Goal: Task Accomplishment & Management: Complete application form

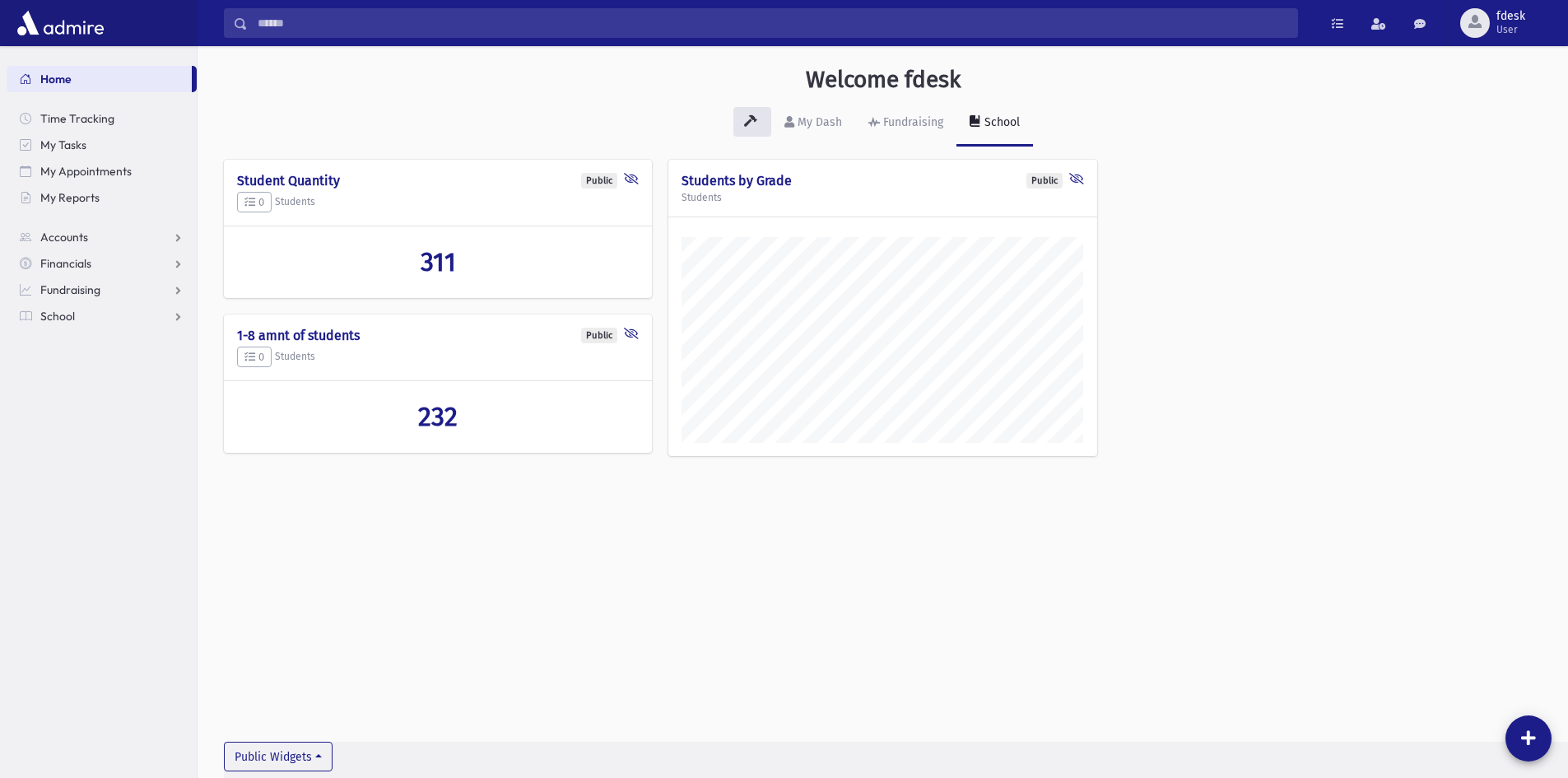
scroll to position [768, 1370]
click at [70, 318] on span "School" at bounding box center [57, 316] width 34 height 15
click at [71, 365] on span "Attendance" at bounding box center [79, 368] width 61 height 15
click at [74, 399] on span "Entry" at bounding box center [76, 395] width 28 height 15
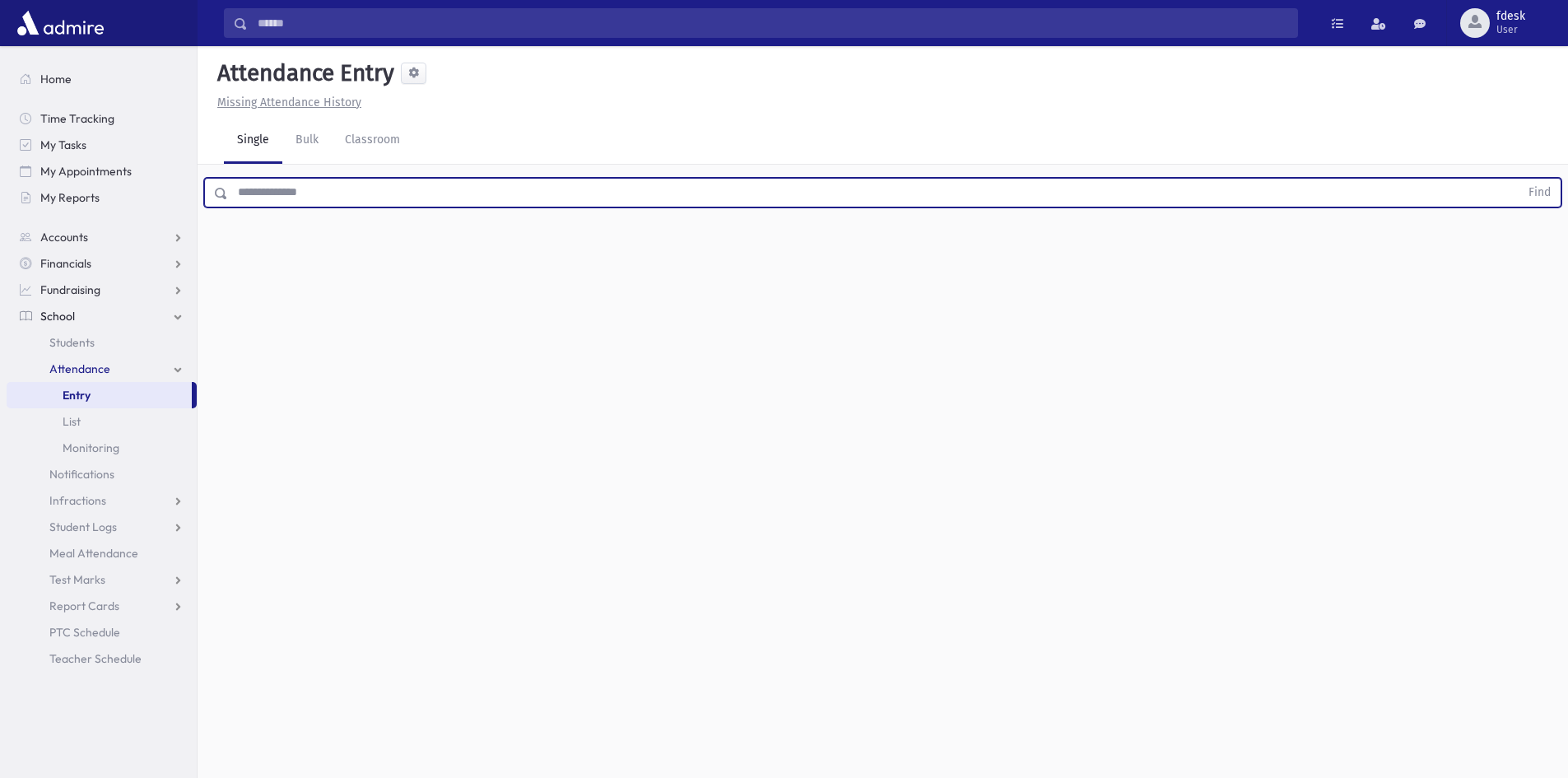
click at [239, 197] on input "text" at bounding box center [874, 192] width 1292 height 29
click at [1518, 178] on button "Find" at bounding box center [1539, 192] width 42 height 28
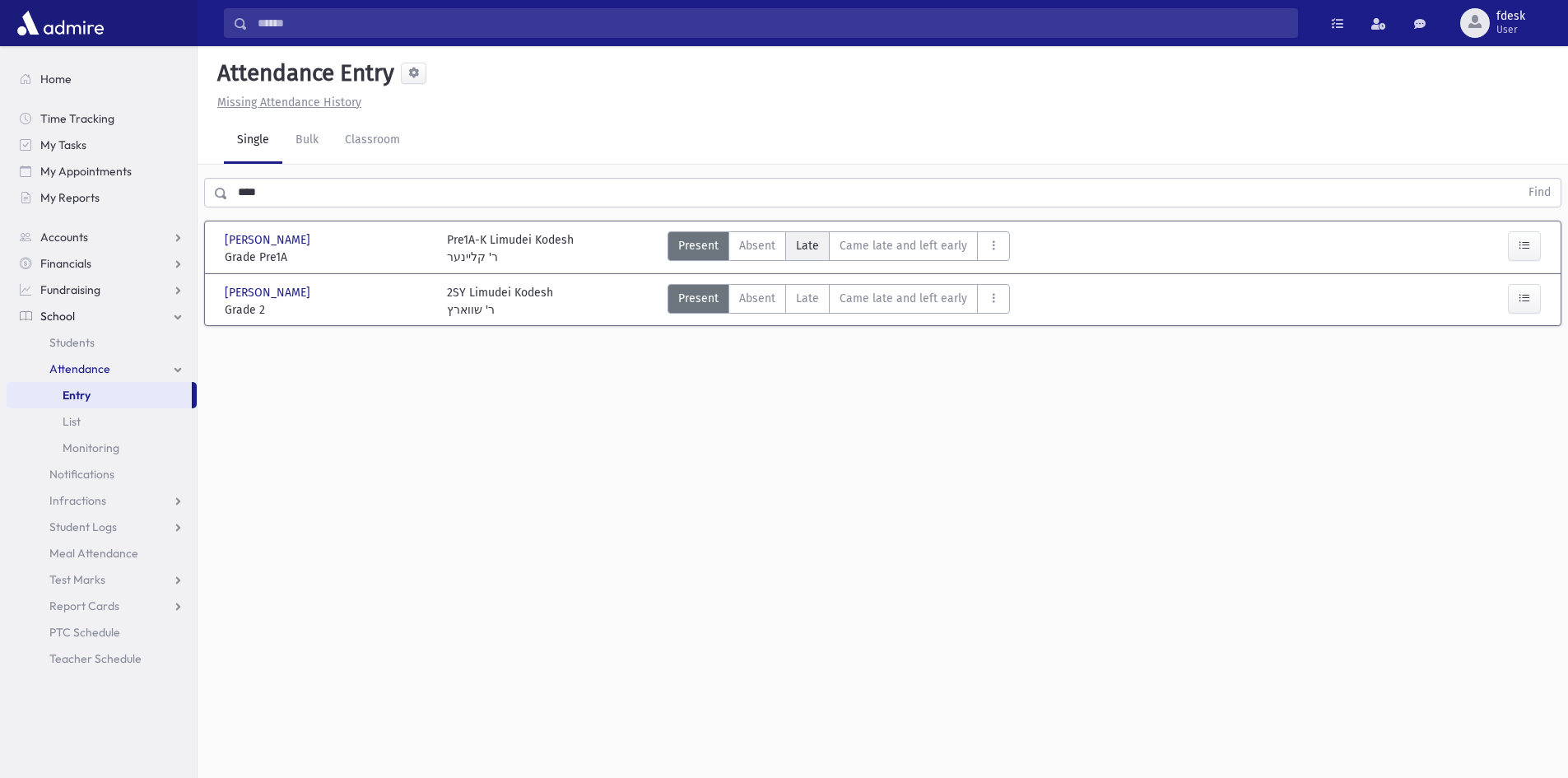
click at [816, 245] on span "Late" at bounding box center [808, 246] width 24 height 18
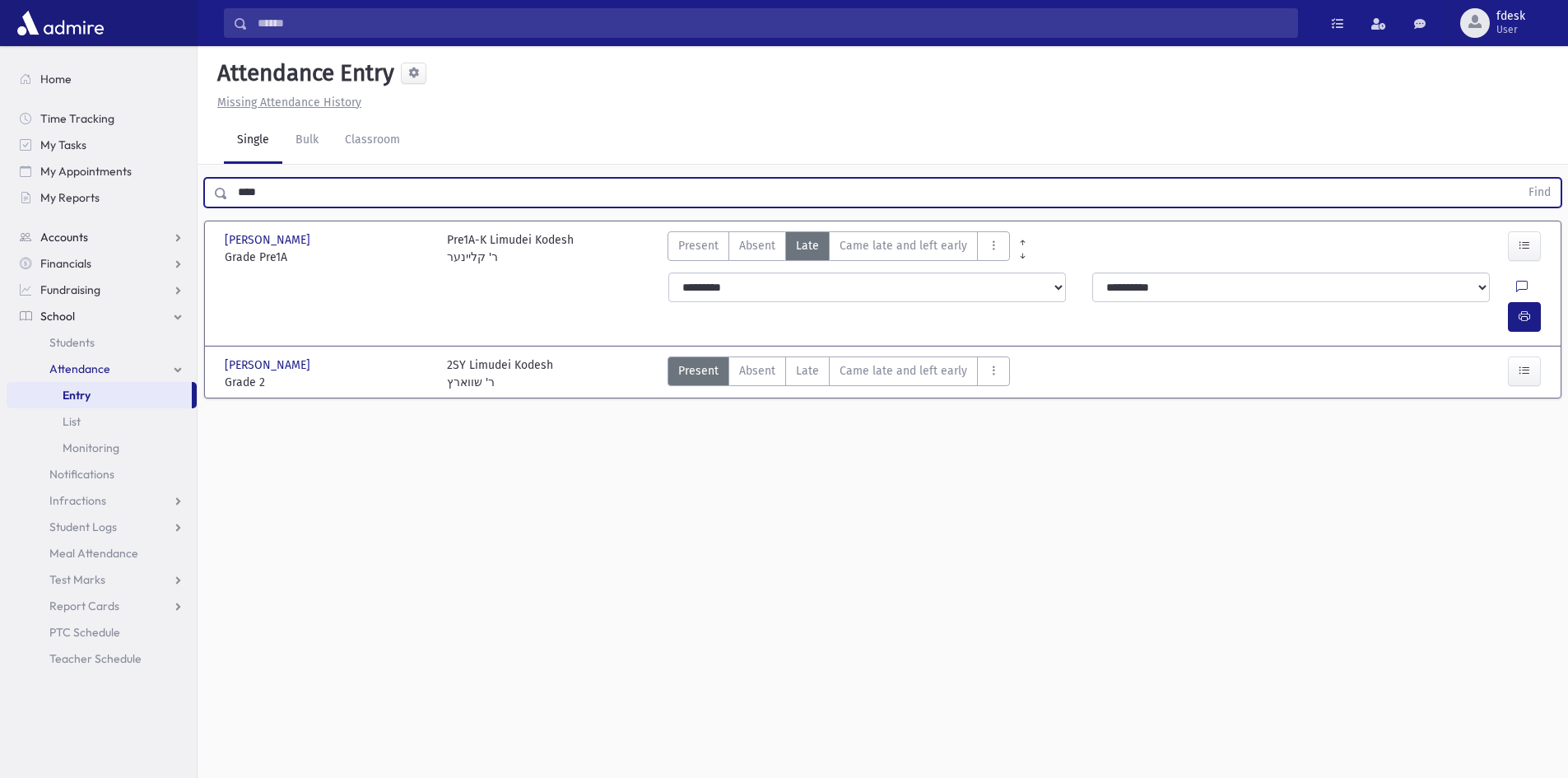
drag, startPoint x: 261, startPoint y: 193, endPoint x: 189, endPoint y: 226, distance: 79.2
click at [189, 226] on div "Search Results All Accounts" at bounding box center [784, 407] width 1568 height 814
click at [1518, 178] on button "Find" at bounding box center [1539, 192] width 42 height 28
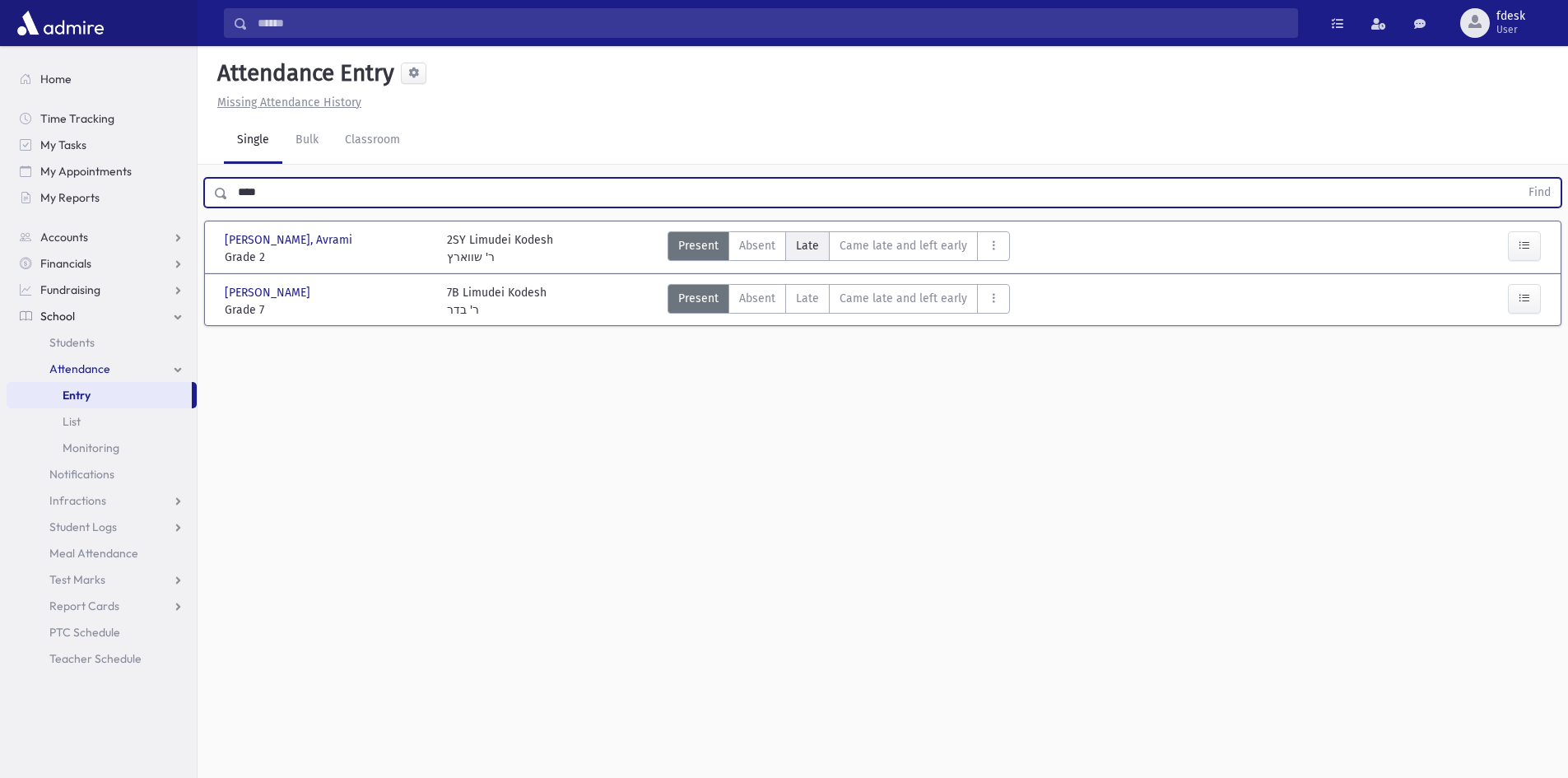
click at [819, 249] on label "Late L" at bounding box center [807, 246] width 44 height 29
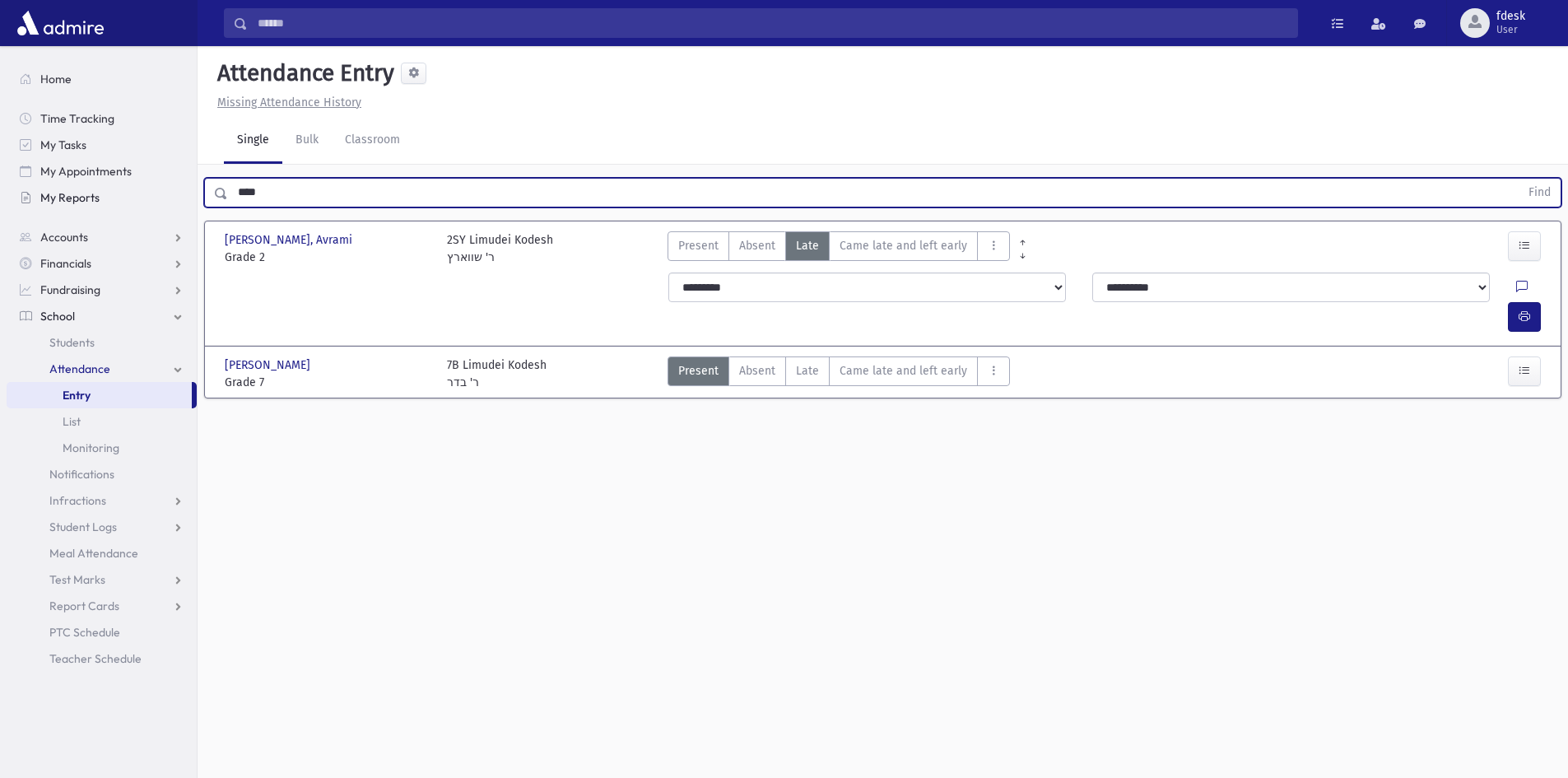
drag, startPoint x: 323, startPoint y: 189, endPoint x: 125, endPoint y: 197, distance: 198.2
click at [127, 195] on div "Search Results All Accounts" at bounding box center [784, 407] width 1568 height 814
click at [1518, 178] on button "Find" at bounding box center [1539, 192] width 42 height 28
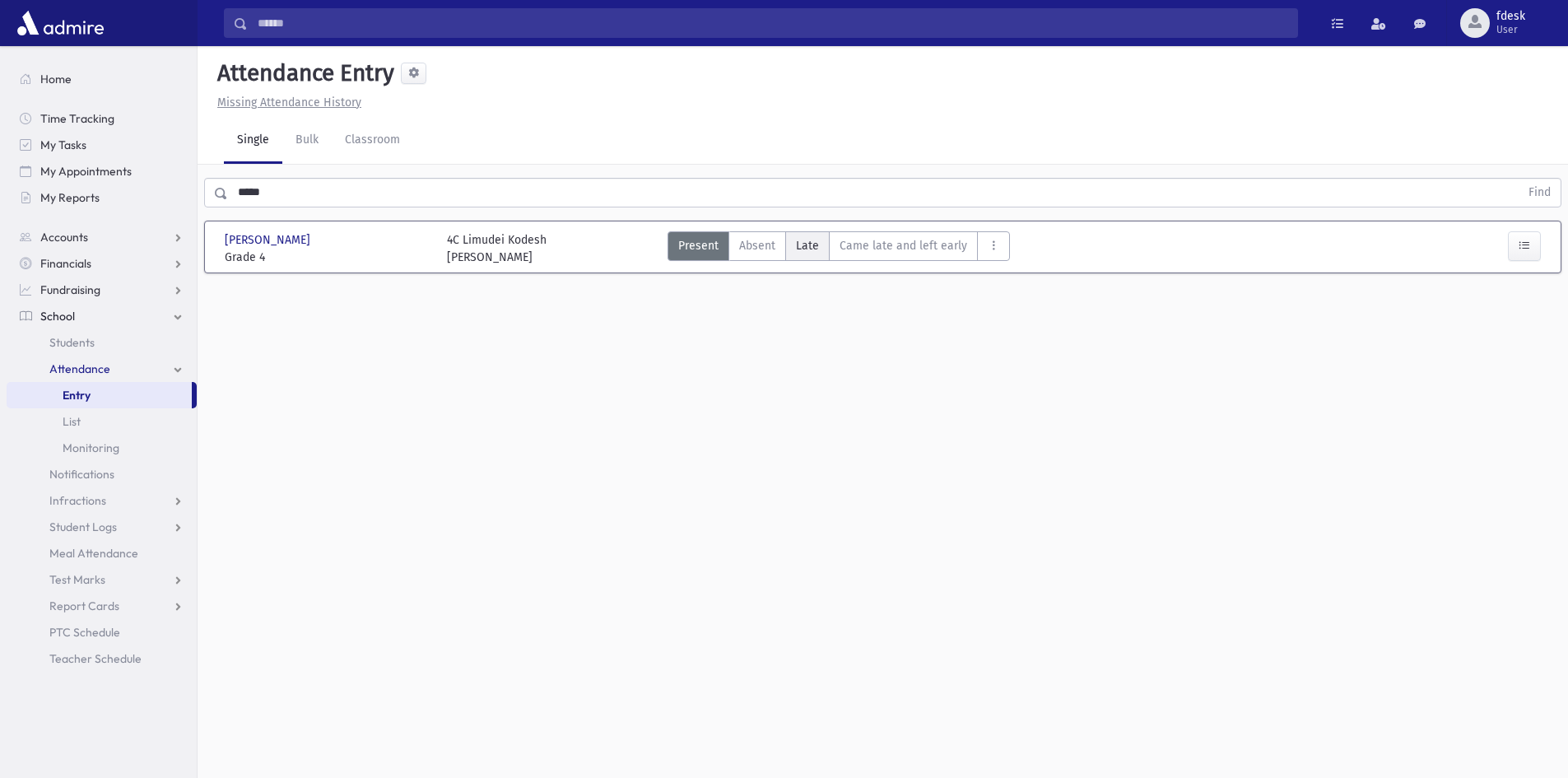
click at [811, 252] on span "Late" at bounding box center [808, 246] width 24 height 18
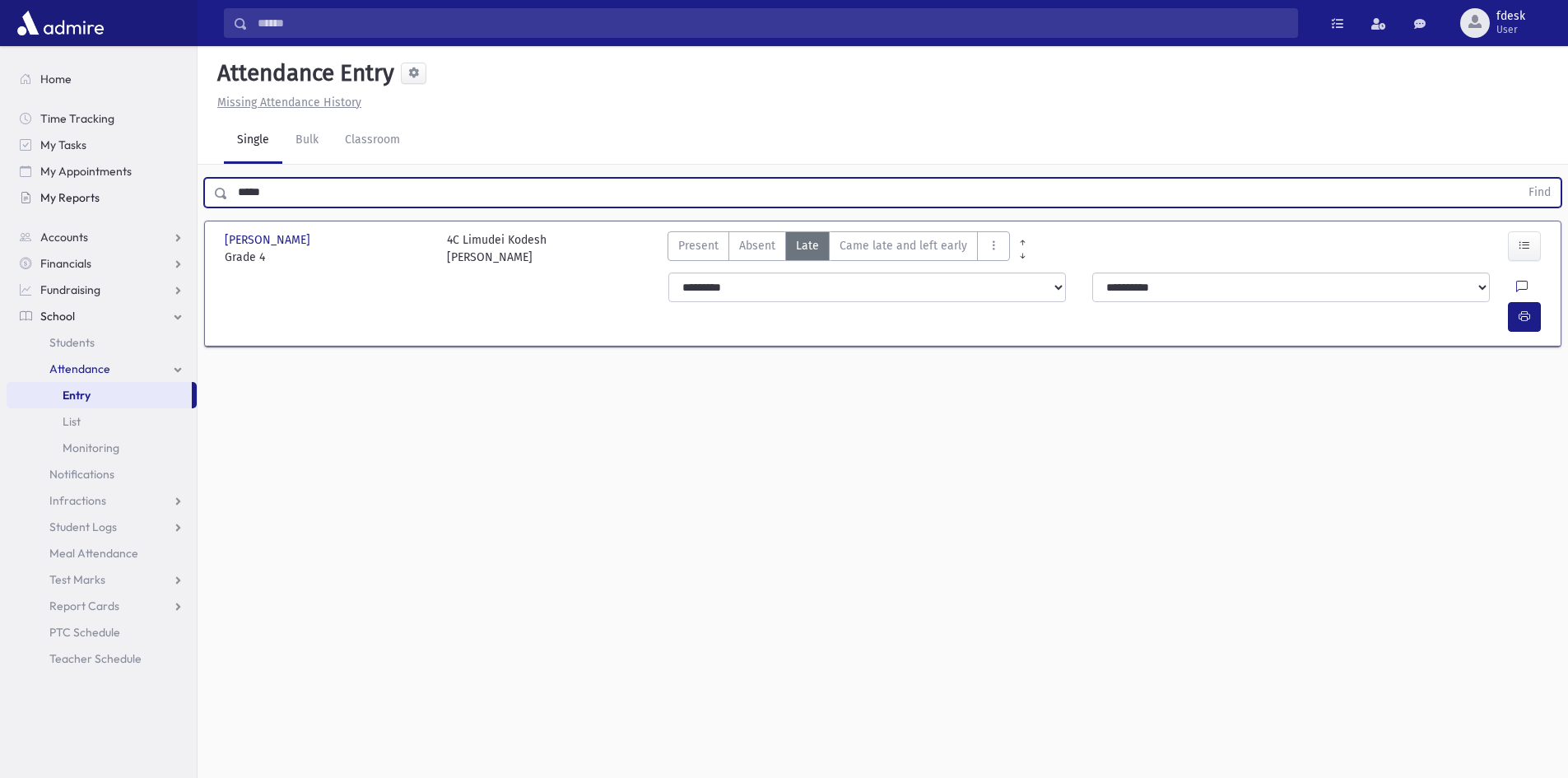
drag, startPoint x: 281, startPoint y: 188, endPoint x: 193, endPoint y: 203, distance: 89.3
click at [193, 203] on div "Search Results All Accounts" at bounding box center [784, 407] width 1568 height 814
click at [1518, 178] on button "Find" at bounding box center [1539, 192] width 42 height 28
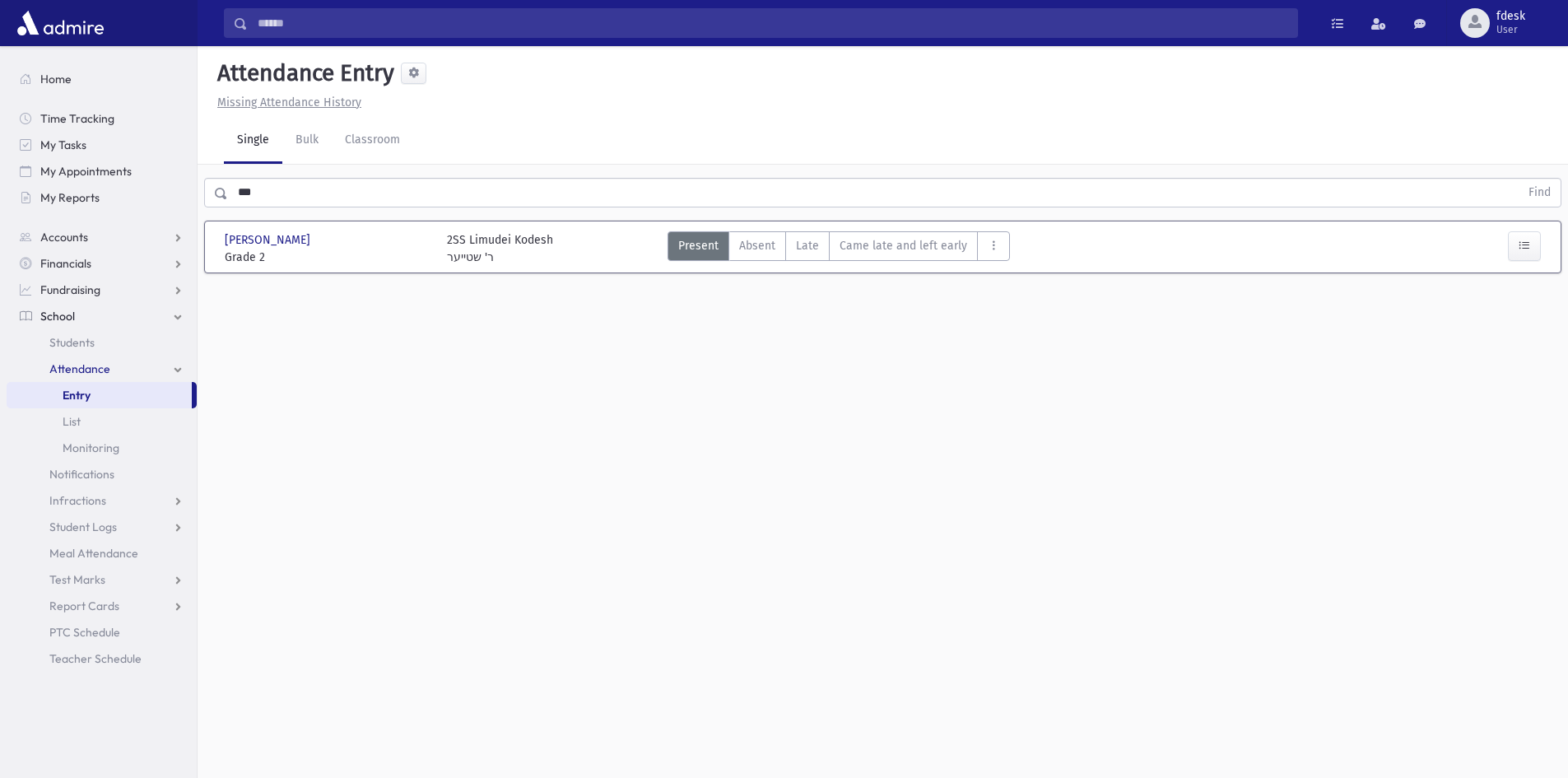
drag, startPoint x: 799, startPoint y: 240, endPoint x: 788, endPoint y: 229, distance: 15.6
click at [799, 239] on span "Late" at bounding box center [808, 246] width 24 height 18
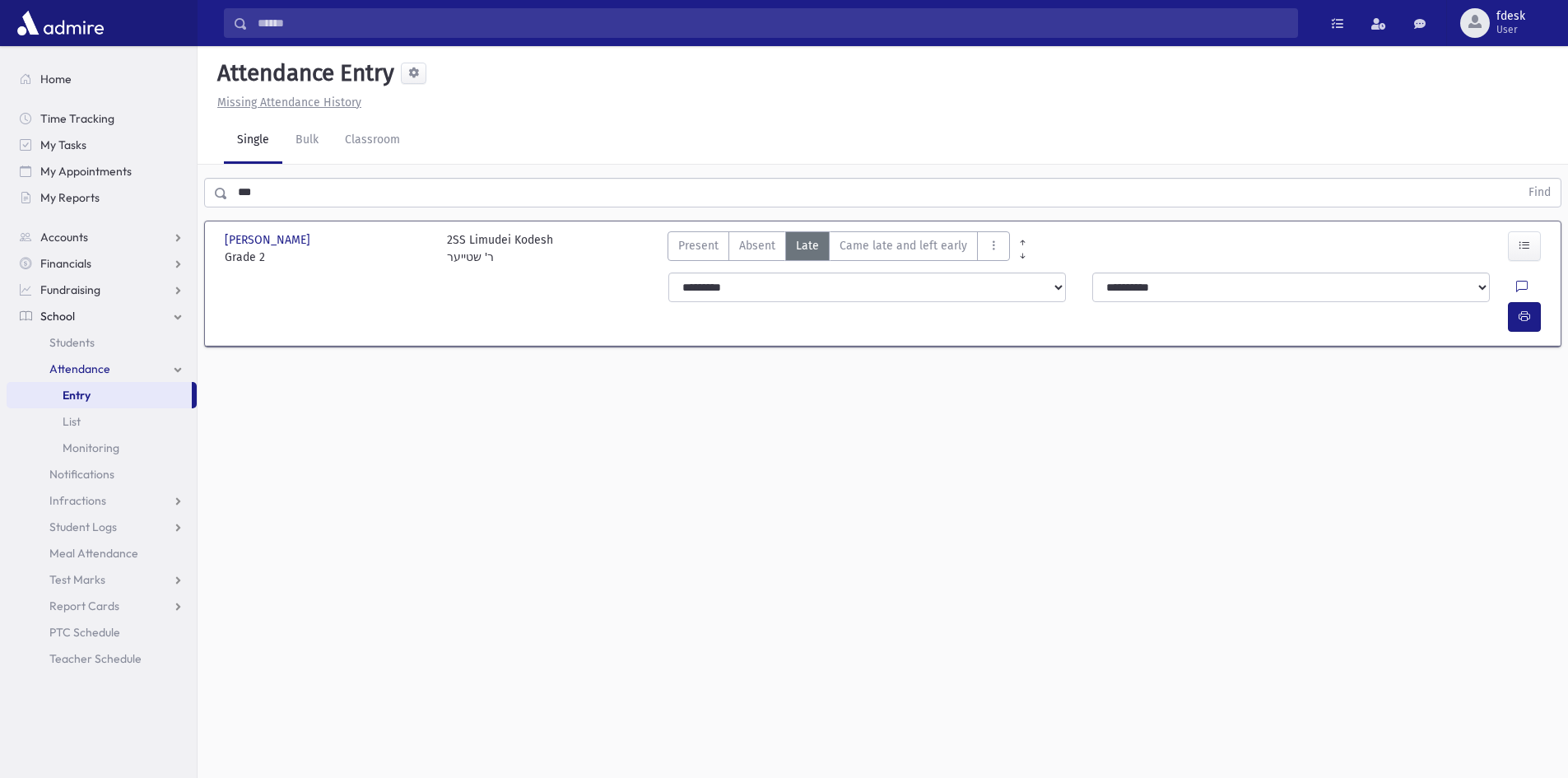
click at [279, 194] on input "***" at bounding box center [874, 192] width 1292 height 29
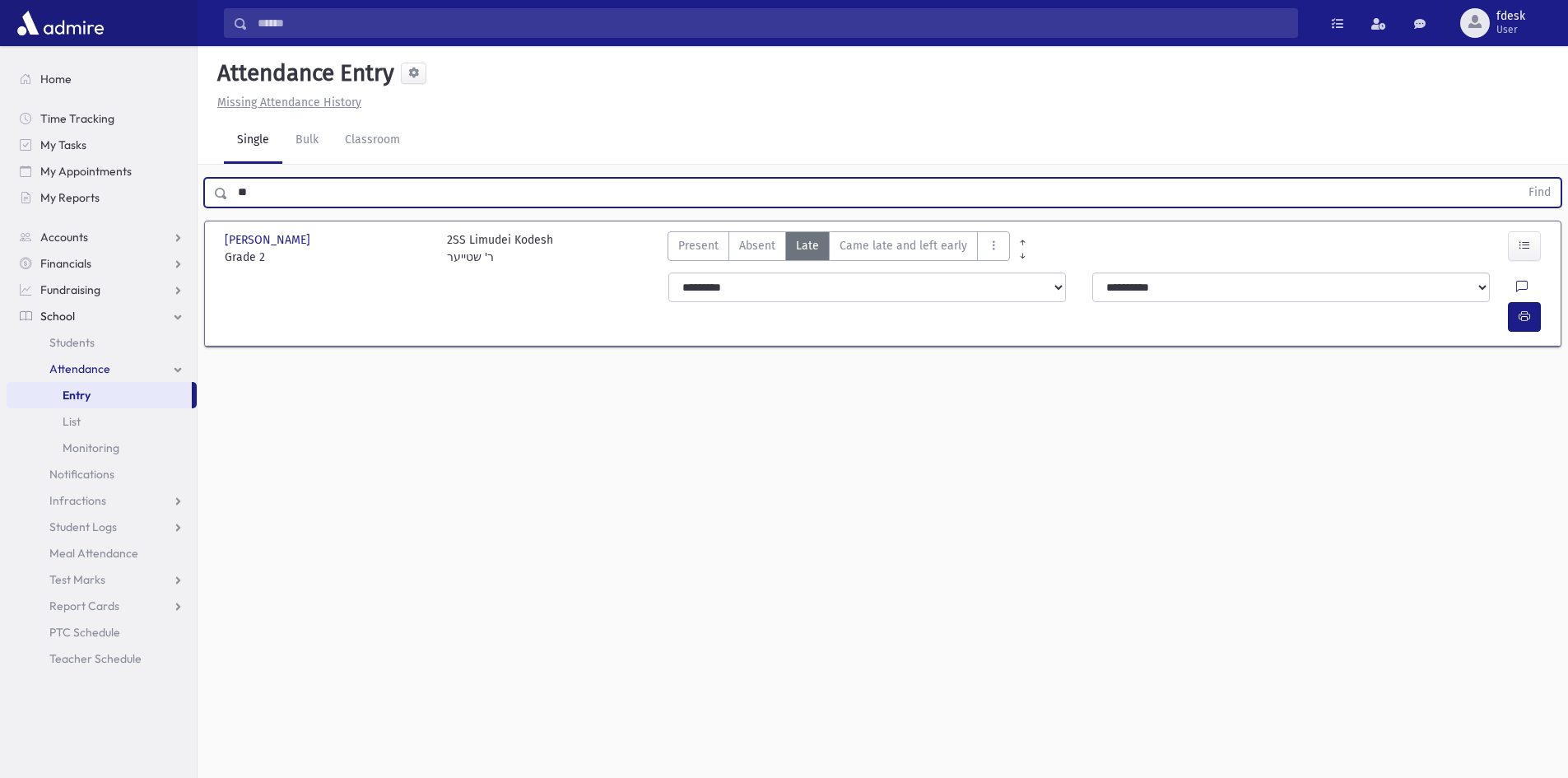
type input "*"
click at [1518, 178] on button "Find" at bounding box center [1539, 192] width 42 height 28
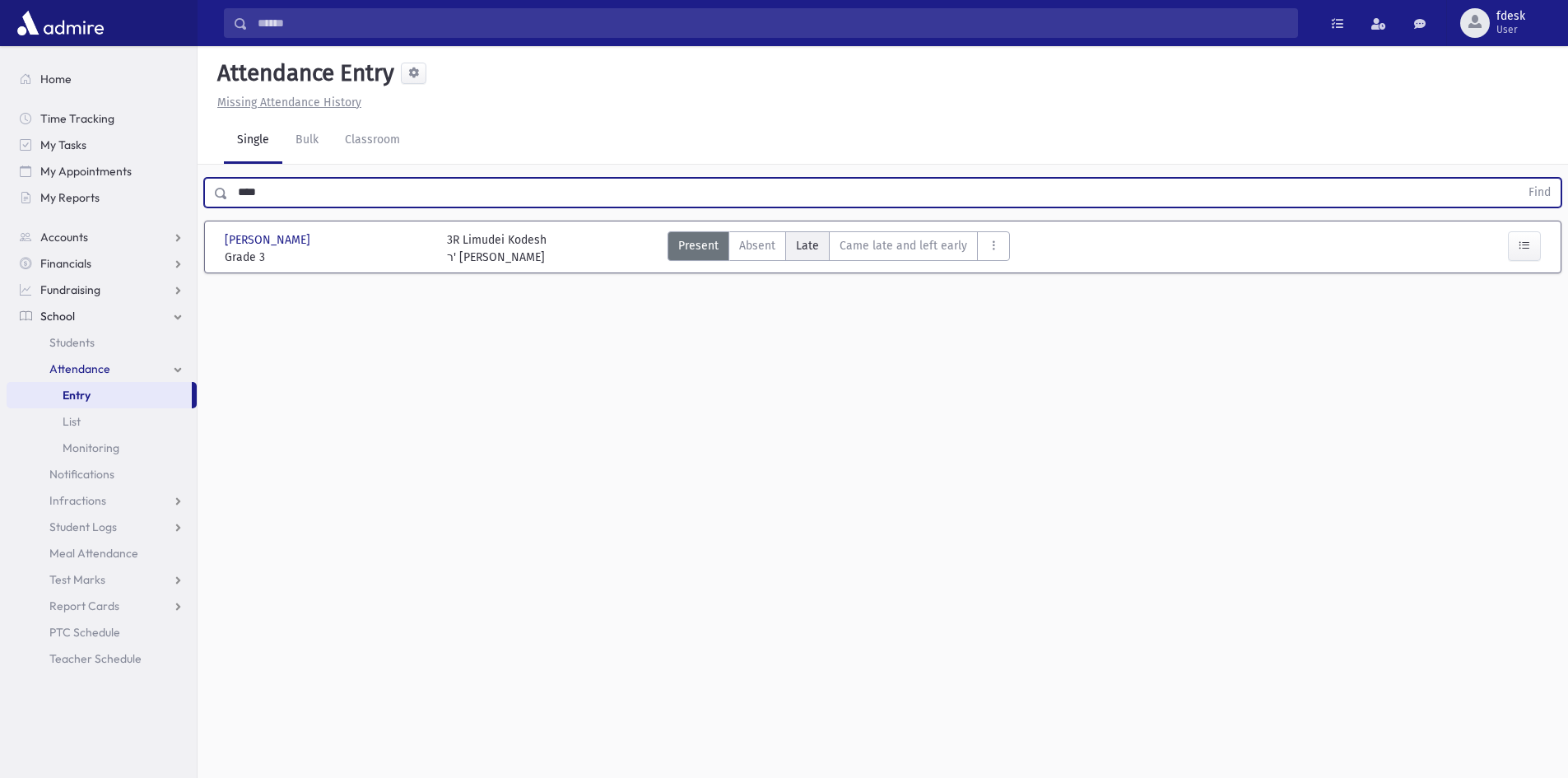
click at [817, 232] on div "[PERSON_NAME] [PERSON_NAME], [PERSON_NAME] [PERSON_NAME] 3 Grade 3 3R Limudei K…" at bounding box center [882, 247] width 1346 height 38
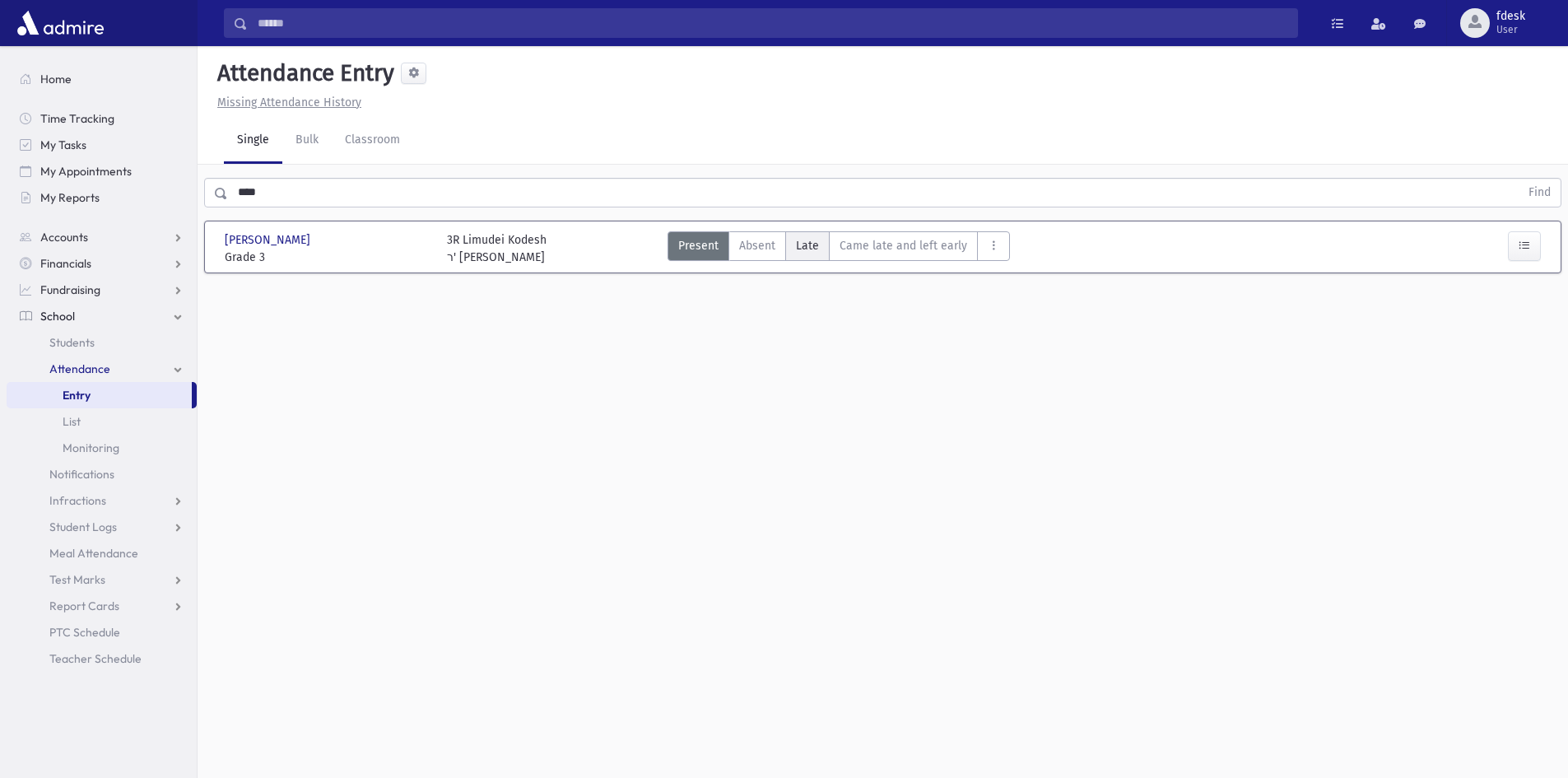
click at [814, 237] on span "Late" at bounding box center [808, 246] width 24 height 18
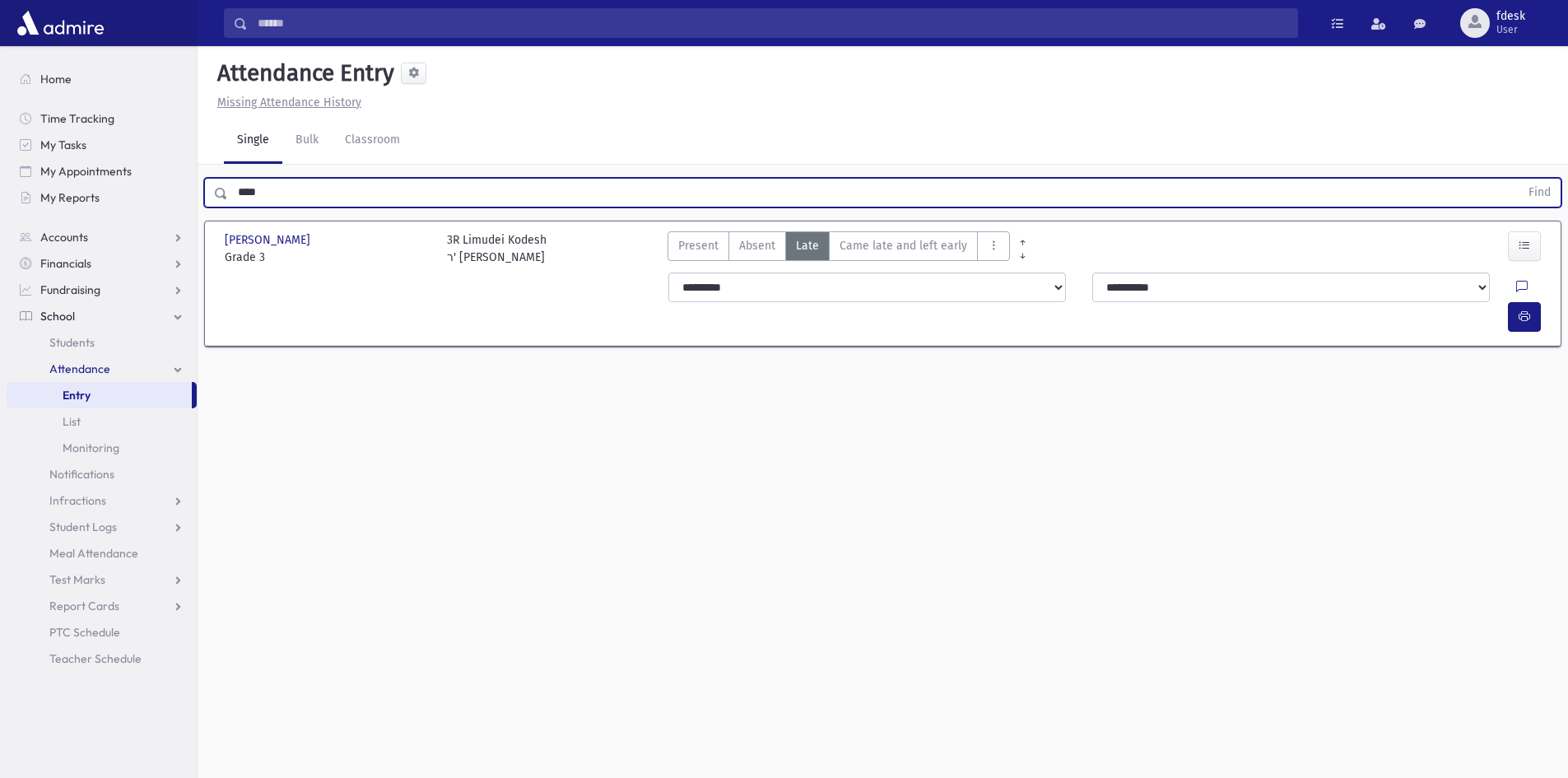
drag, startPoint x: 276, startPoint y: 190, endPoint x: 218, endPoint y: 192, distance: 58.0
click at [218, 192] on div "**** Find" at bounding box center [882, 192] width 1357 height 29
click at [1518, 178] on button "Find" at bounding box center [1539, 192] width 42 height 28
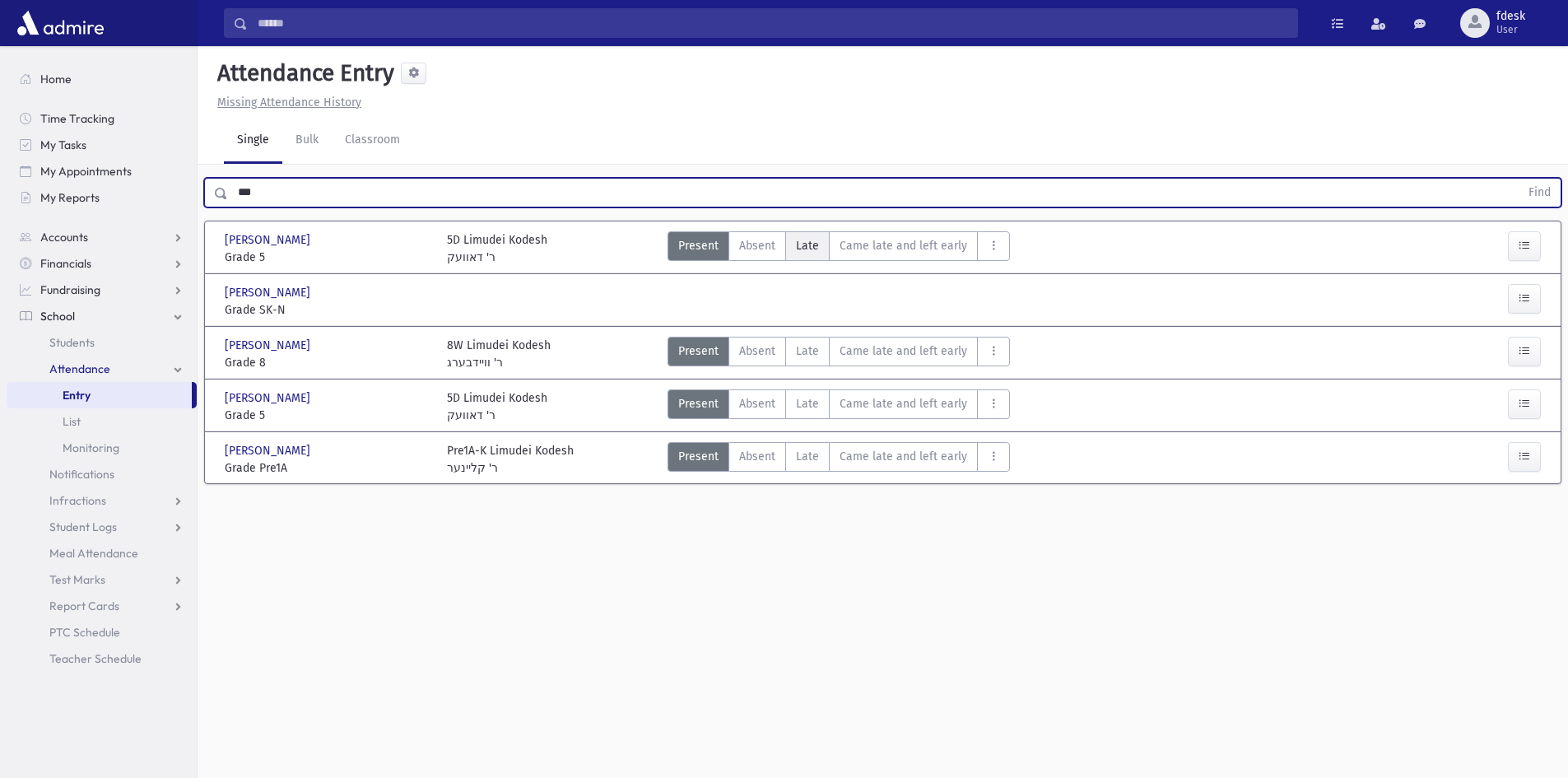
click at [799, 251] on span "Late" at bounding box center [808, 246] width 24 height 18
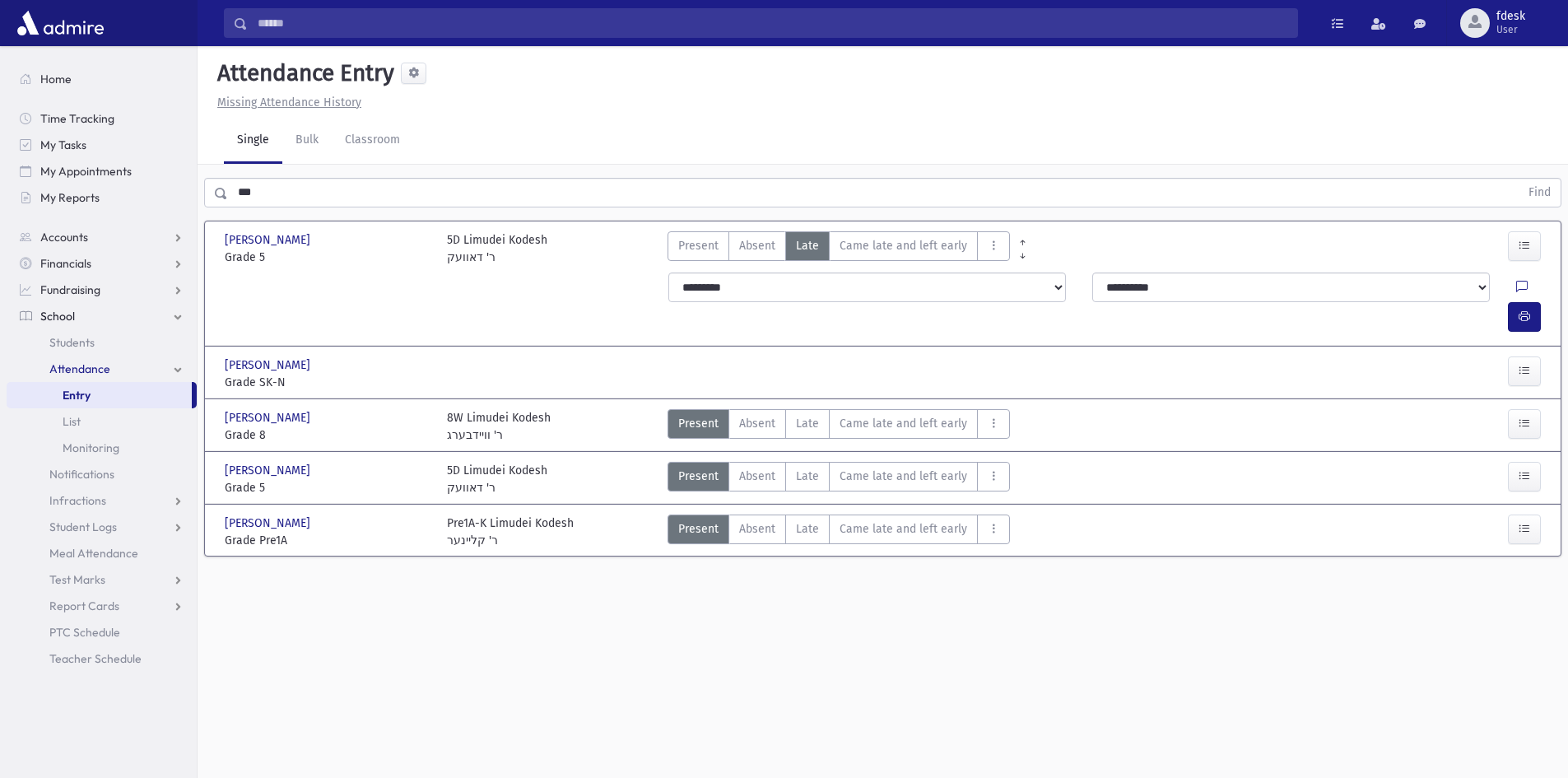
drag, startPoint x: 287, startPoint y: 188, endPoint x: 212, endPoint y: 213, distance: 79.1
click at [212, 213] on div "*** Find" at bounding box center [883, 189] width 1370 height 49
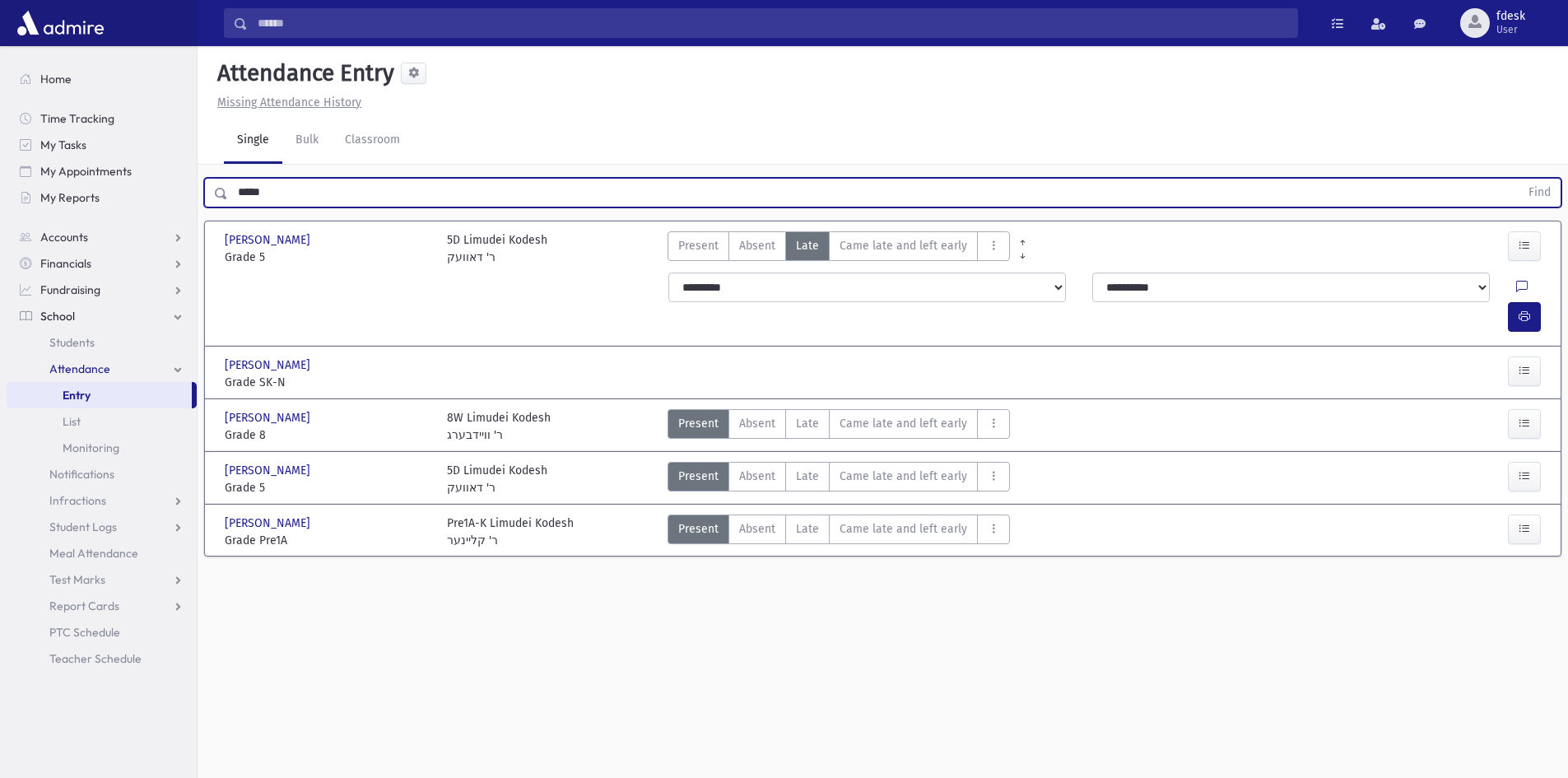
click at [1518, 178] on button "Find" at bounding box center [1539, 192] width 42 height 28
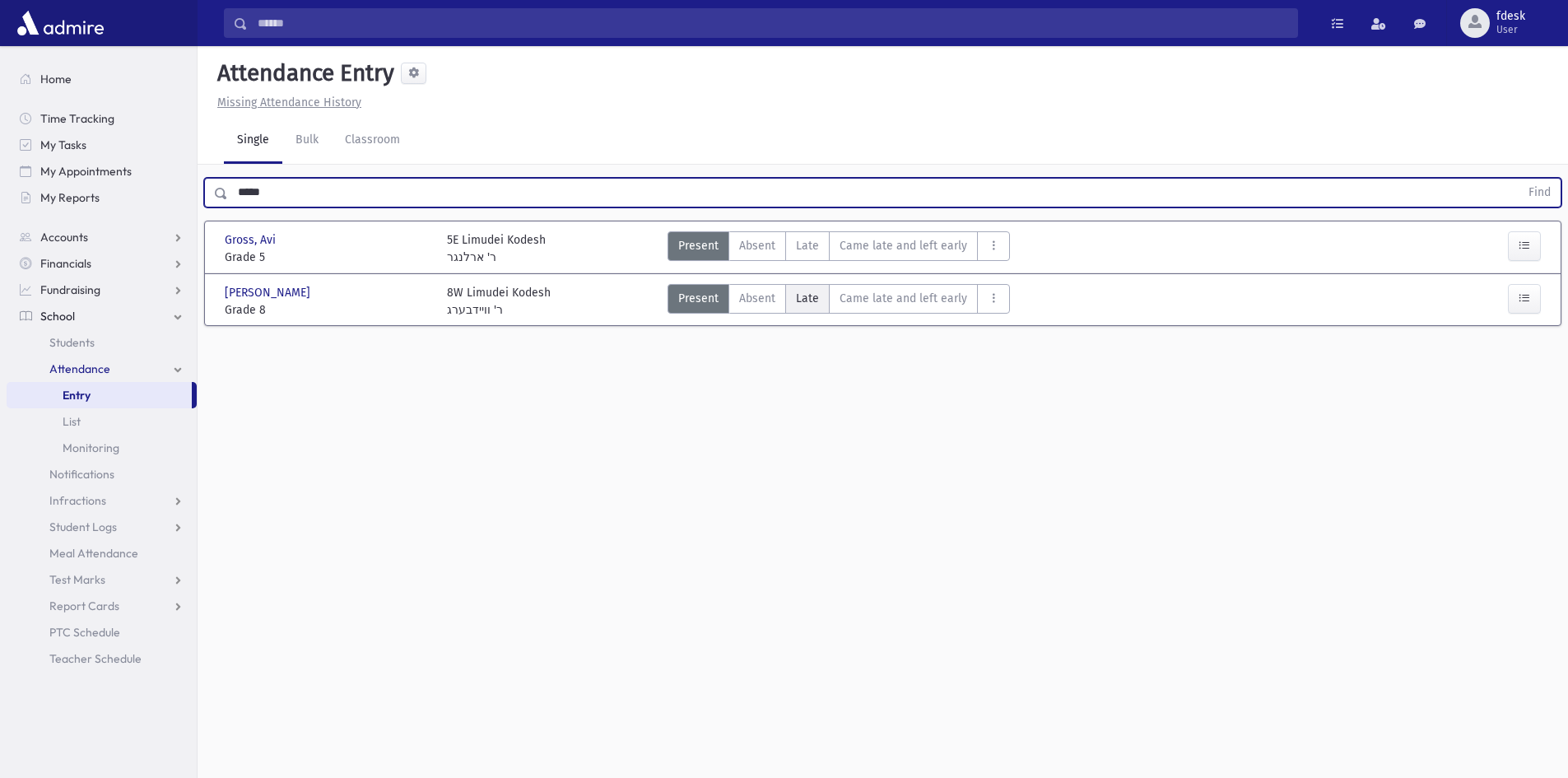
click at [808, 287] on label "Late L" at bounding box center [807, 299] width 44 height 29
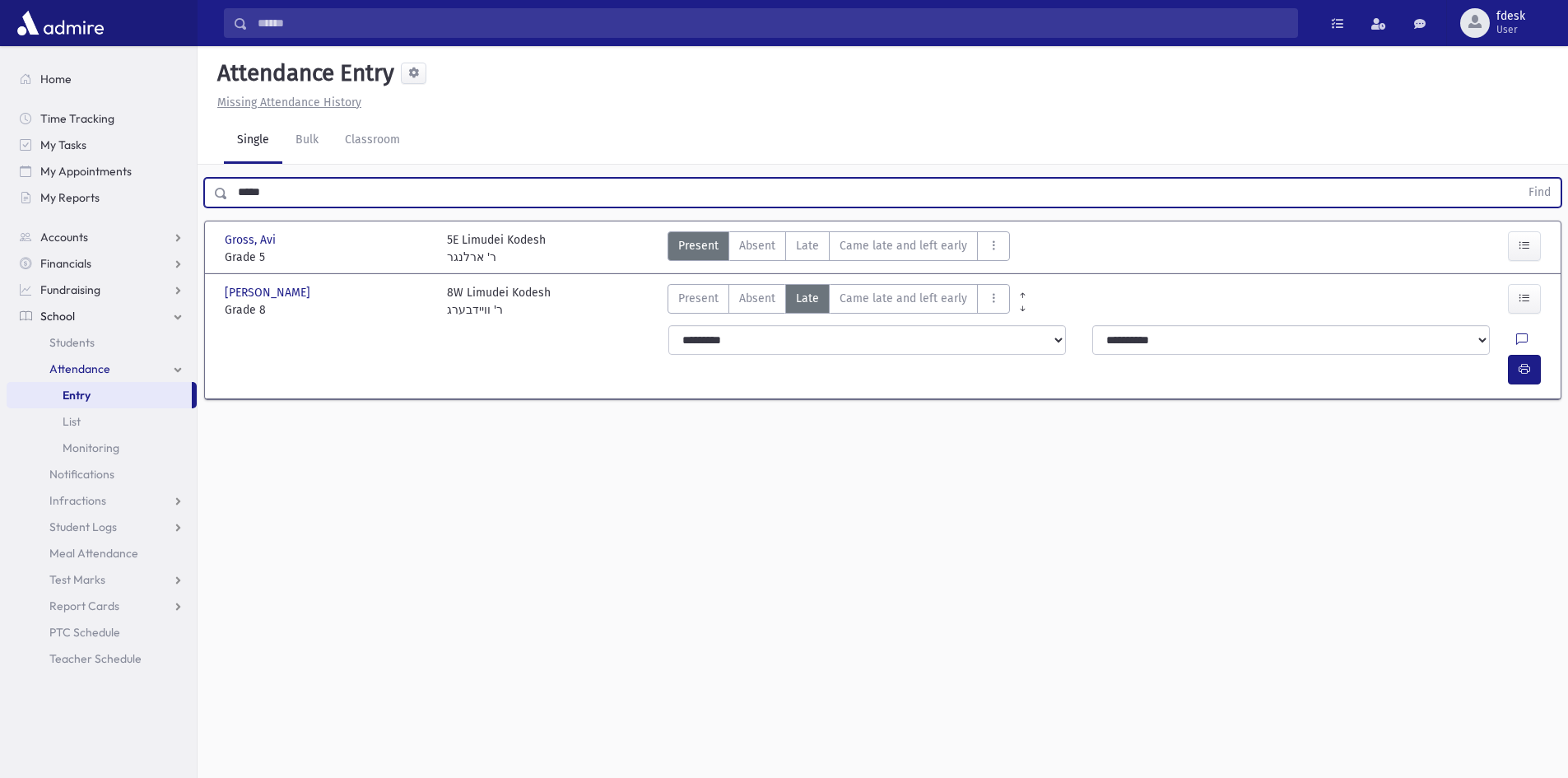
drag, startPoint x: 228, startPoint y: 197, endPoint x: 204, endPoint y: 201, distance: 24.3
click at [204, 201] on div "***** Find" at bounding box center [882, 192] width 1357 height 29
type input "********"
click at [1518, 178] on button "Find" at bounding box center [1539, 192] width 42 height 28
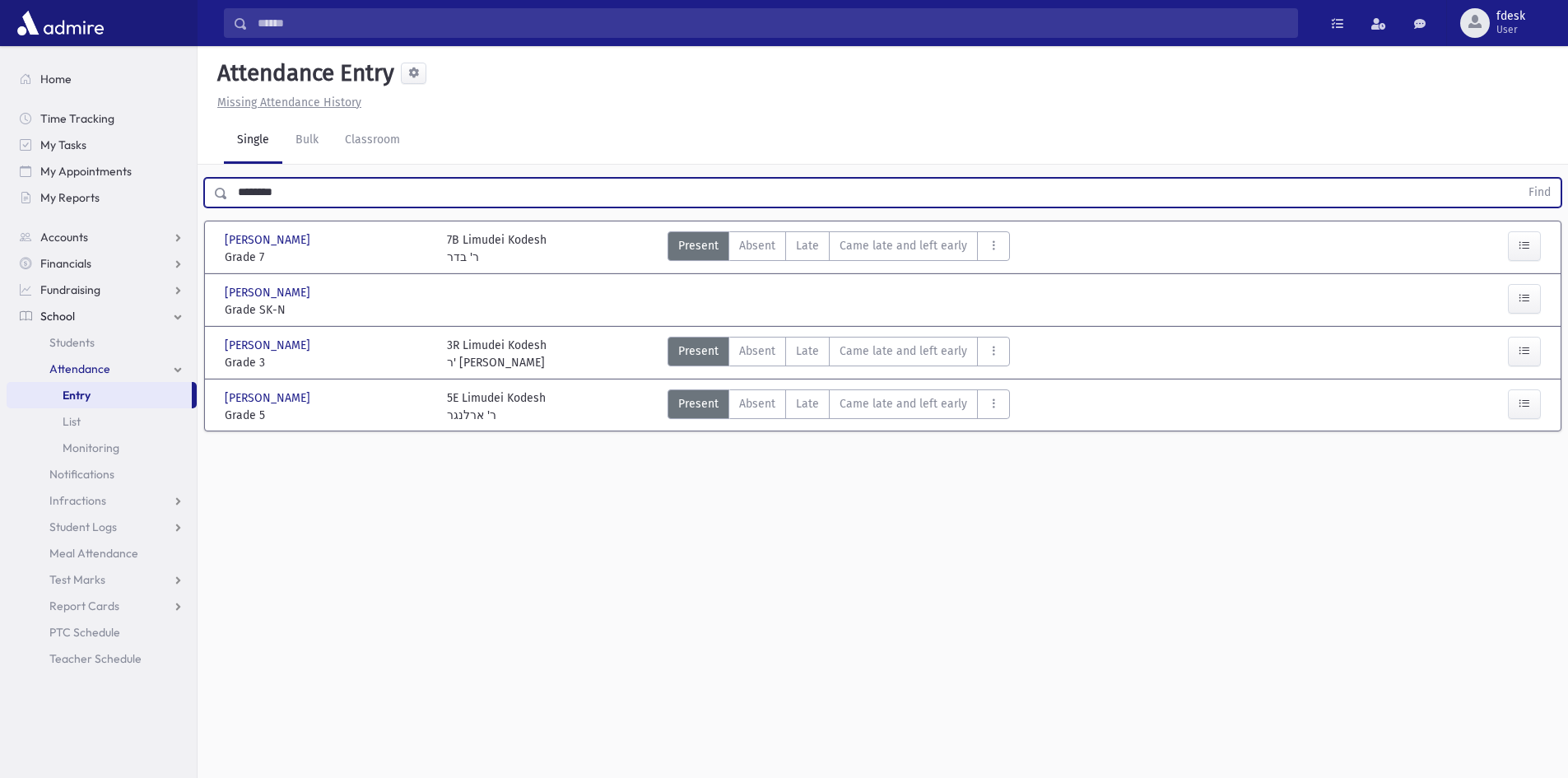
click at [390, 479] on div "Attendance Entry Missing Attendance History Single Bulk Classroom ******** Find…" at bounding box center [883, 412] width 1370 height 732
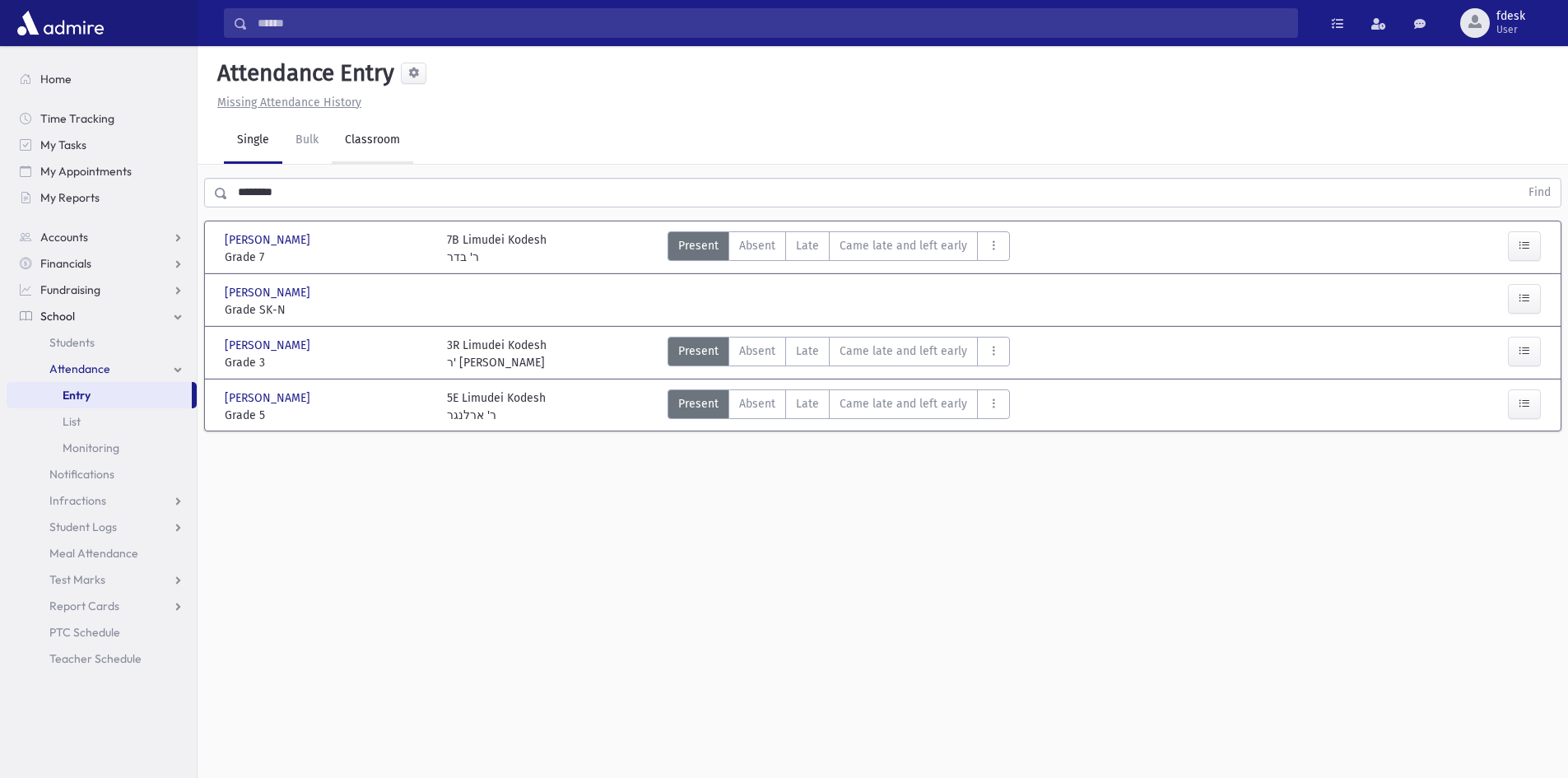
click at [372, 122] on link "Classroom" at bounding box center [371, 140] width 81 height 46
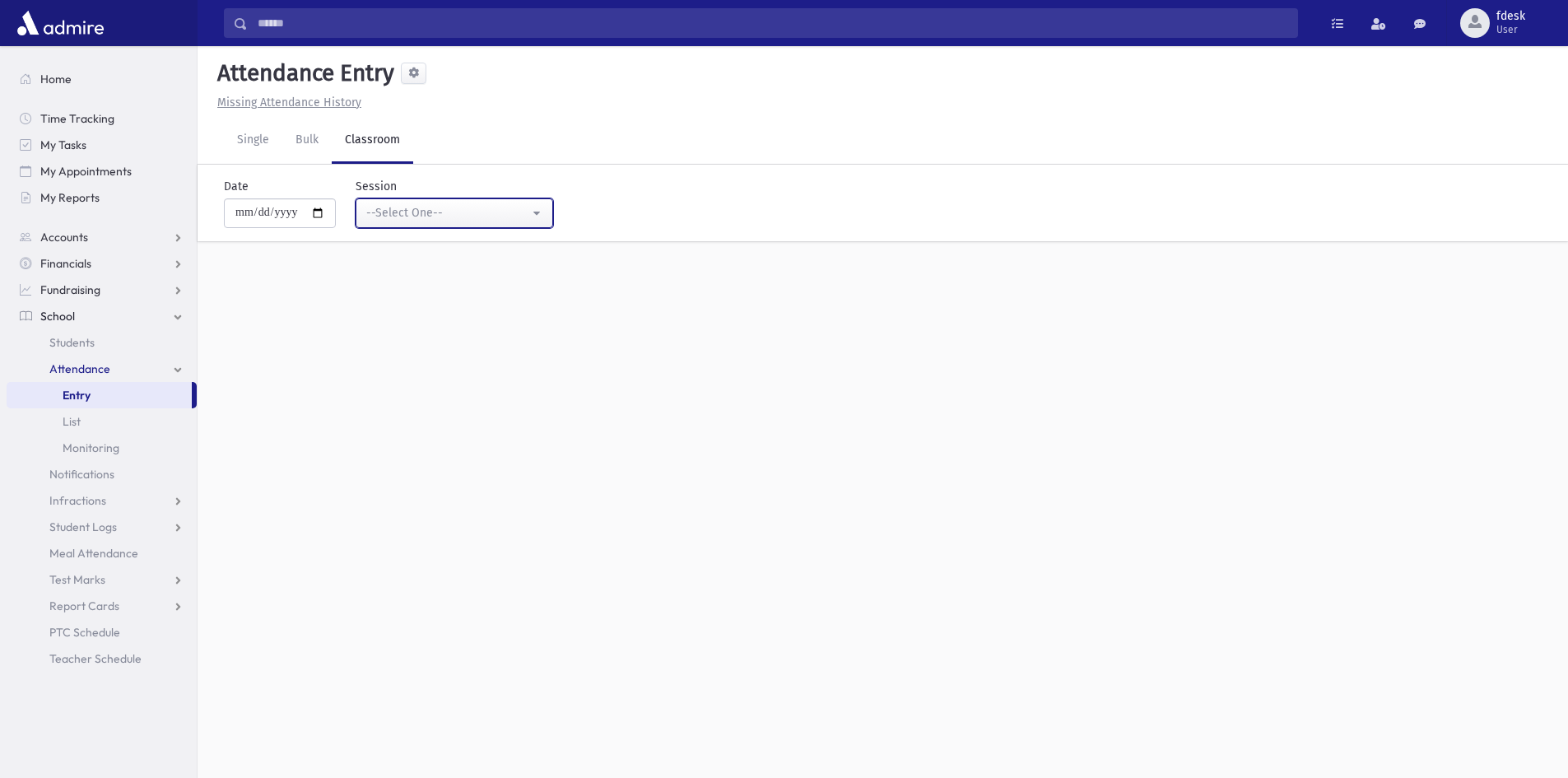
click at [423, 211] on div "--Select One--" at bounding box center [448, 213] width 163 height 18
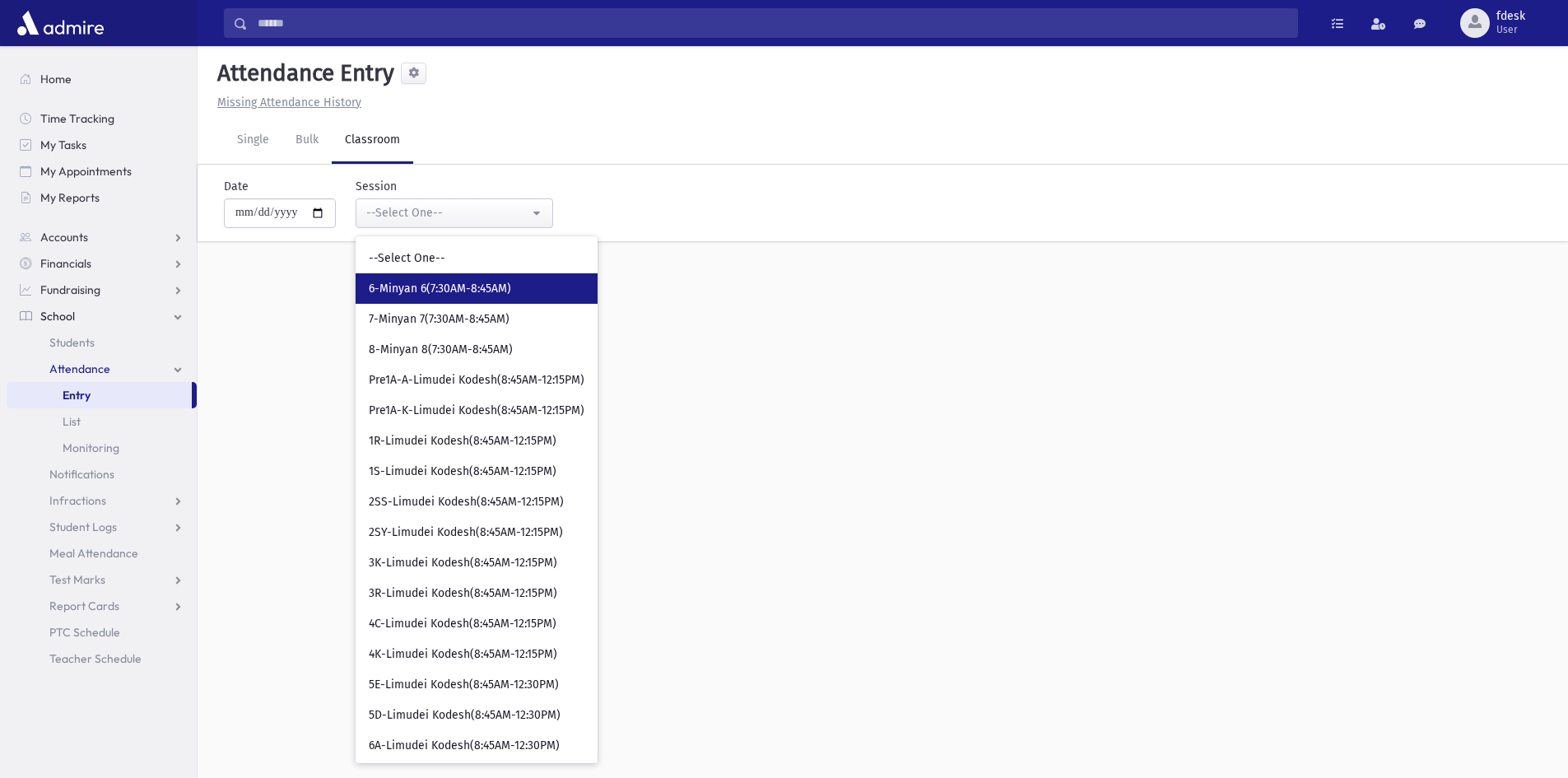
click at [447, 300] on link "6-Minyan 6(7:30AM-8:45AM)" at bounding box center [476, 288] width 242 height 30
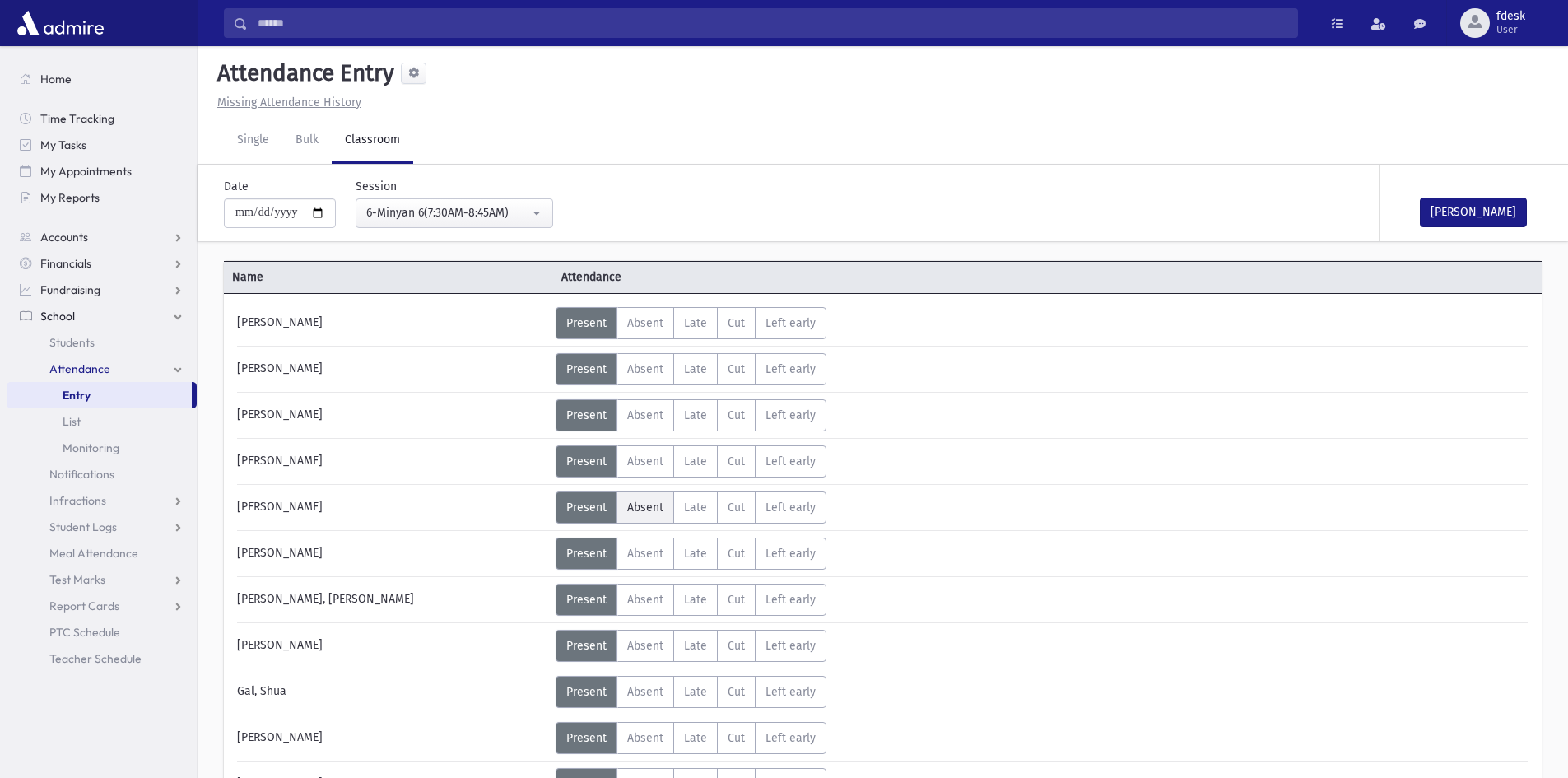
click at [633, 509] on span "Absent" at bounding box center [645, 508] width 36 height 14
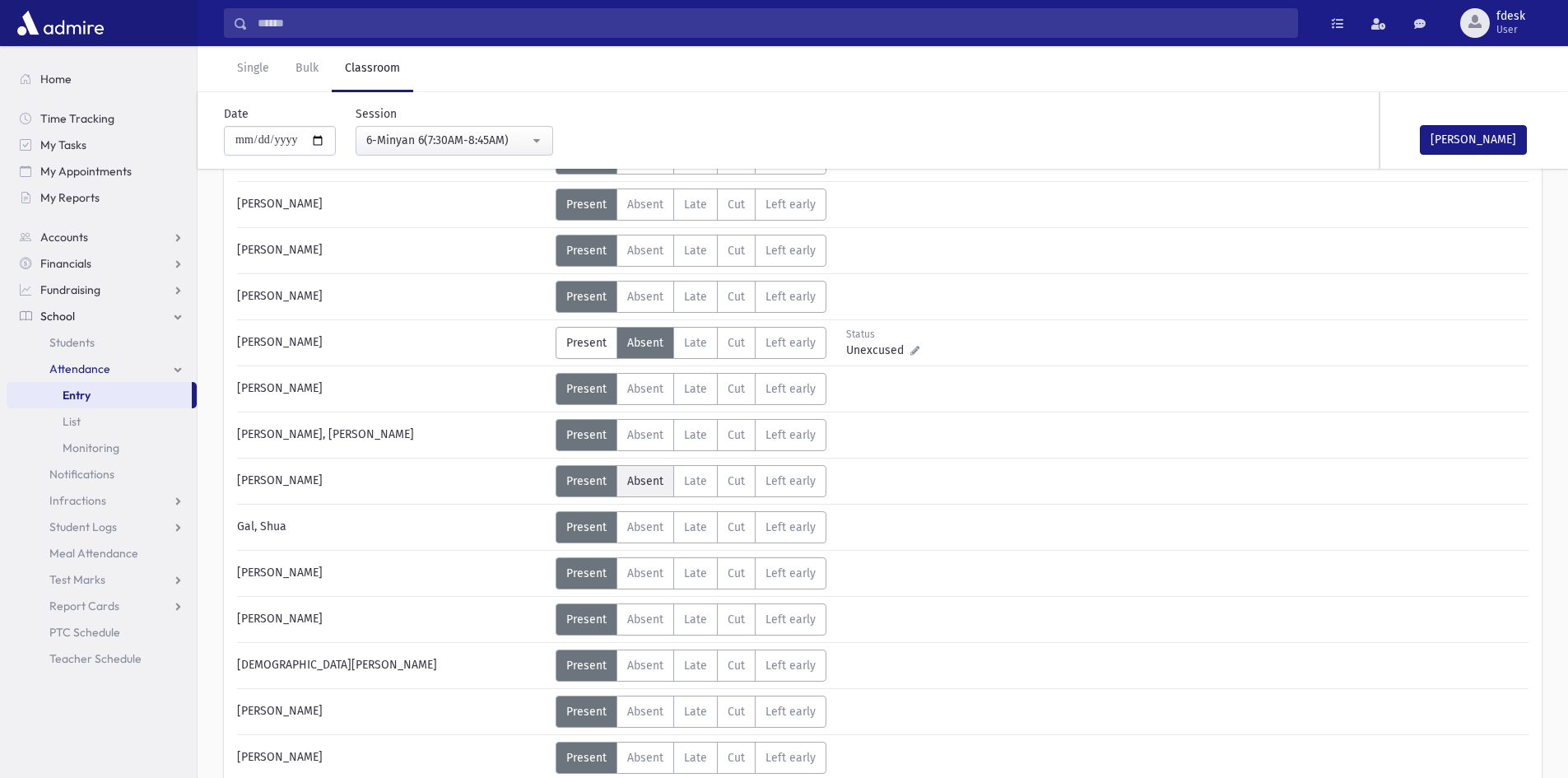
click at [632, 523] on span "Absent" at bounding box center [645, 527] width 36 height 14
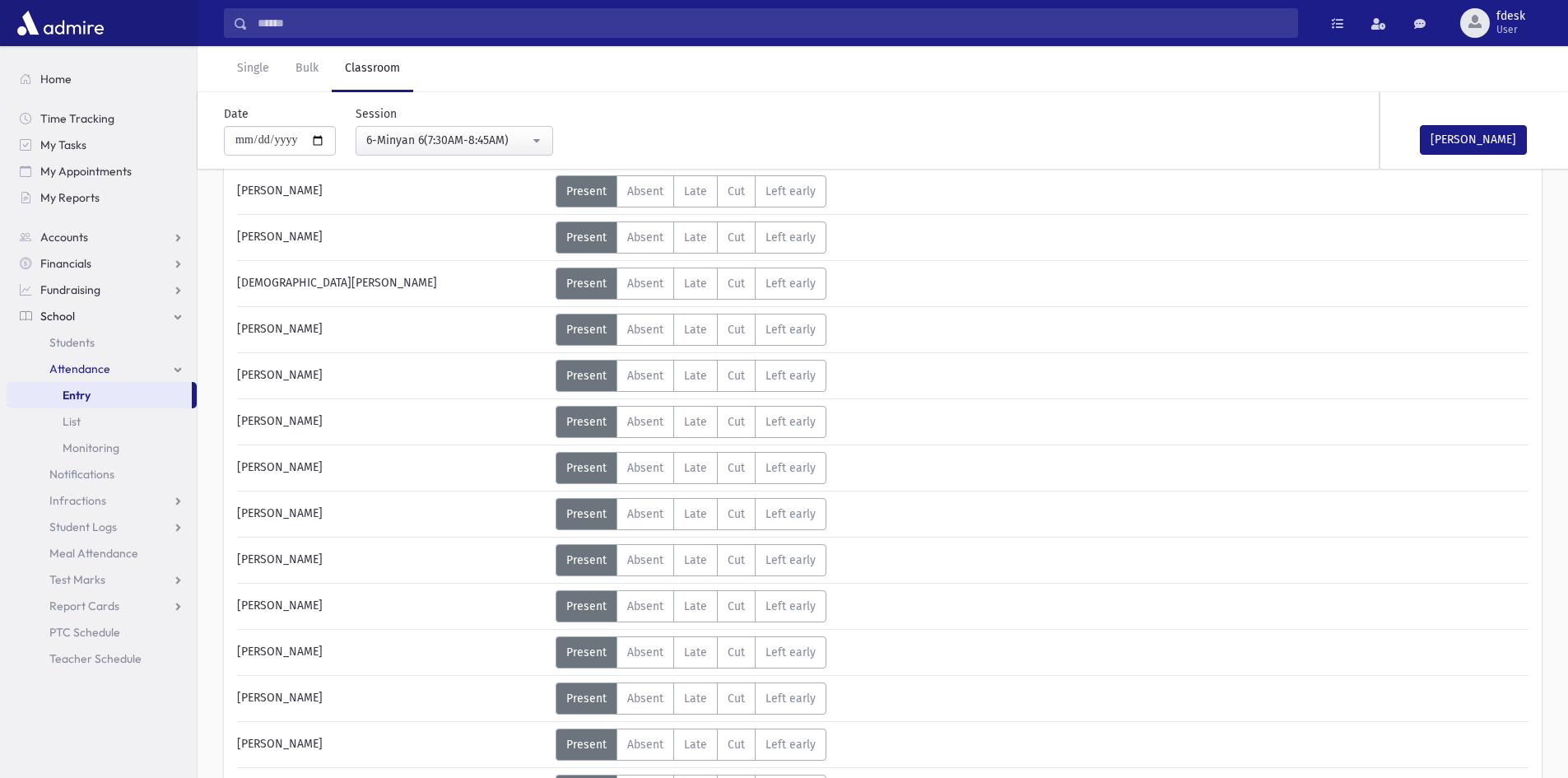
scroll to position [658, 0]
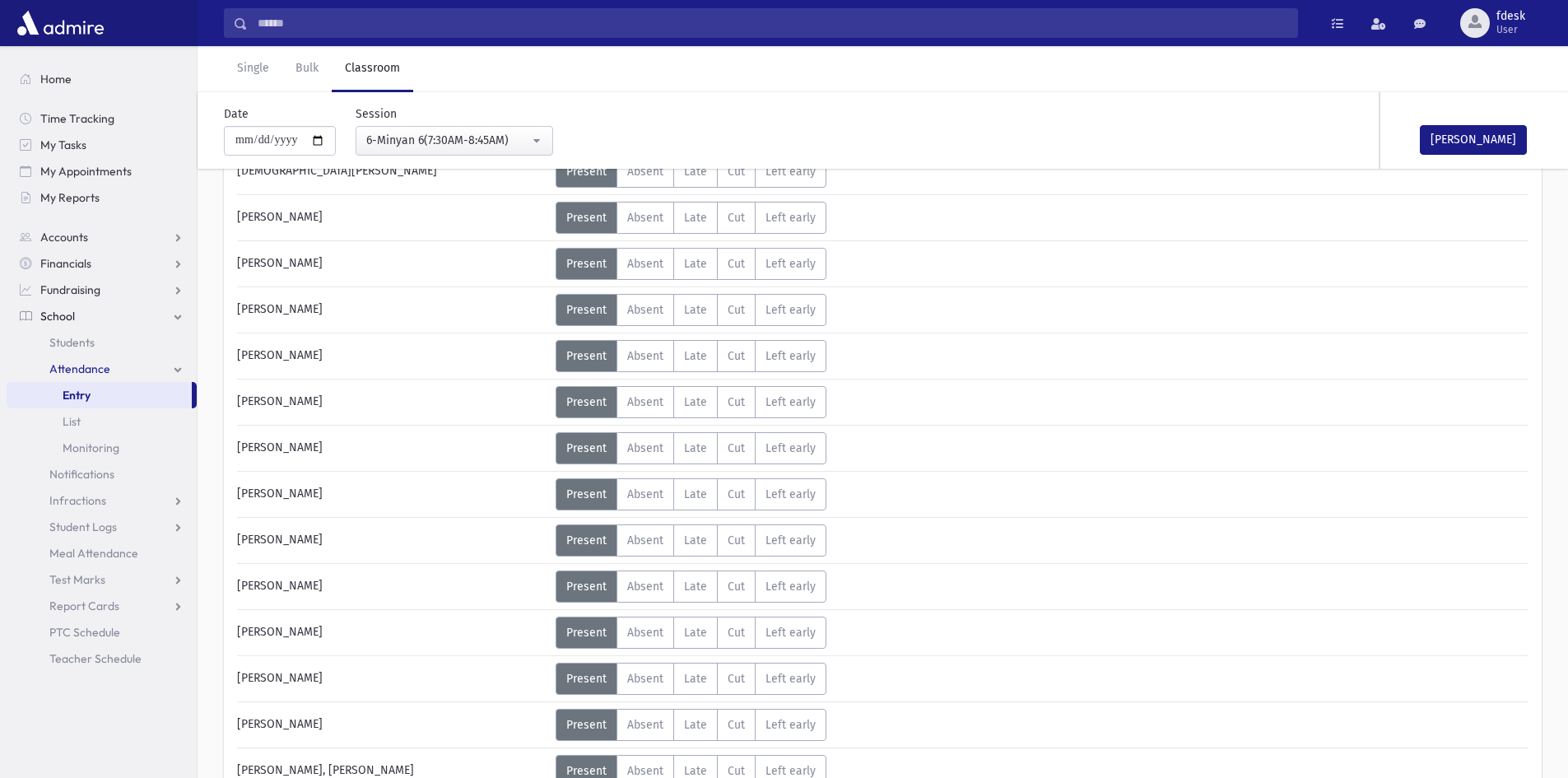
click at [634, 374] on div "[PERSON_NAME] Status Unexcused Admin: Present P Absent A Late L Cut C LE P A" at bounding box center [883, 290] width 1292 height 1284
click at [634, 368] on label "Absent A" at bounding box center [645, 356] width 58 height 32
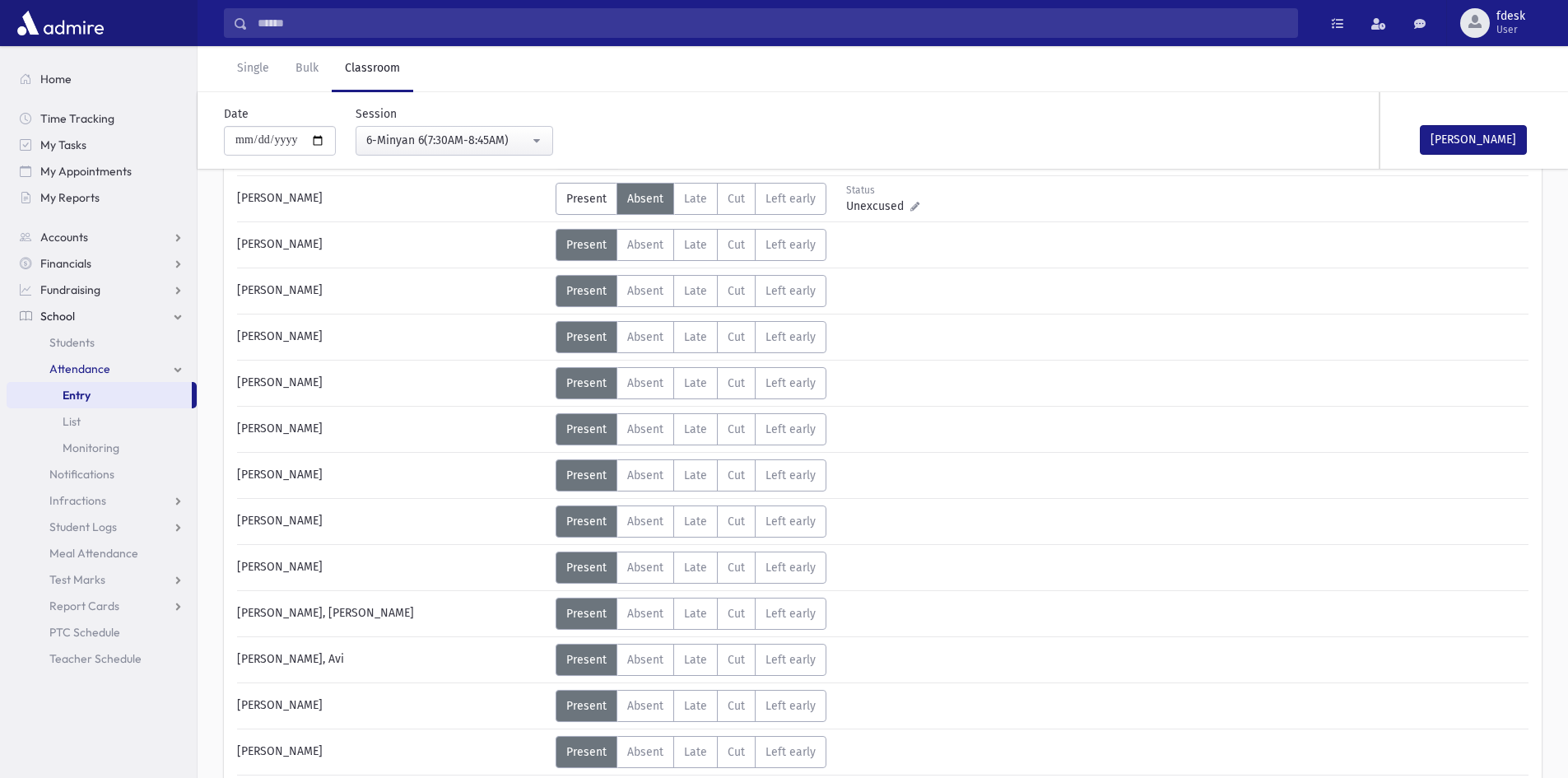
scroll to position [823, 0]
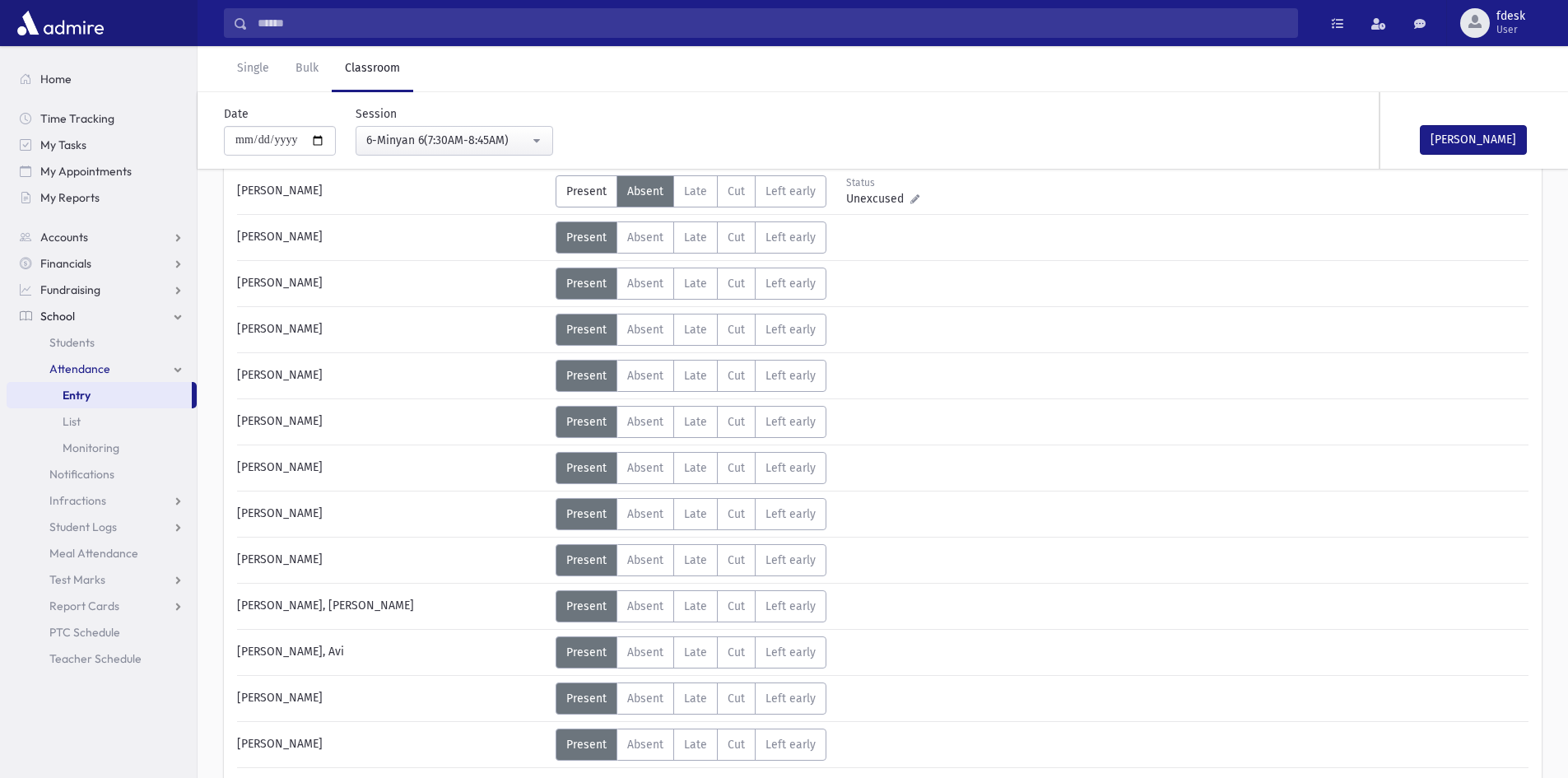
drag, startPoint x: 659, startPoint y: 247, endPoint x: 655, endPoint y: 263, distance: 16.5
click at [657, 254] on div "[PERSON_NAME] Status Unexcused Admin: Present P Absent A Late L Cut C LE P A" at bounding box center [883, 125] width 1292 height 1284
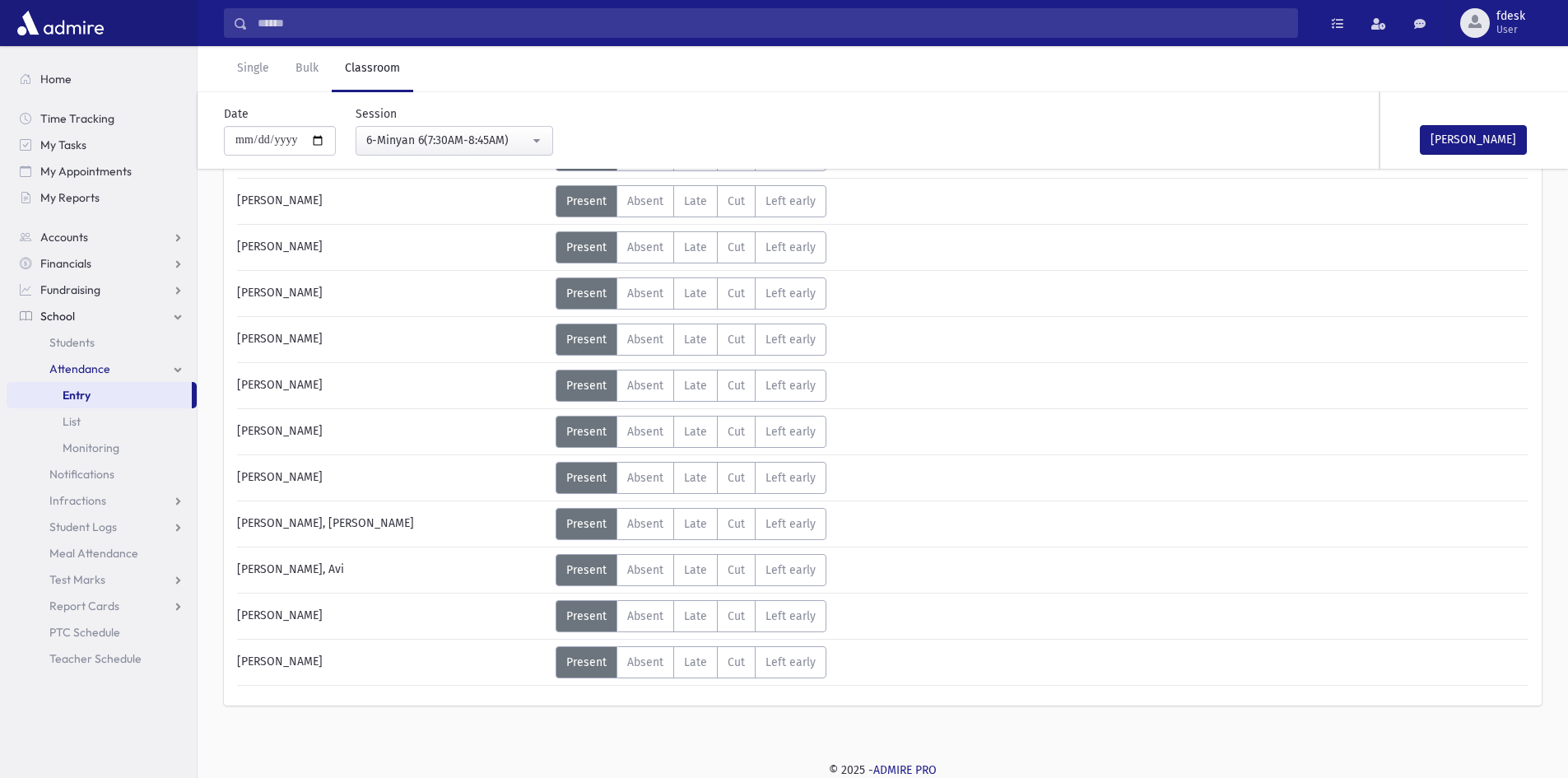
scroll to position [906, 0]
click at [655, 472] on span "Absent" at bounding box center [645, 477] width 36 height 14
drag, startPoint x: 698, startPoint y: 529, endPoint x: 711, endPoint y: 525, distance: 13.6
click at [698, 529] on span "Late" at bounding box center [696, 523] width 24 height 14
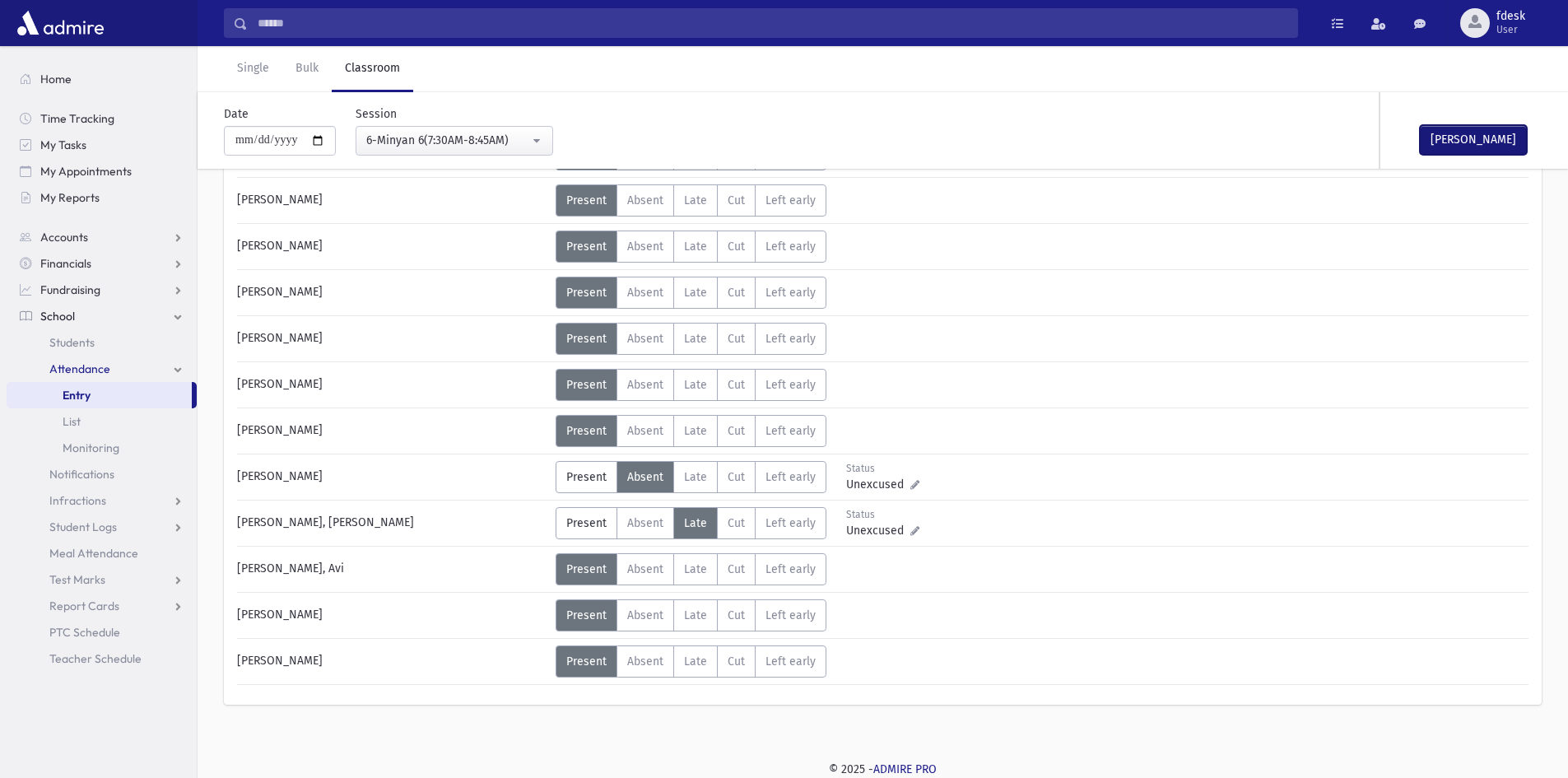
drag, startPoint x: 1480, startPoint y: 138, endPoint x: 1390, endPoint y: 162, distance: 93.1
click at [1467, 141] on button "[PERSON_NAME]" at bounding box center [1473, 140] width 107 height 29
click at [406, 148] on div "6-Minyan 6(7:30AM-8:45AM)" at bounding box center [448, 140] width 163 height 18
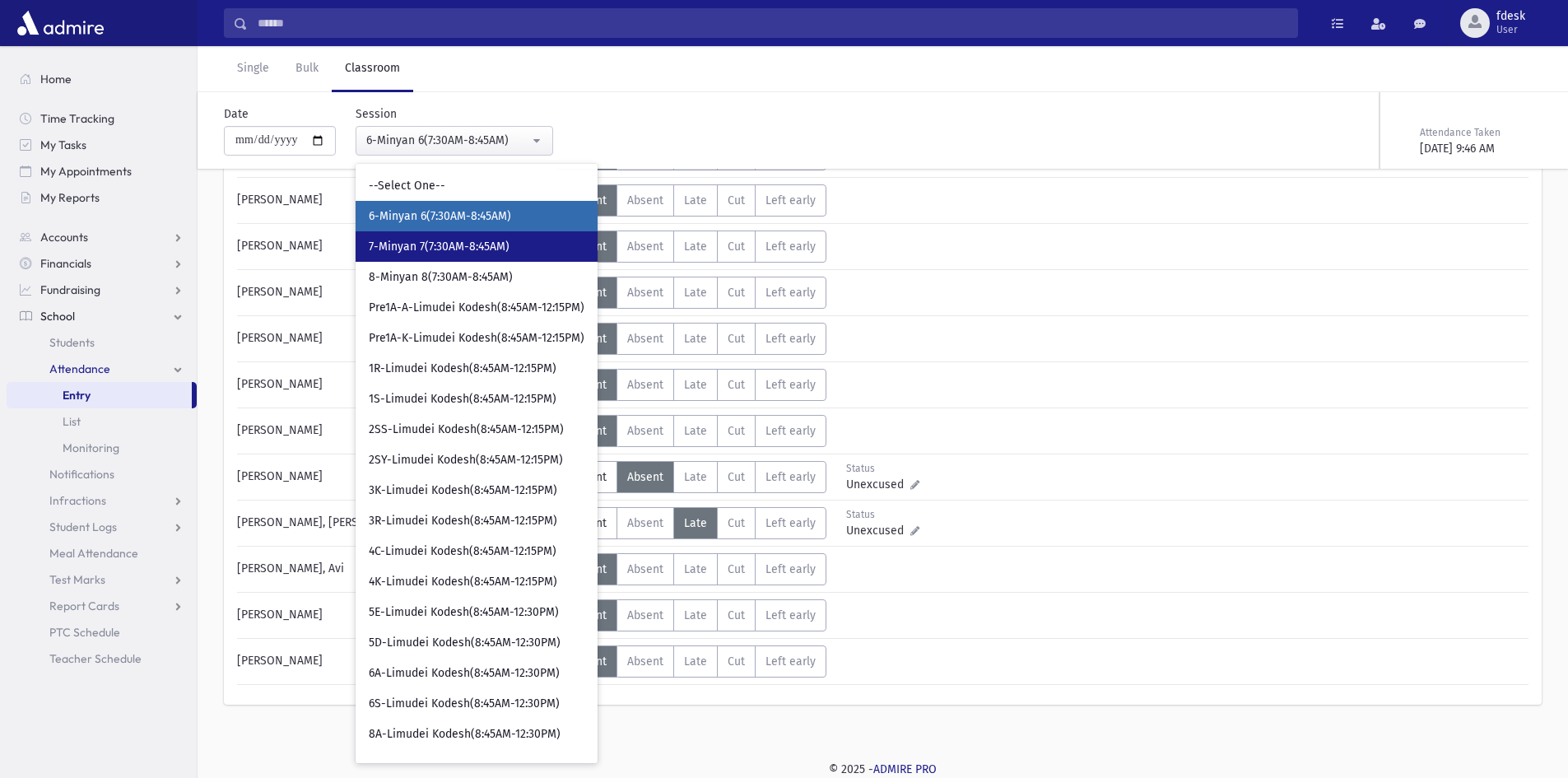
click at [411, 252] on span "7-Minyan 7(7:30AM-8:45AM)" at bounding box center [439, 247] width 141 height 17
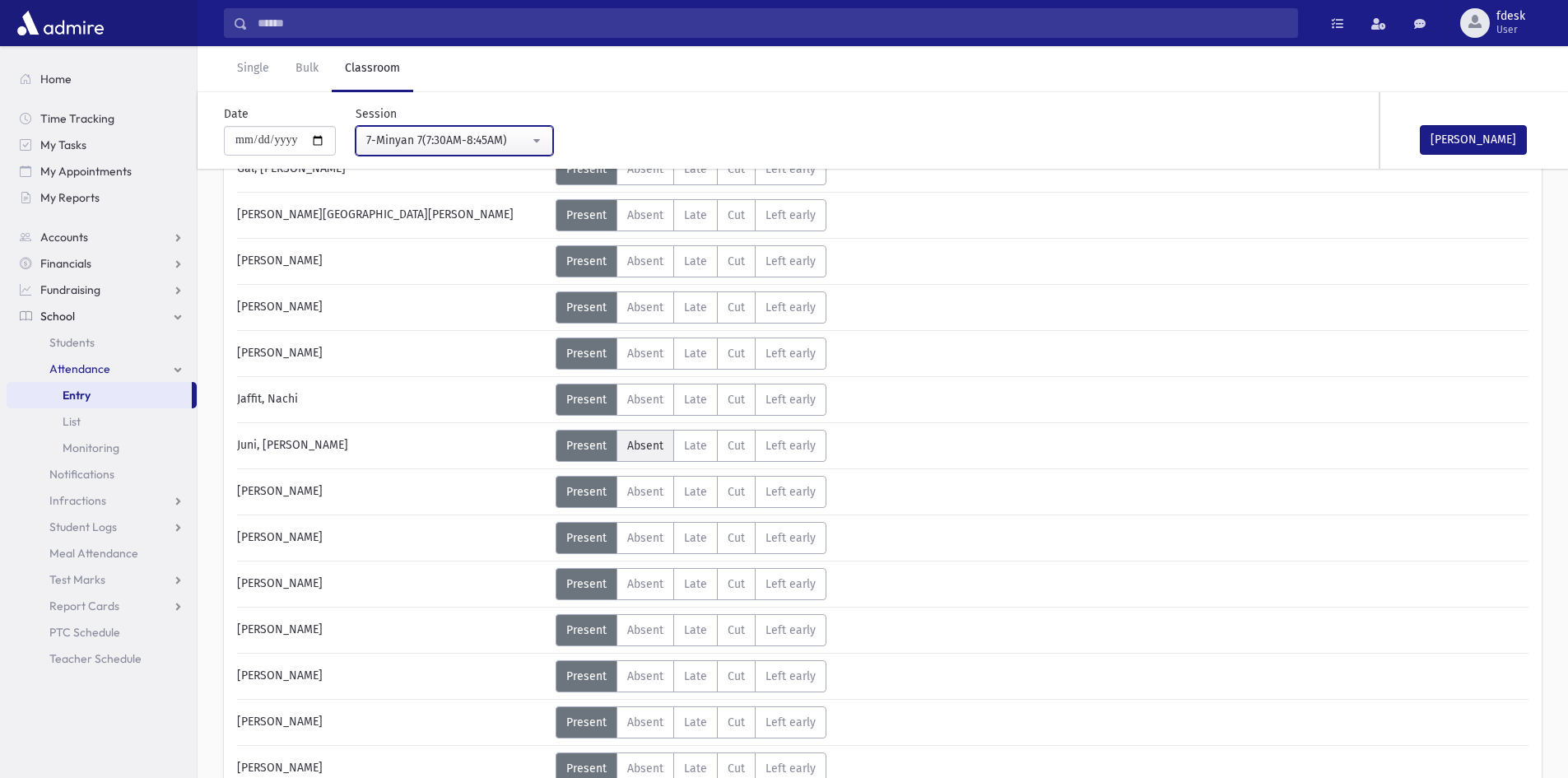
scroll to position [495, 0]
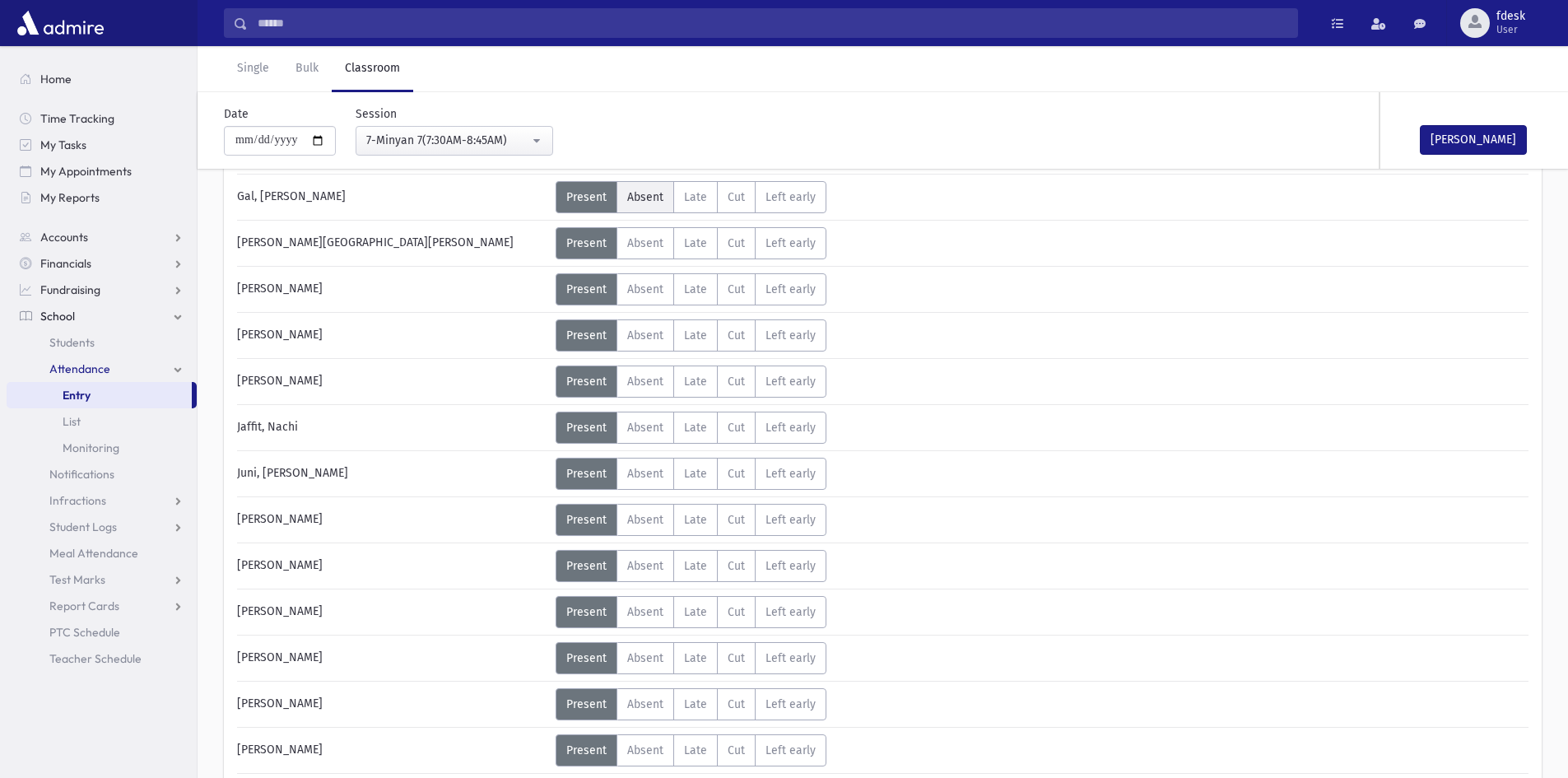
click at [654, 207] on label "Absent A" at bounding box center [645, 197] width 58 height 32
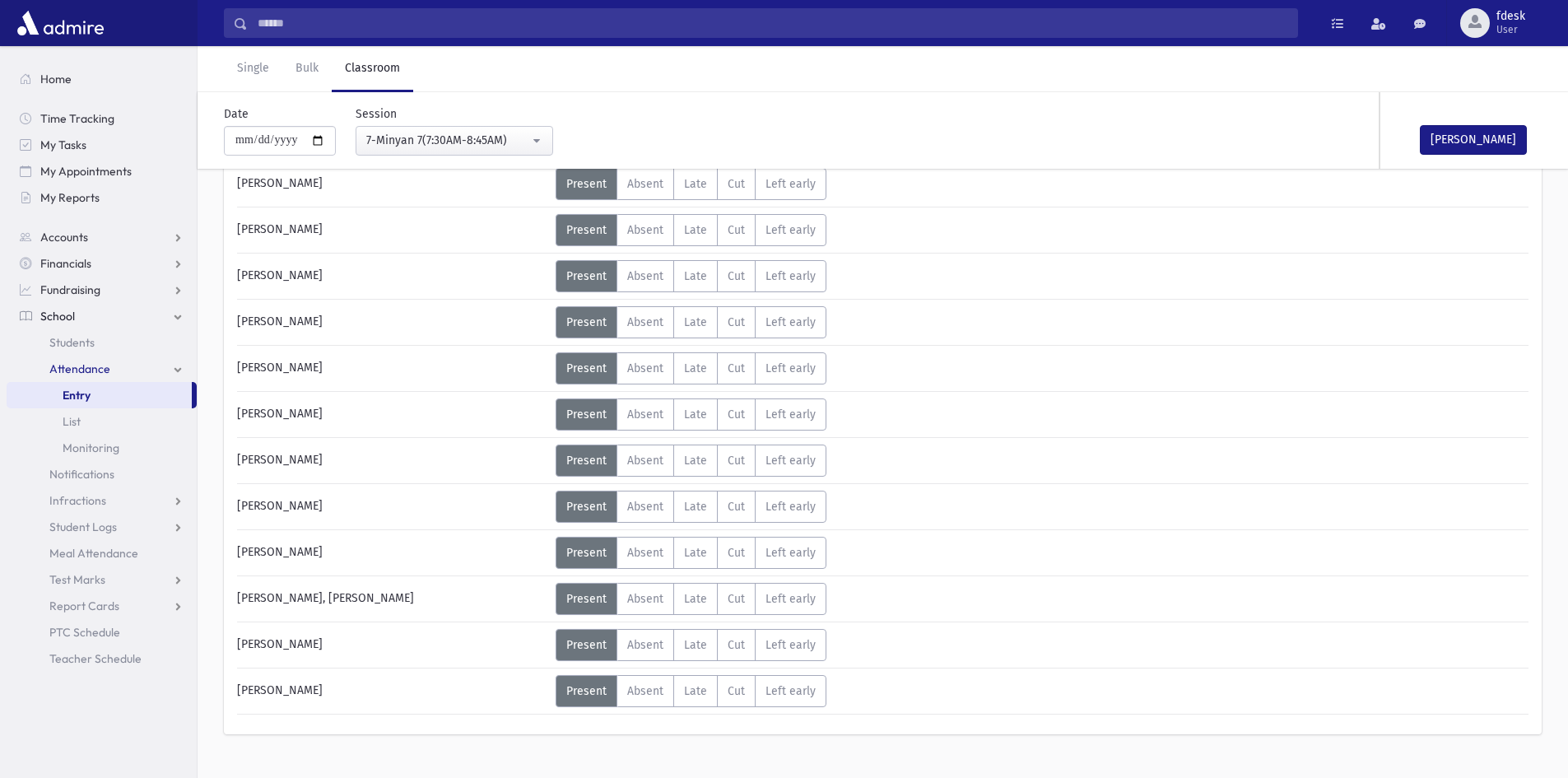
scroll to position [1137, 0]
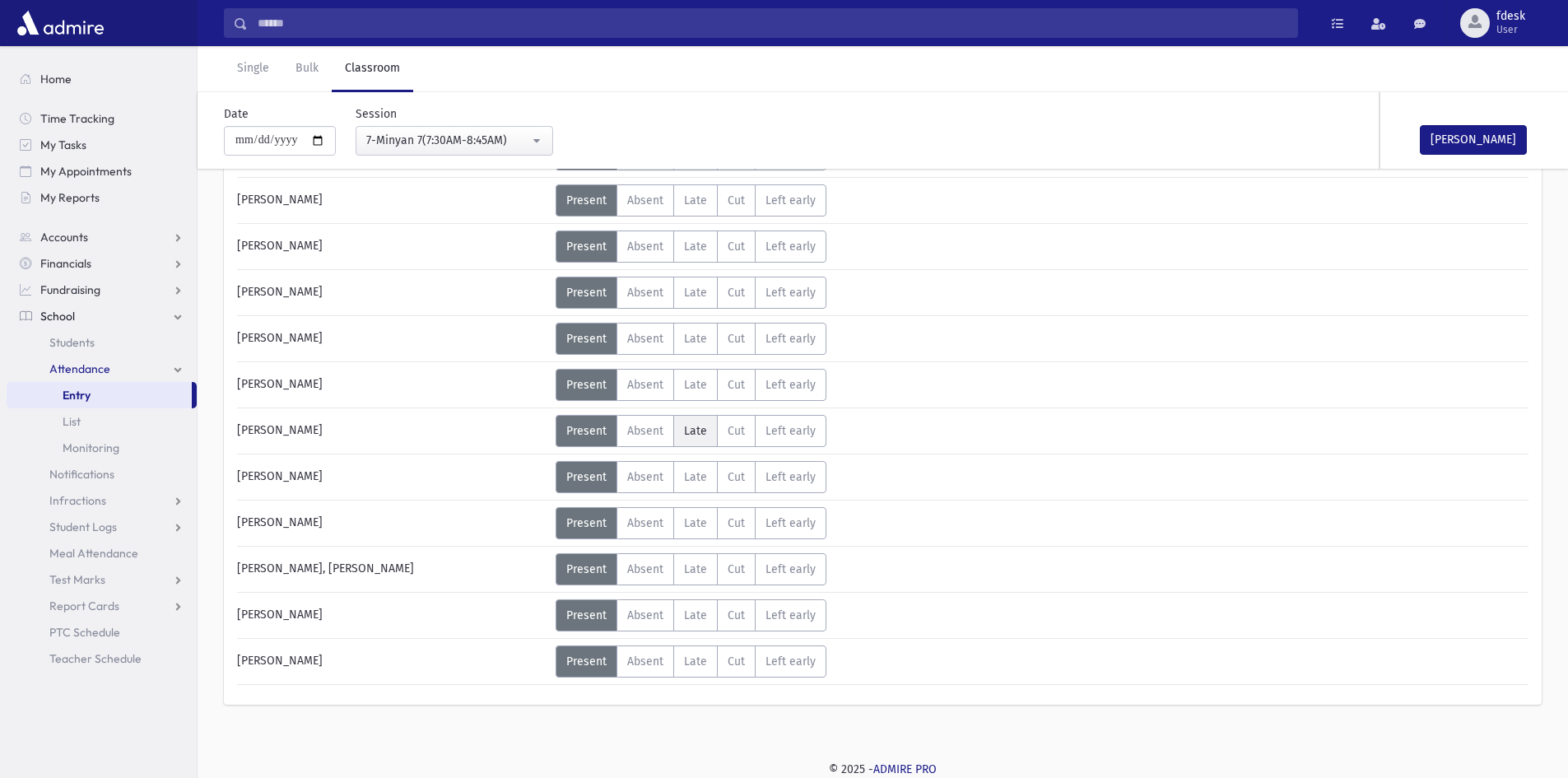
click at [690, 423] on span "Late" at bounding box center [696, 430] width 24 height 14
click at [653, 572] on span "Absent" at bounding box center [645, 569] width 36 height 14
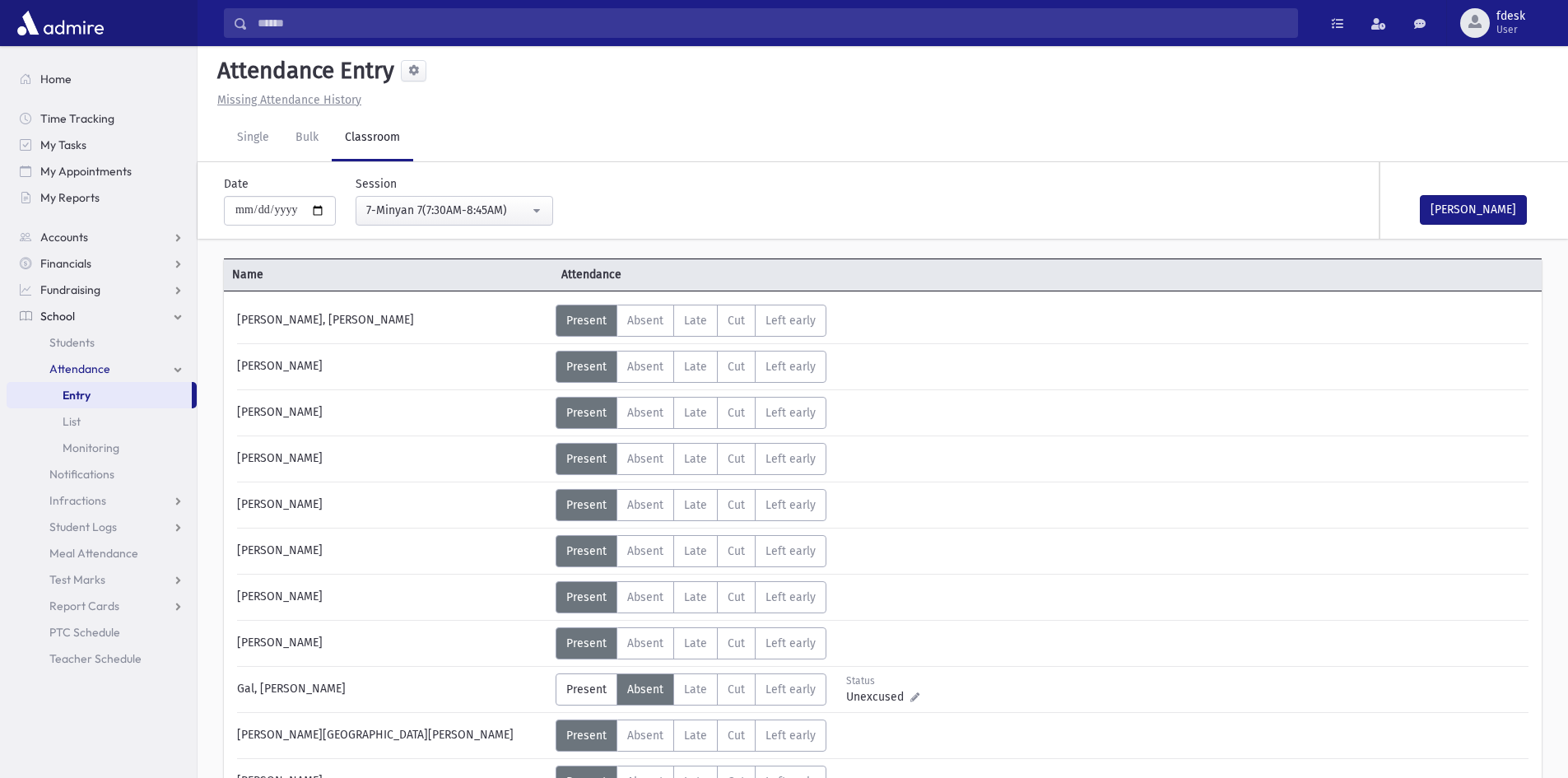
scroll to position [0, 0]
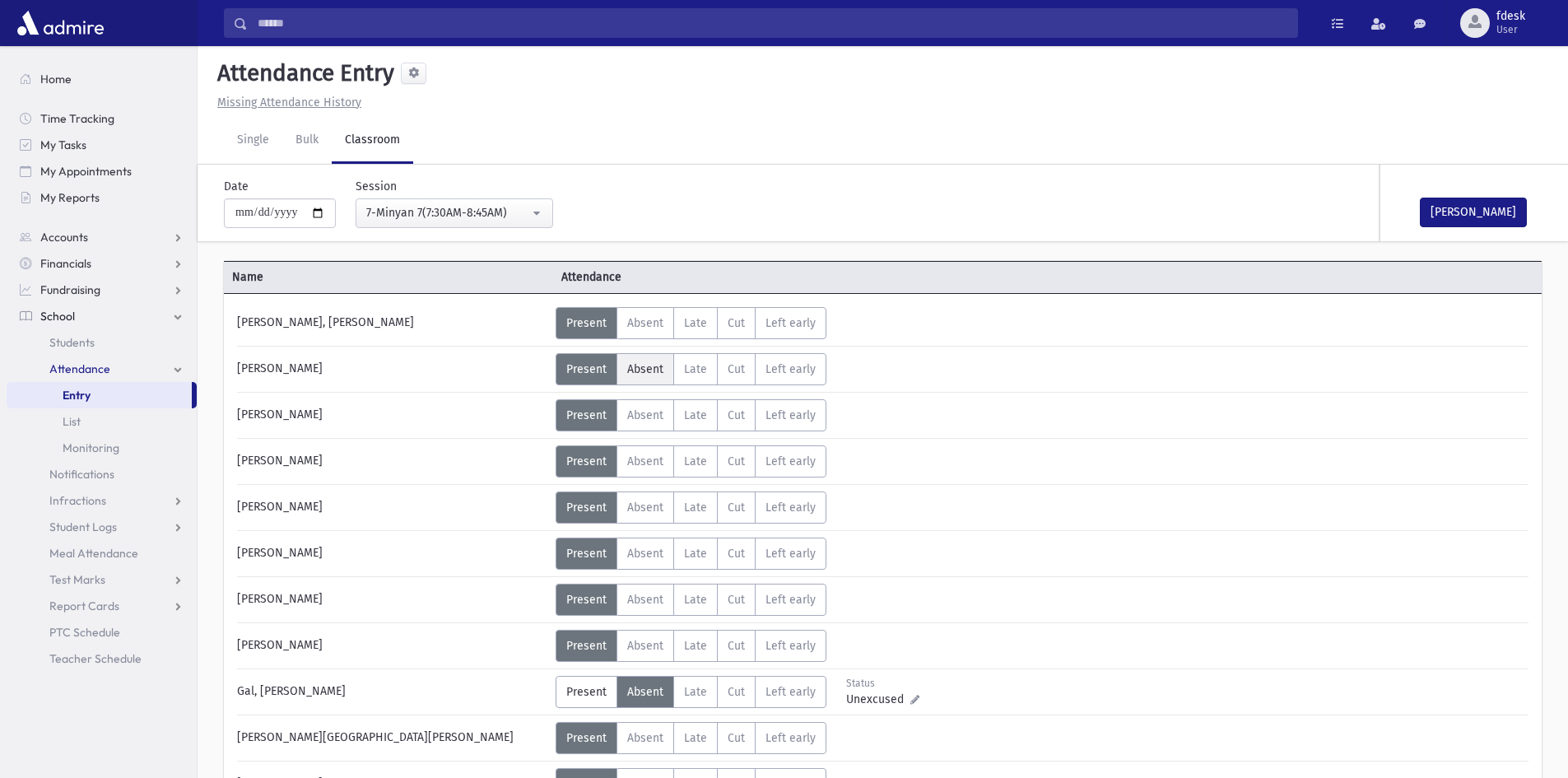
click at [644, 363] on span "Absent" at bounding box center [645, 368] width 36 height 14
click at [637, 506] on span "Absent" at bounding box center [645, 508] width 36 height 14
click at [692, 415] on span "Late" at bounding box center [696, 415] width 24 height 14
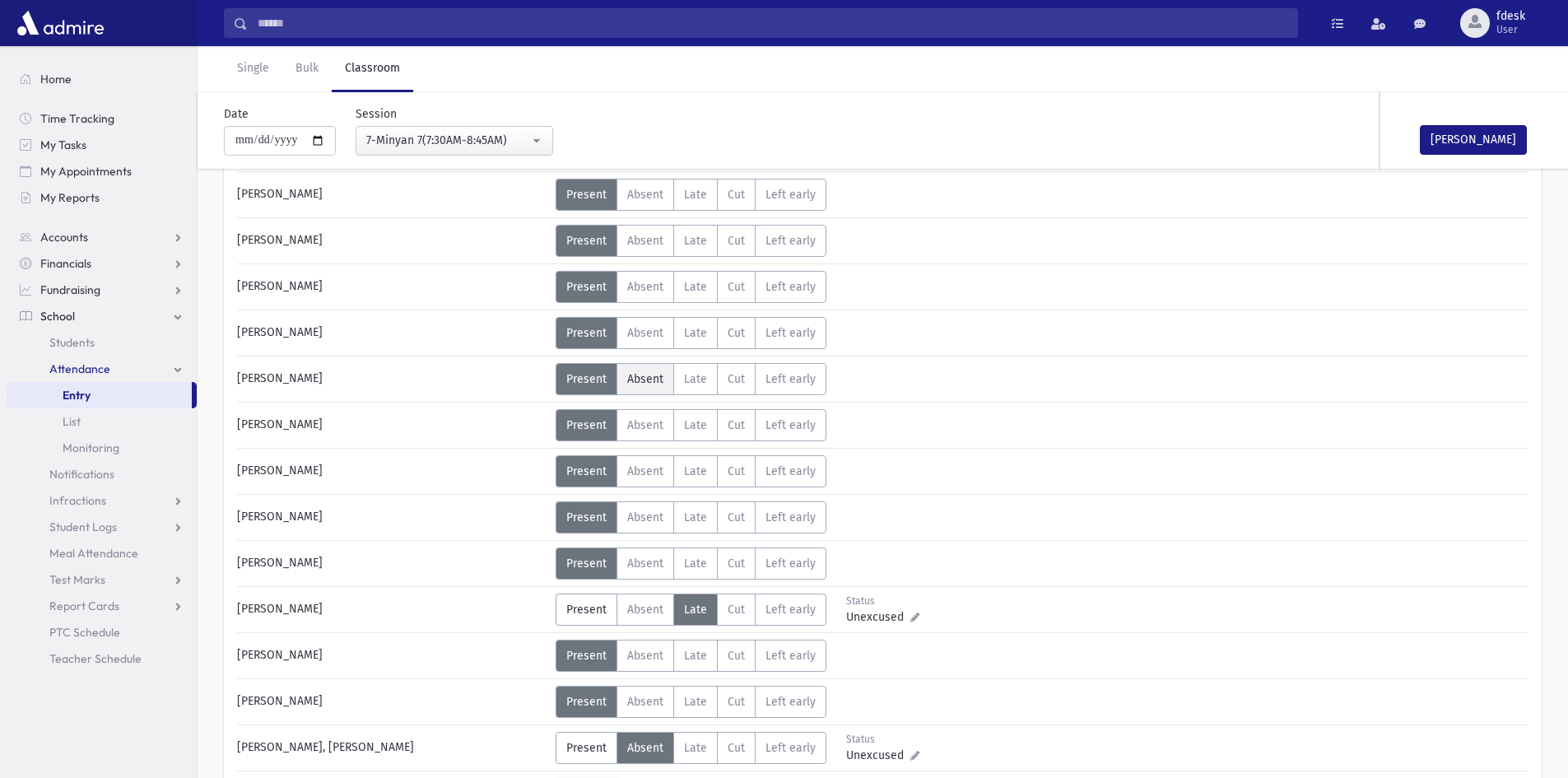
scroll to position [988, 0]
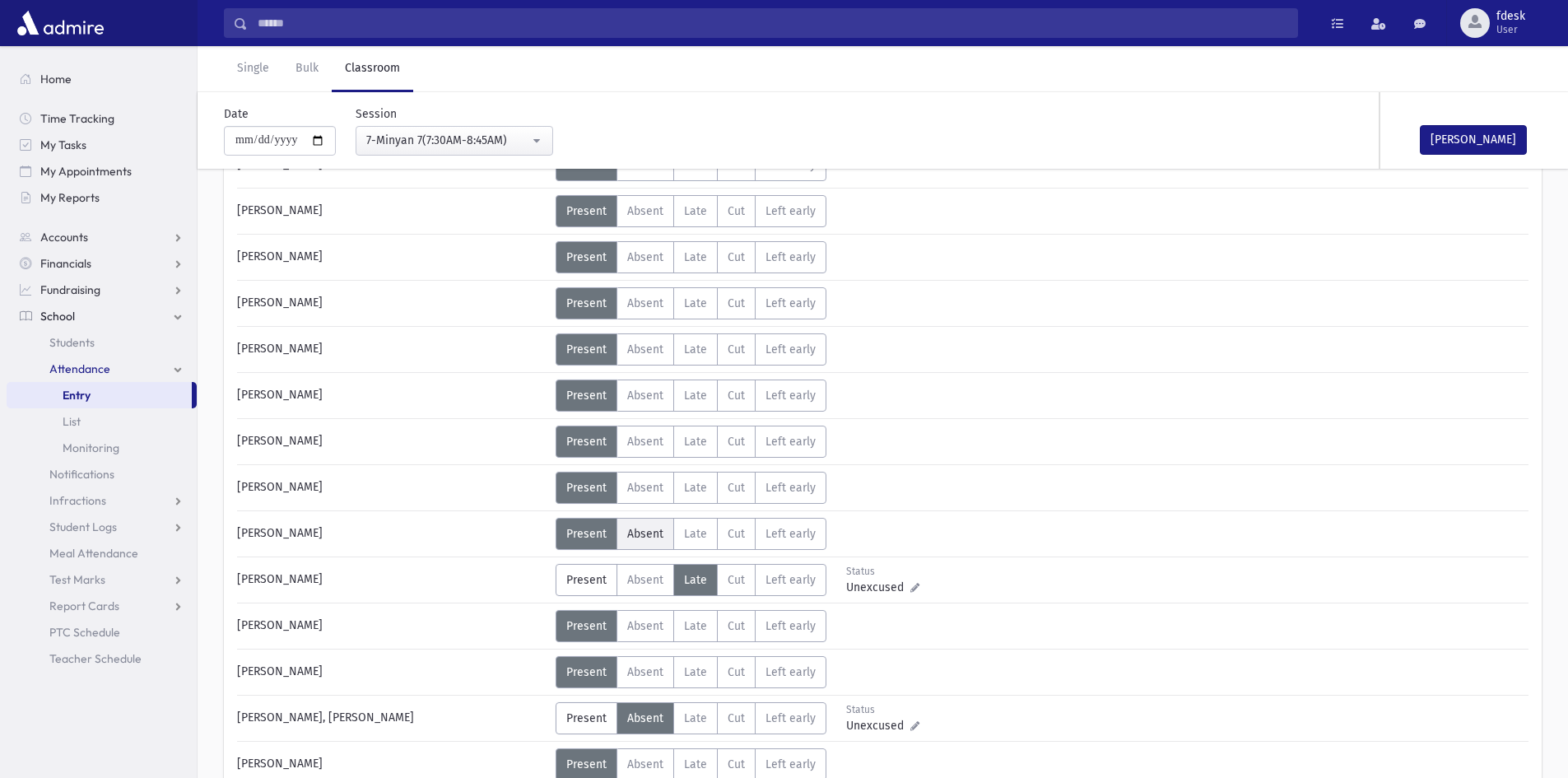
drag, startPoint x: 639, startPoint y: 483, endPoint x: 630, endPoint y: 542, distance: 59.7
click at [638, 490] on span "Absent" at bounding box center [645, 487] width 36 height 14
click at [636, 537] on span "Absent" at bounding box center [645, 533] width 36 height 14
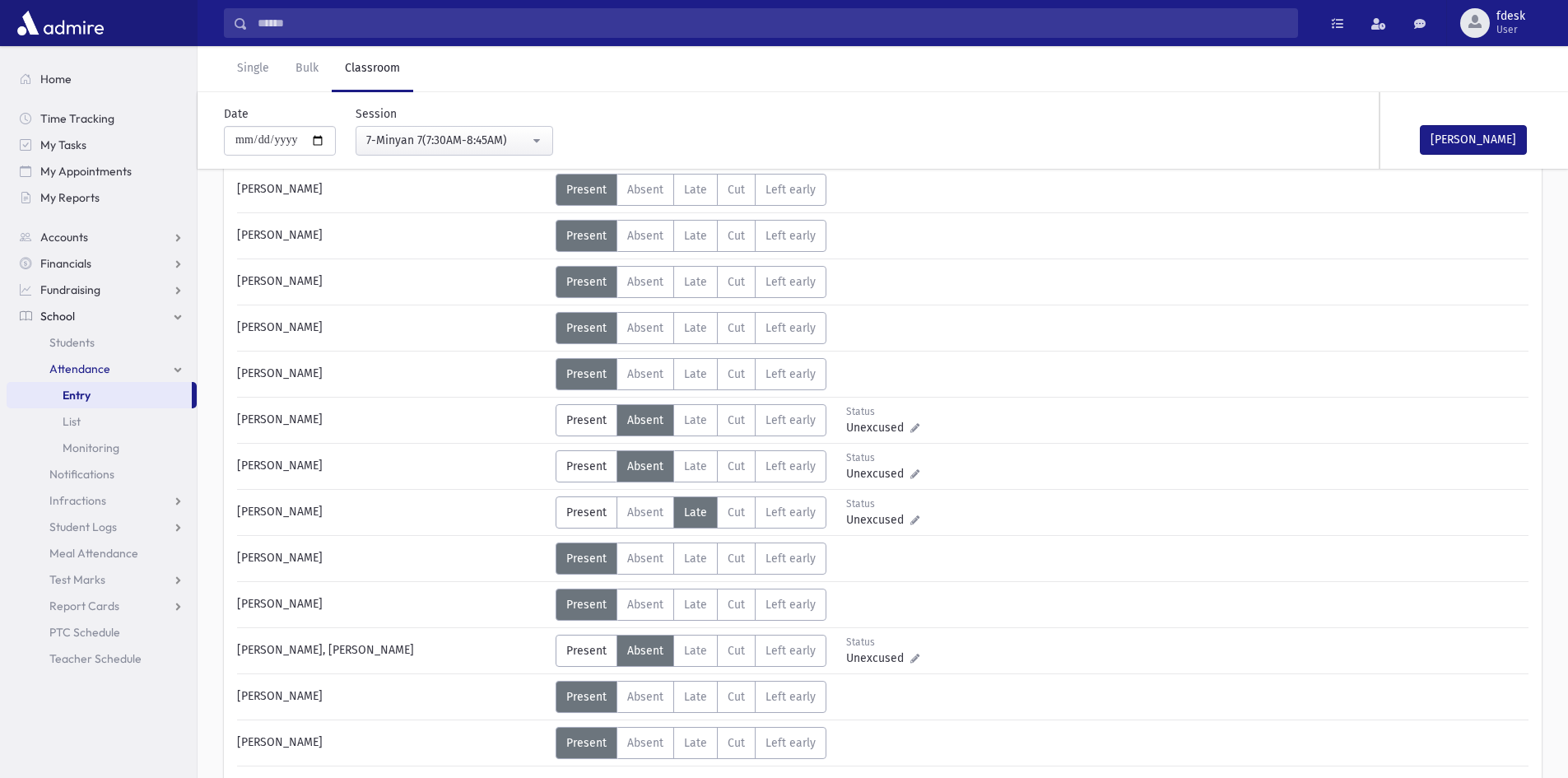
scroll to position [1137, 0]
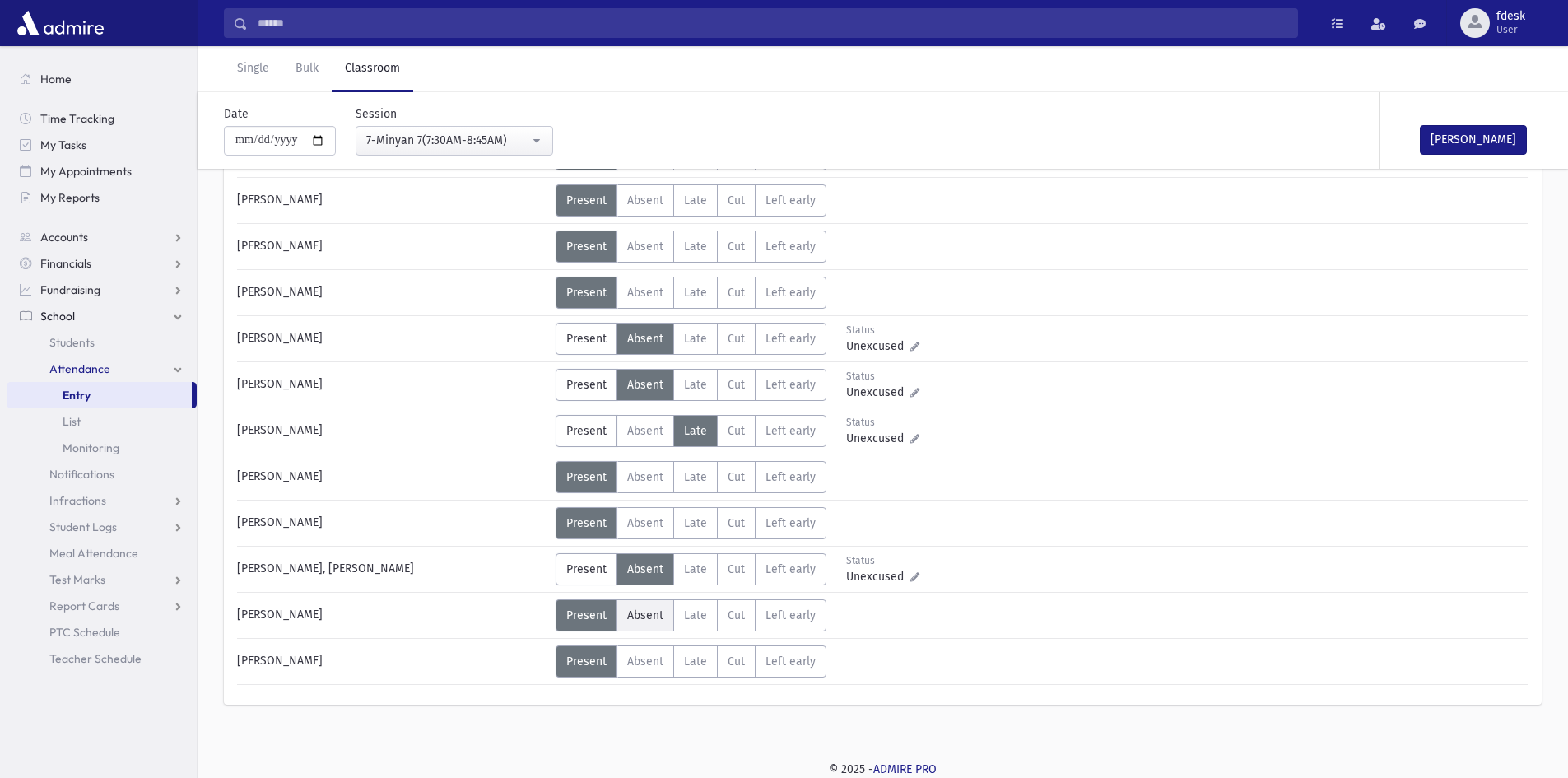
click at [642, 610] on span "Absent" at bounding box center [645, 615] width 36 height 14
click at [629, 513] on label "Absent A" at bounding box center [645, 522] width 58 height 32
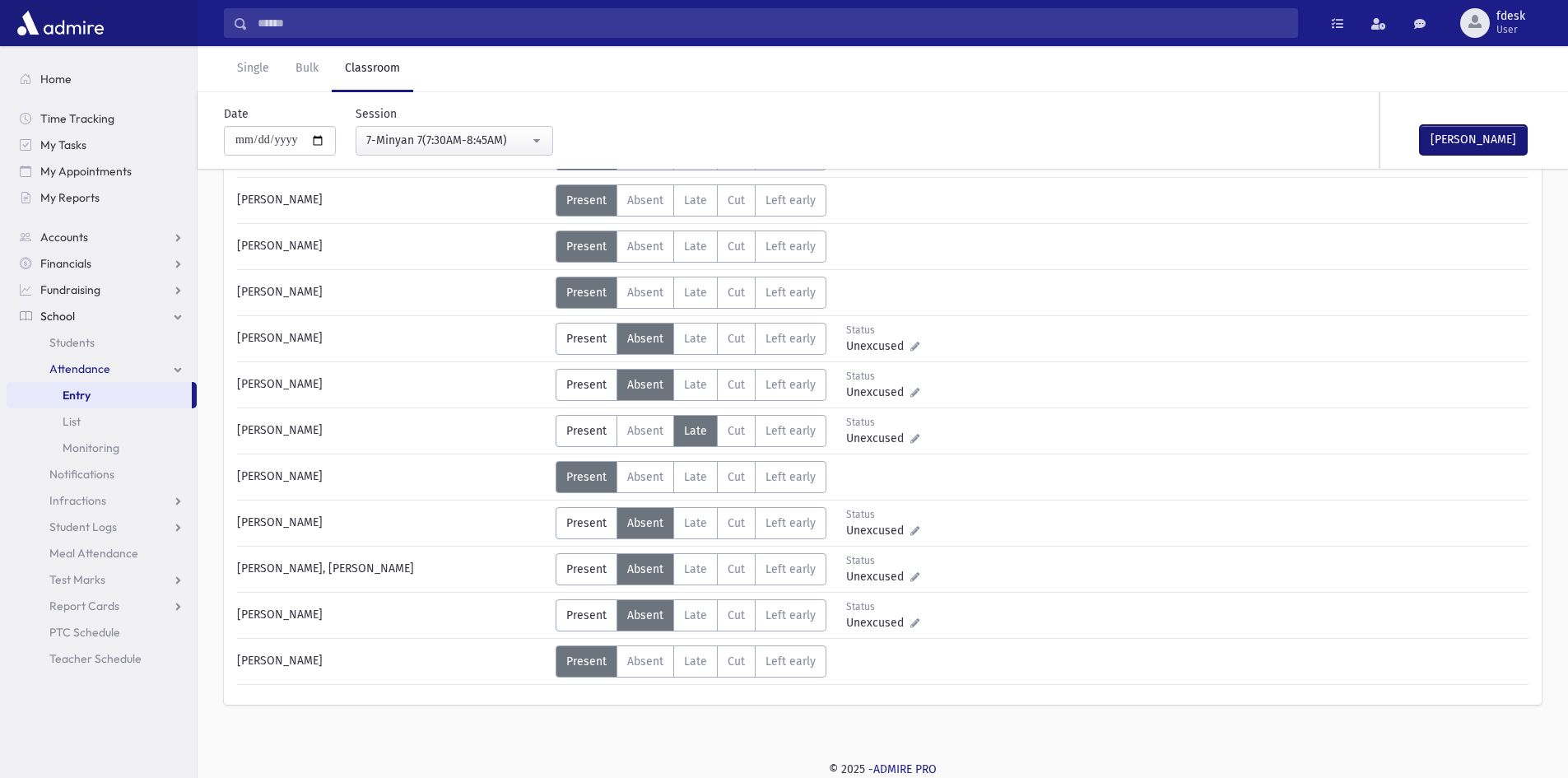
click at [1433, 133] on button "[PERSON_NAME]" at bounding box center [1473, 140] width 107 height 29
click at [429, 144] on div "7-Minyan 7(7:30AM-8:45AM)" at bounding box center [448, 140] width 163 height 18
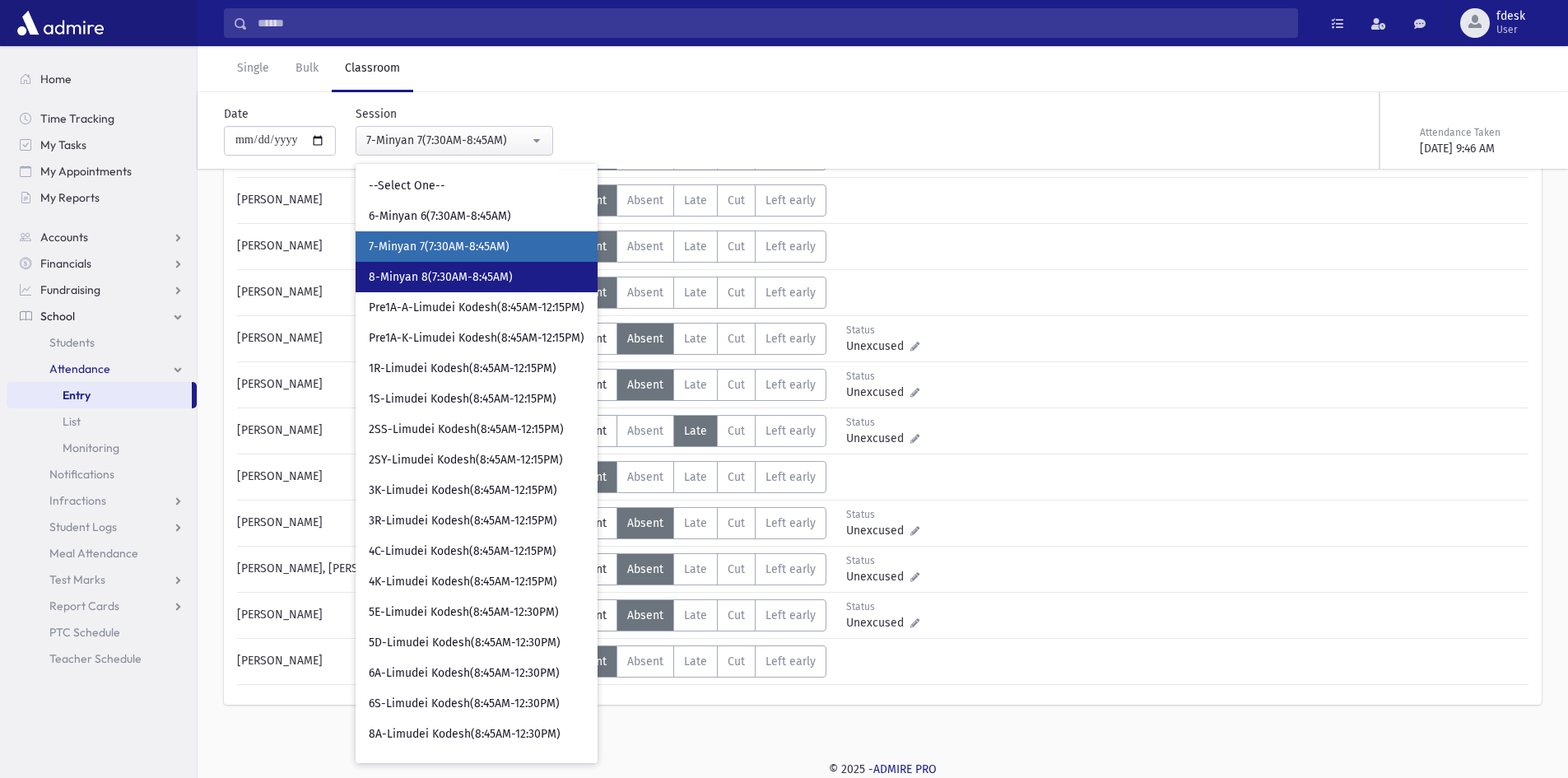
click at [431, 274] on span "8-Minyan 8(7:30AM-8:45AM)" at bounding box center [440, 277] width 144 height 17
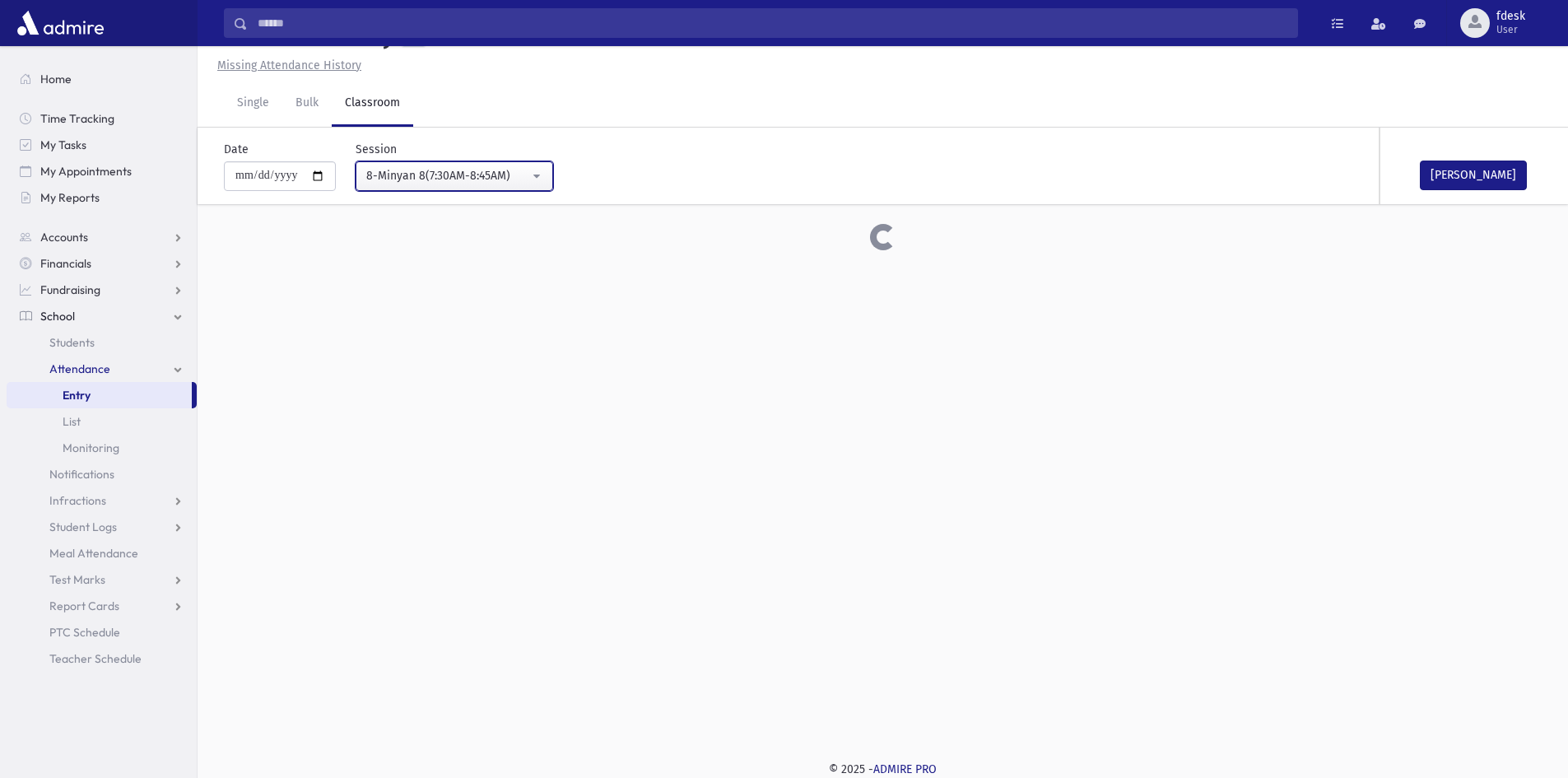
scroll to position [1045, 0]
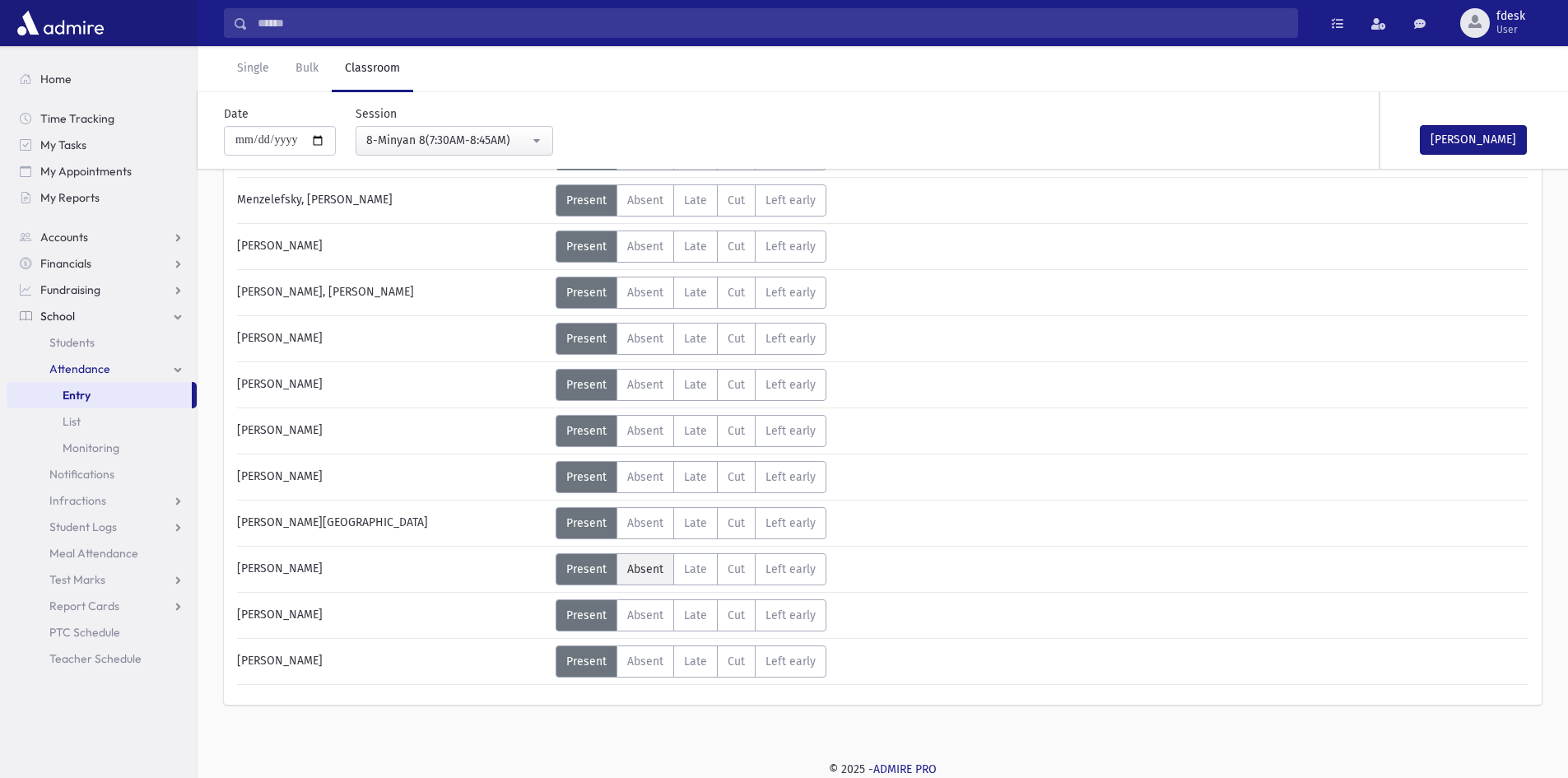
click at [655, 571] on span "Absent" at bounding box center [645, 569] width 36 height 14
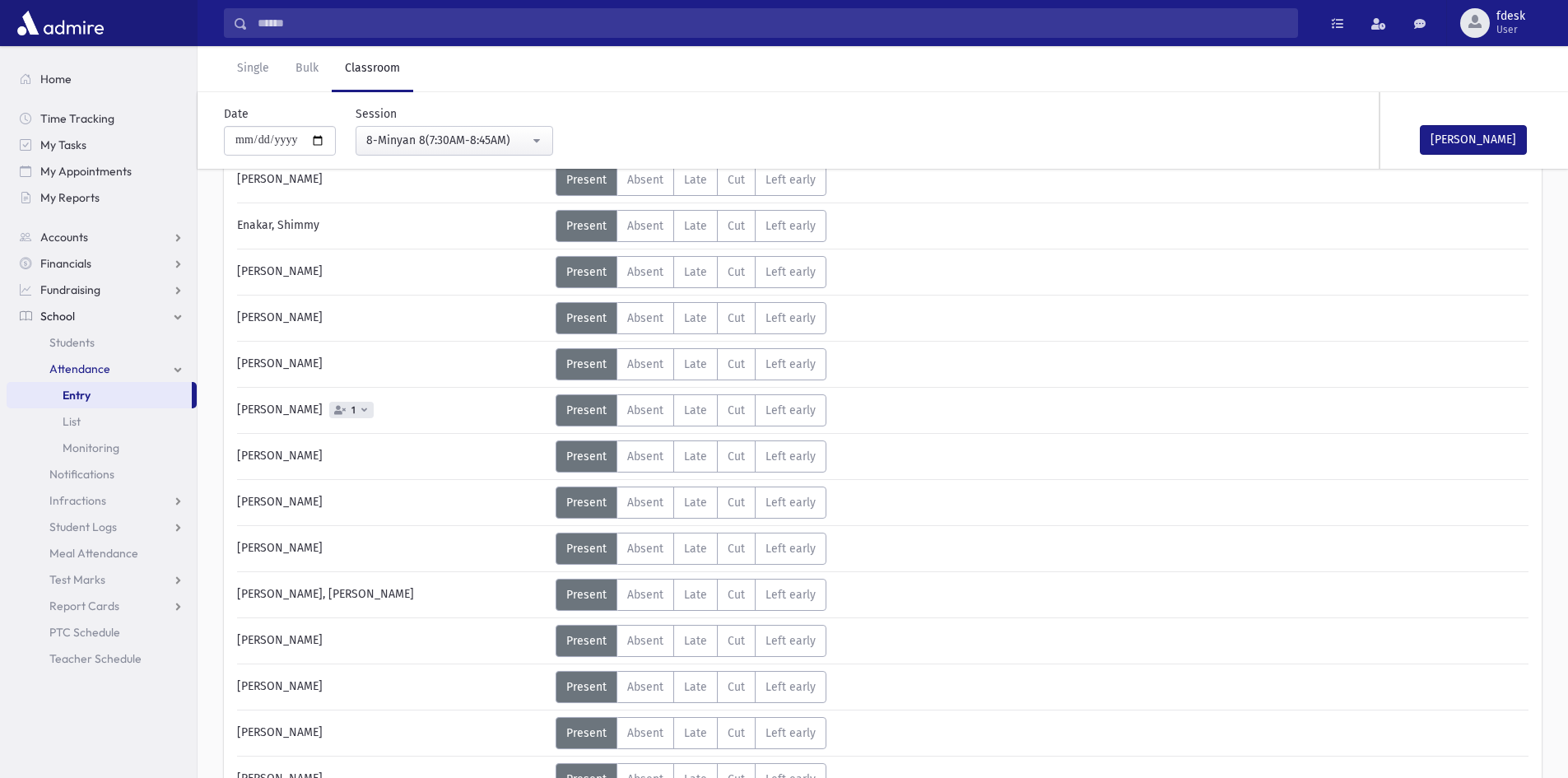
scroll to position [221, 0]
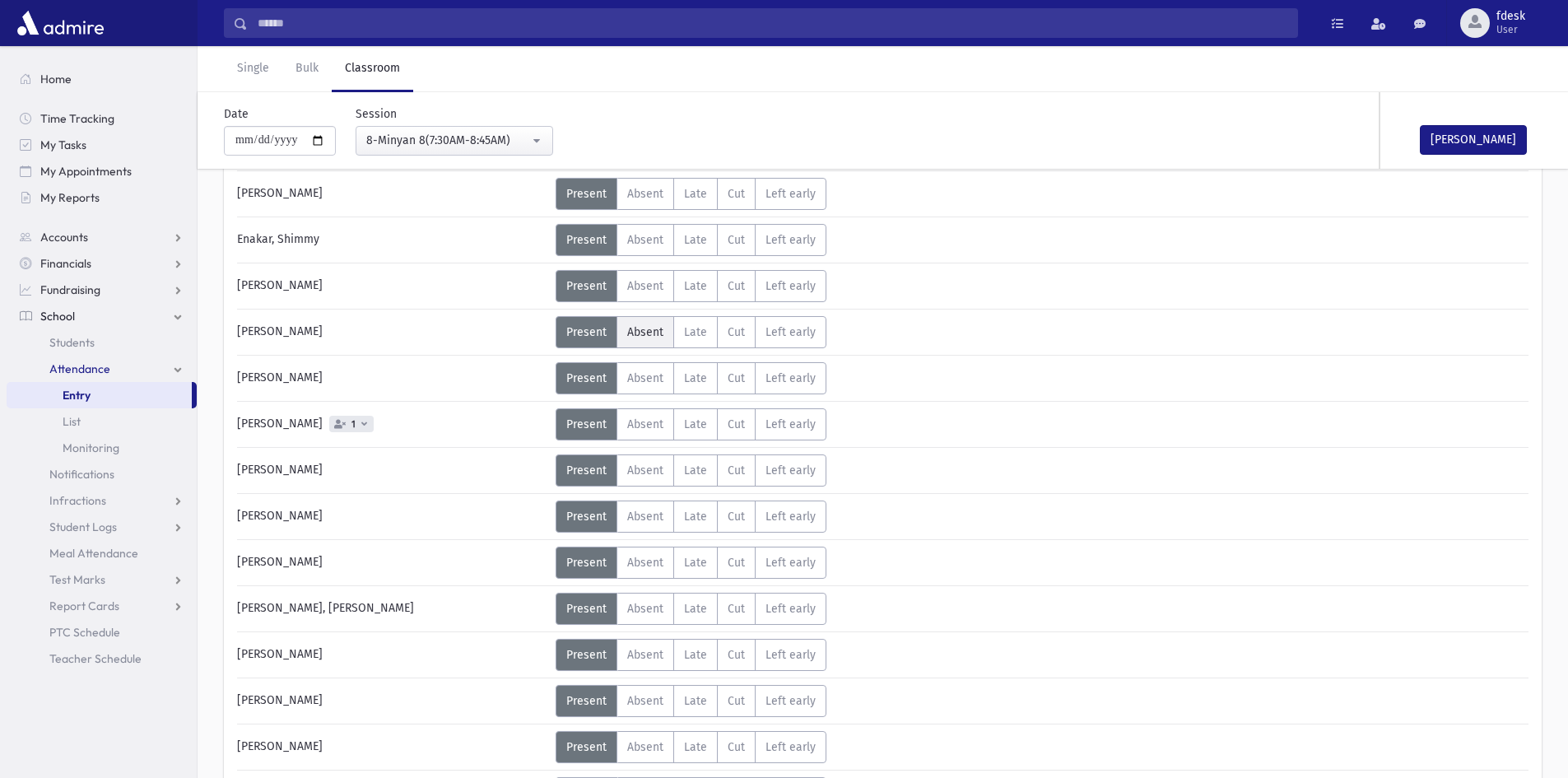
click at [637, 330] on span "Absent" at bounding box center [645, 332] width 36 height 14
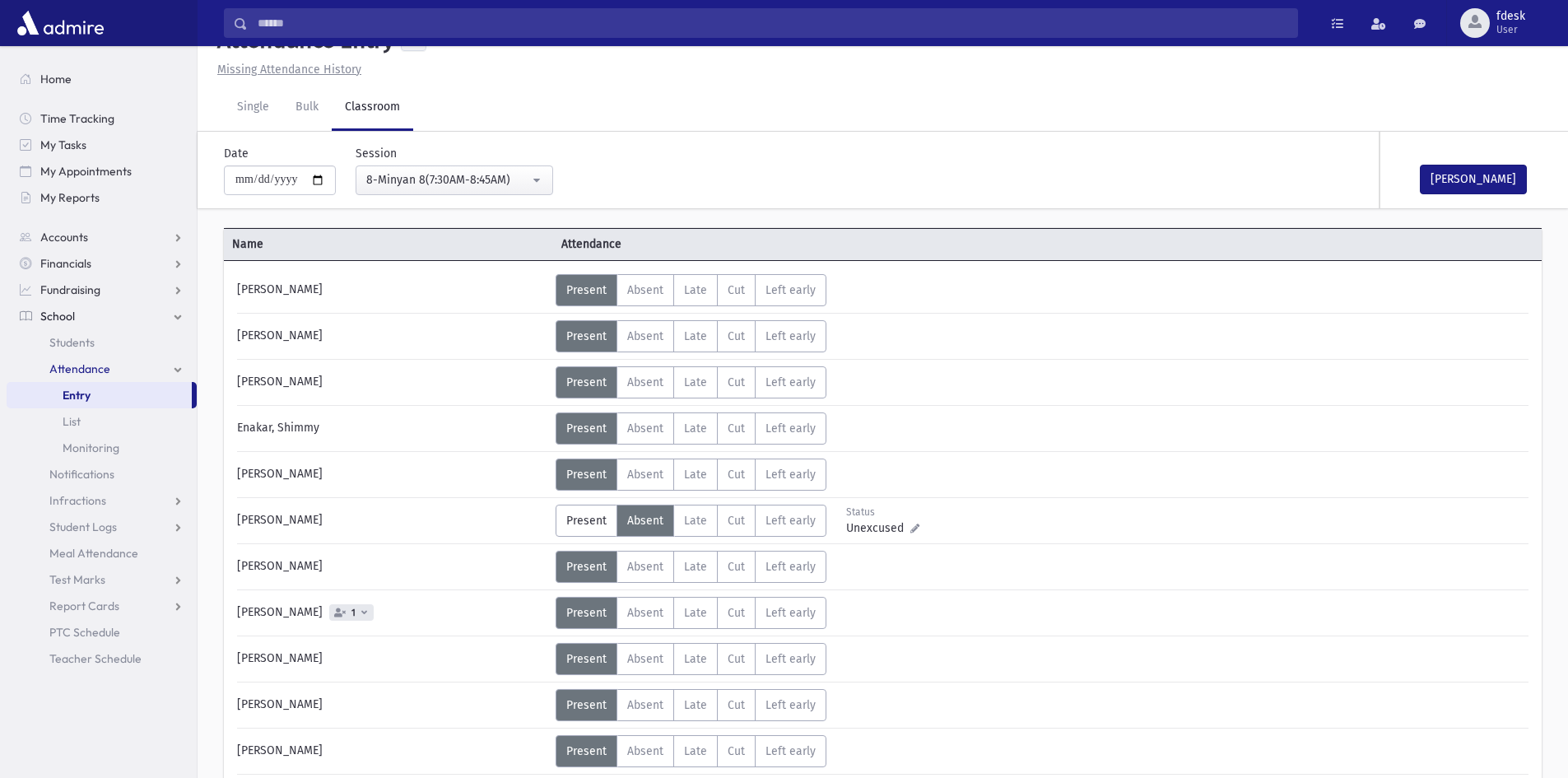
scroll to position [0, 0]
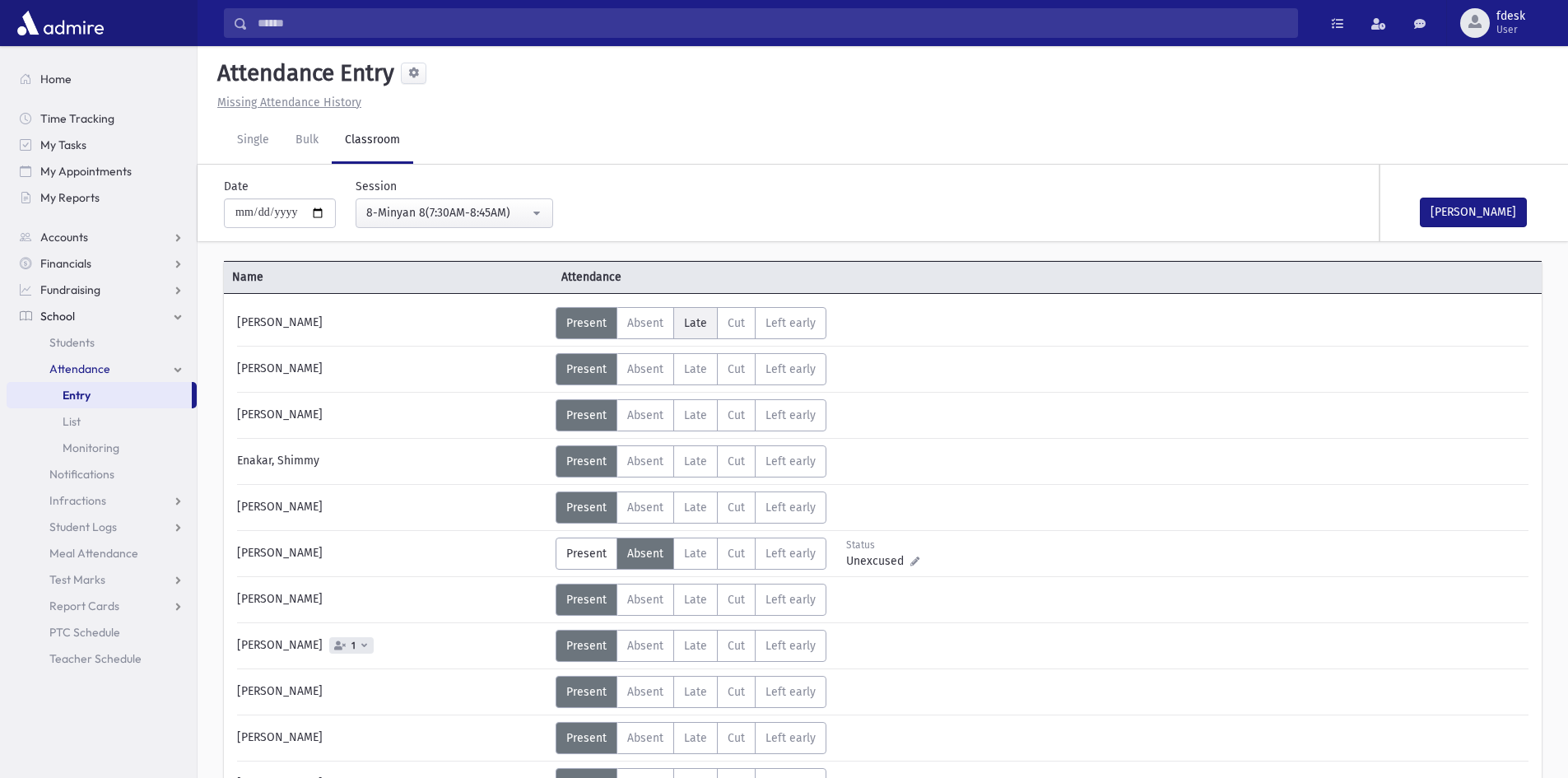
click at [687, 324] on span "Late" at bounding box center [696, 322] width 24 height 14
click at [624, 645] on label "Absent A" at bounding box center [645, 645] width 58 height 32
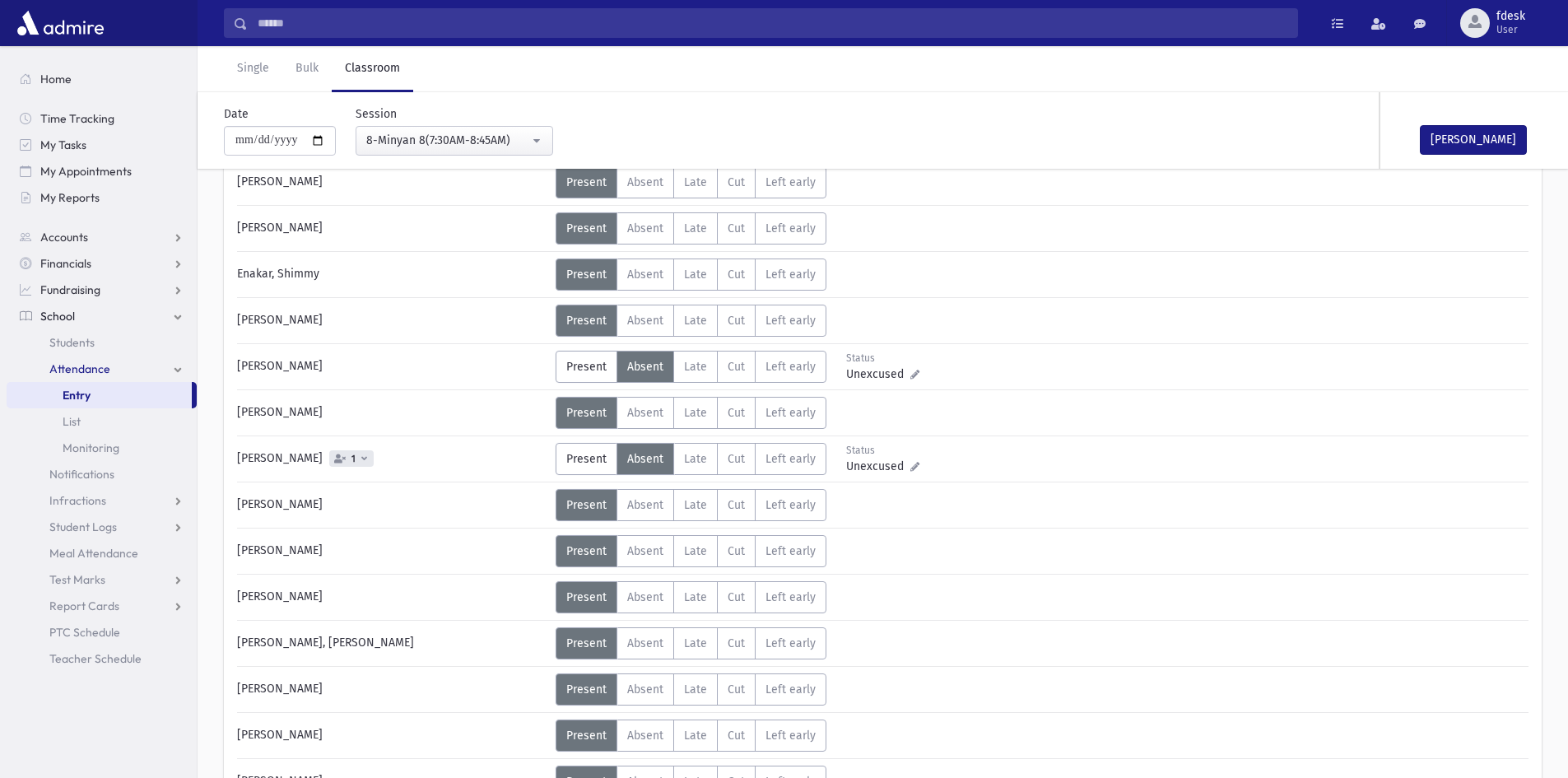
scroll to position [247, 0]
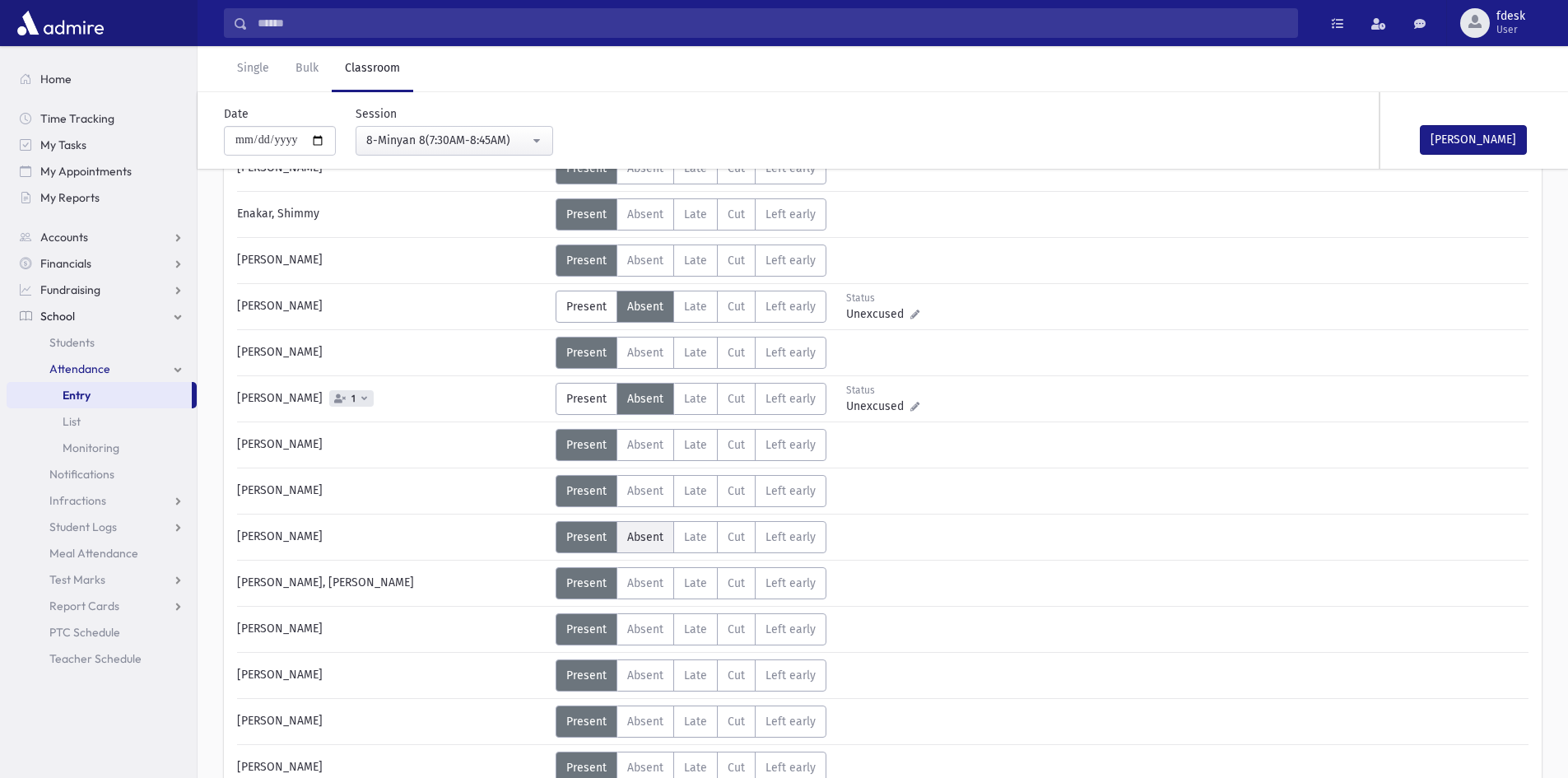
click at [643, 536] on span "Absent" at bounding box center [645, 537] width 36 height 14
click at [650, 567] on label "Absent A" at bounding box center [645, 583] width 58 height 32
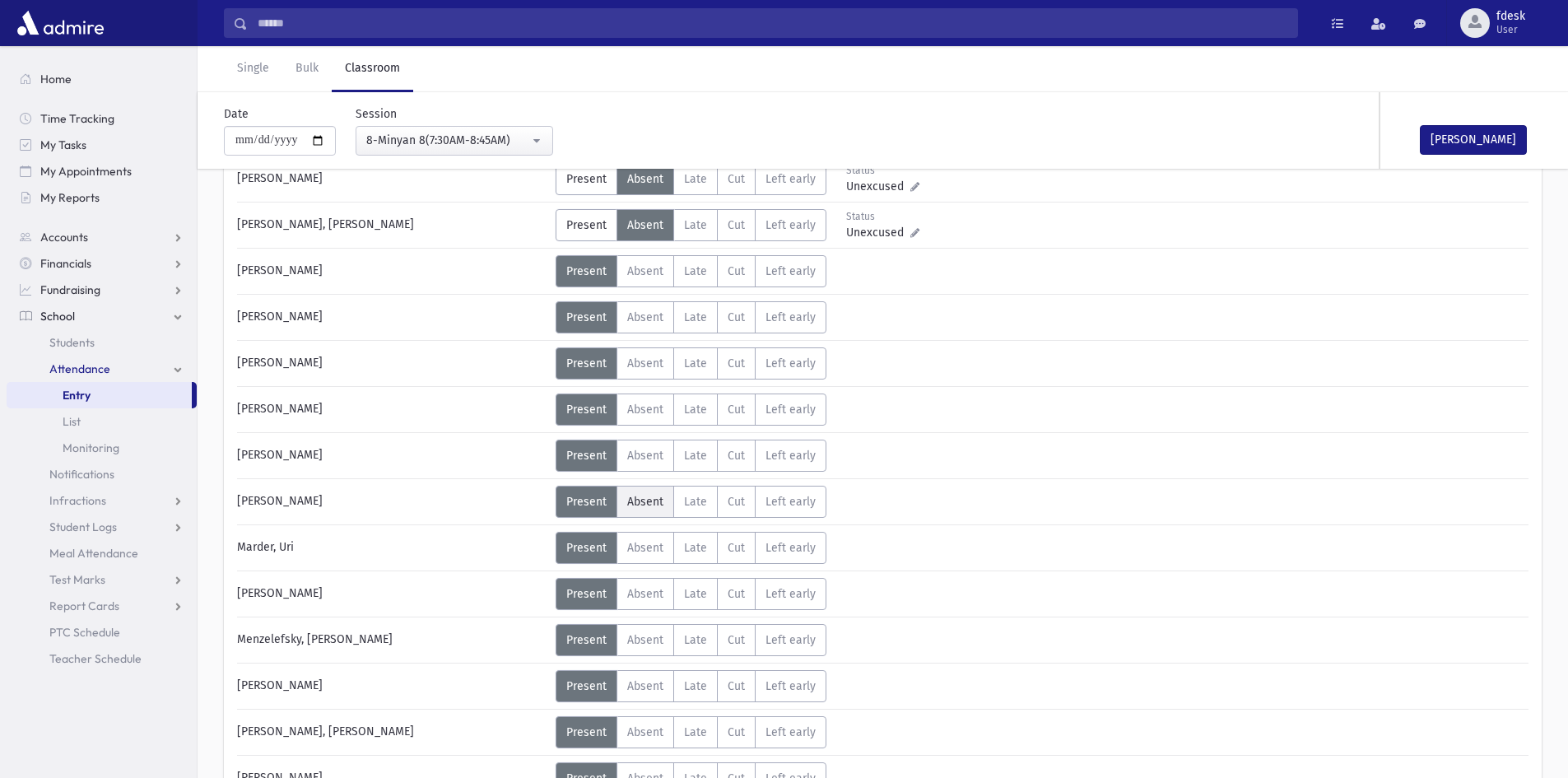
scroll to position [658, 0]
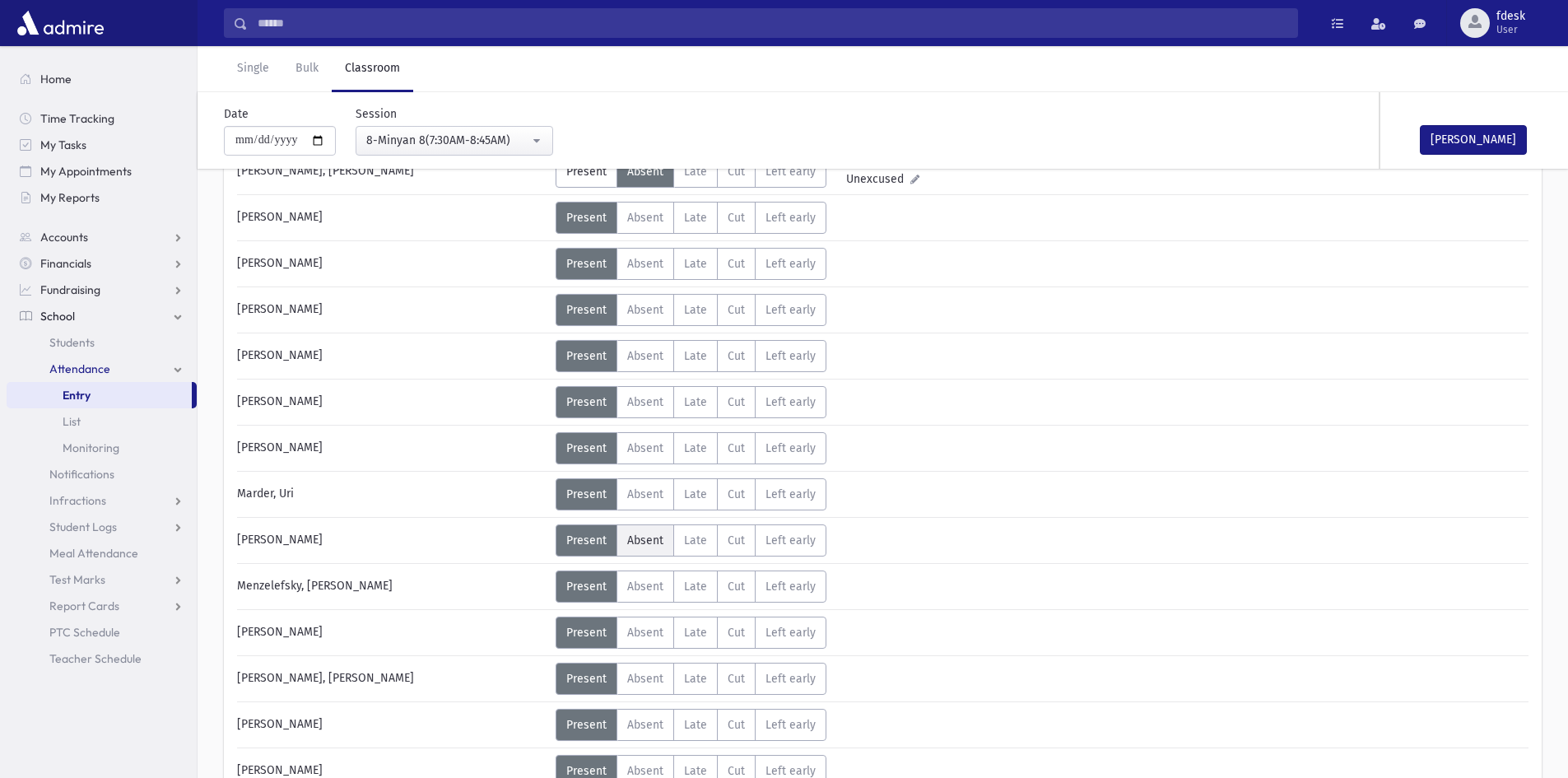
click at [646, 537] on span "Absent" at bounding box center [645, 540] width 36 height 14
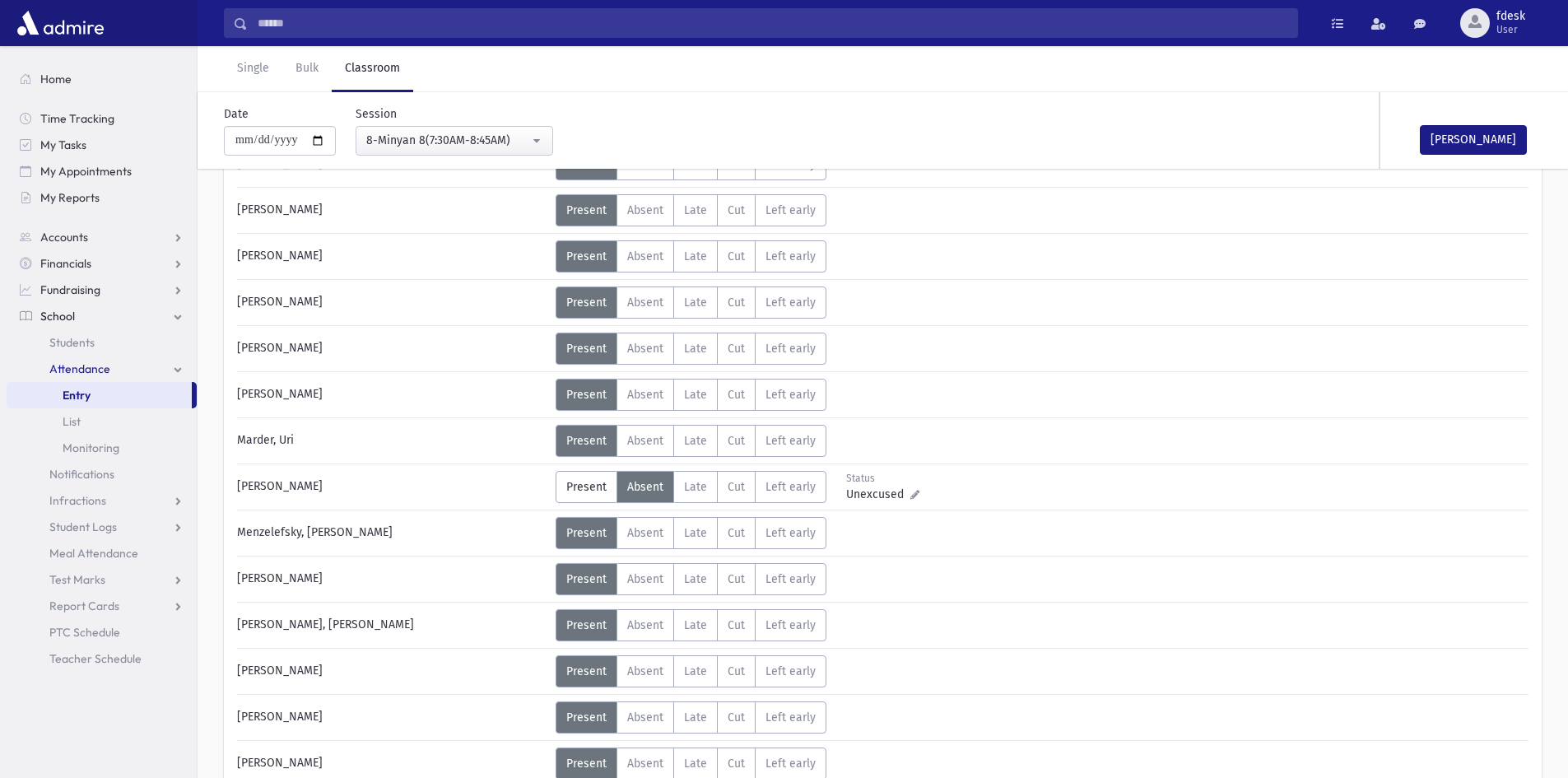
scroll to position [741, 0]
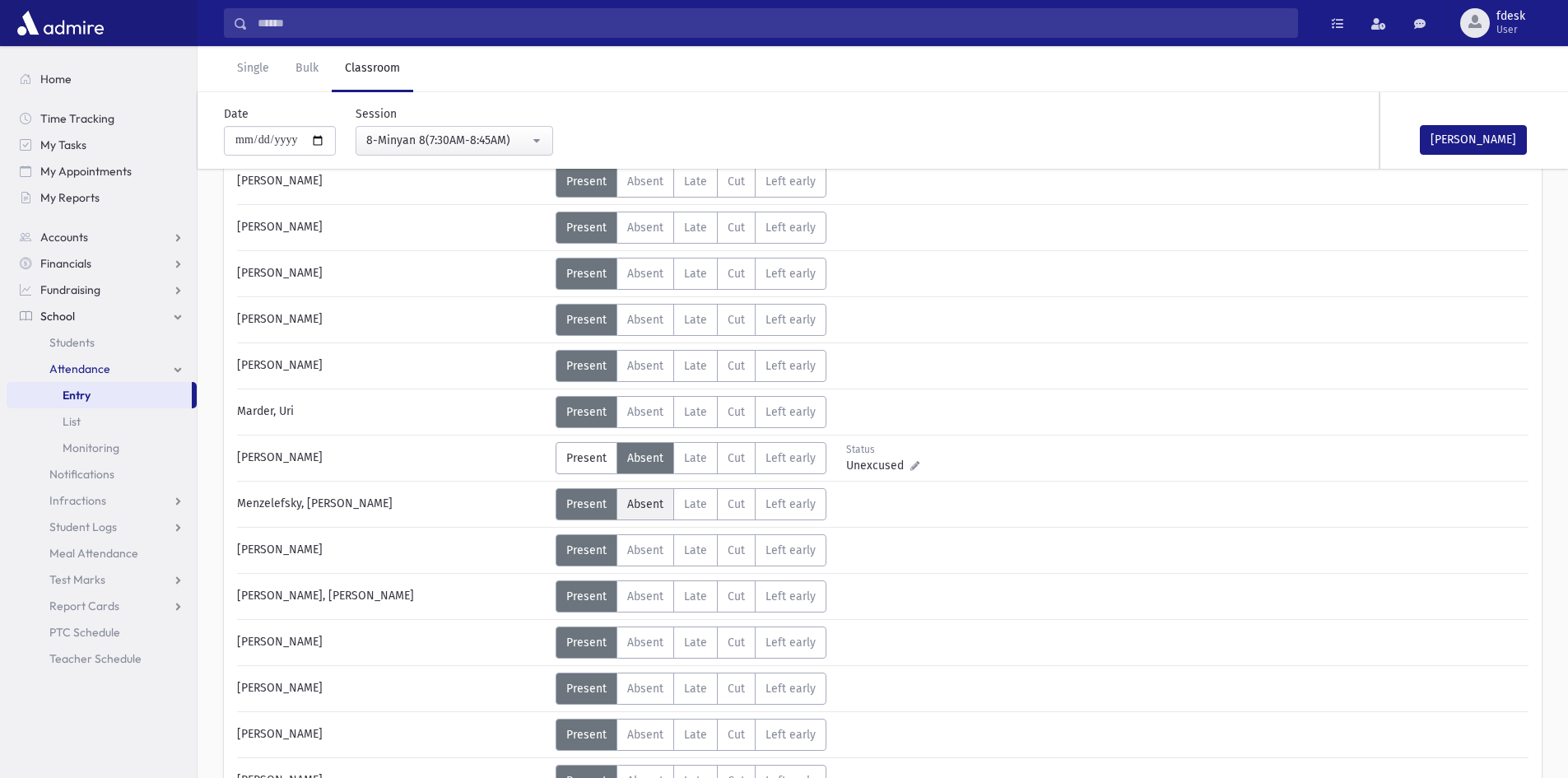
click at [643, 504] on span "Absent" at bounding box center [645, 504] width 36 height 14
click at [1480, 141] on button "[PERSON_NAME]" at bounding box center [1473, 140] width 107 height 29
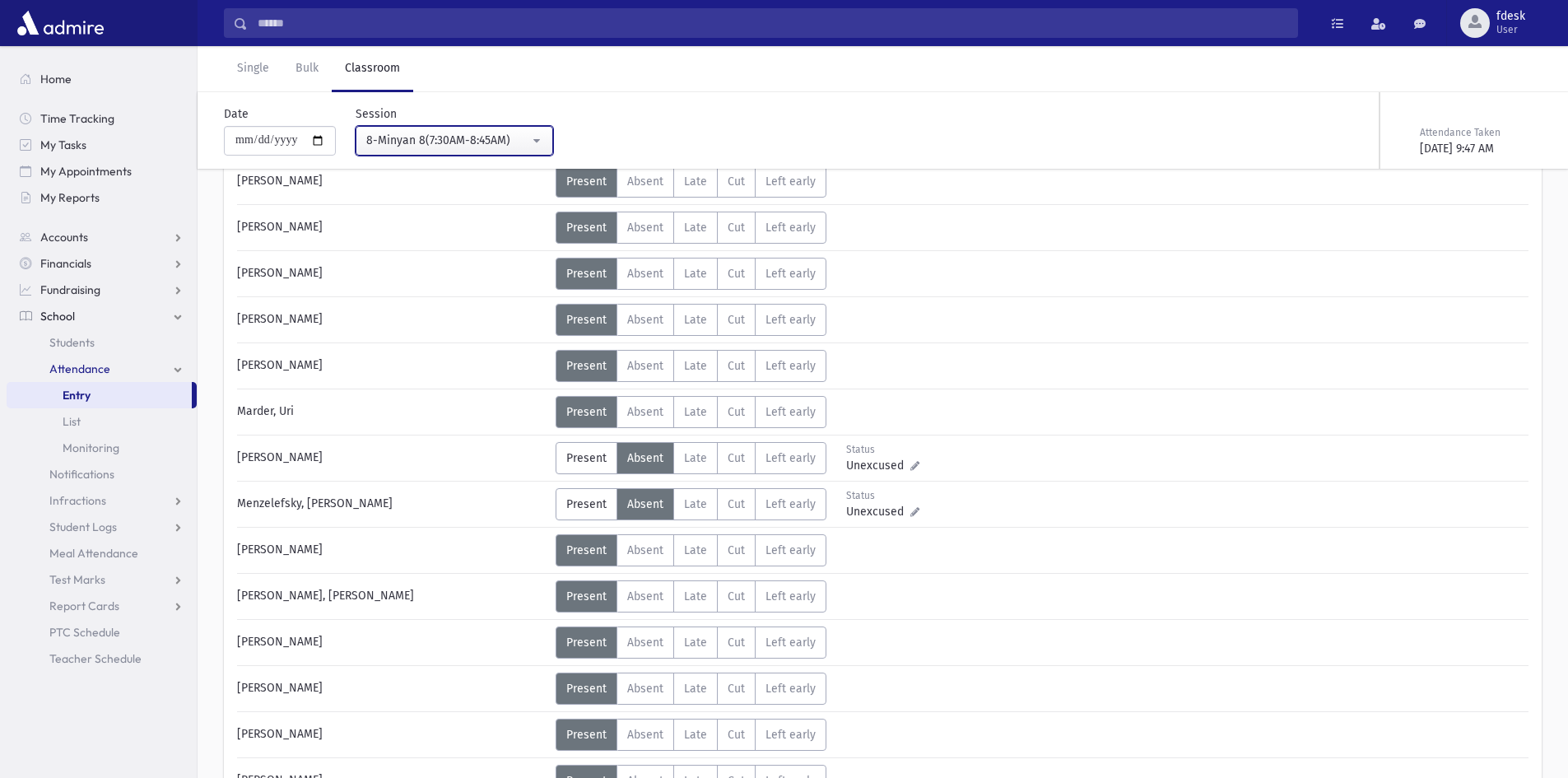
click at [441, 126] on button "8-Minyan 8(7:30AM-8:45AM)" at bounding box center [455, 140] width 198 height 29
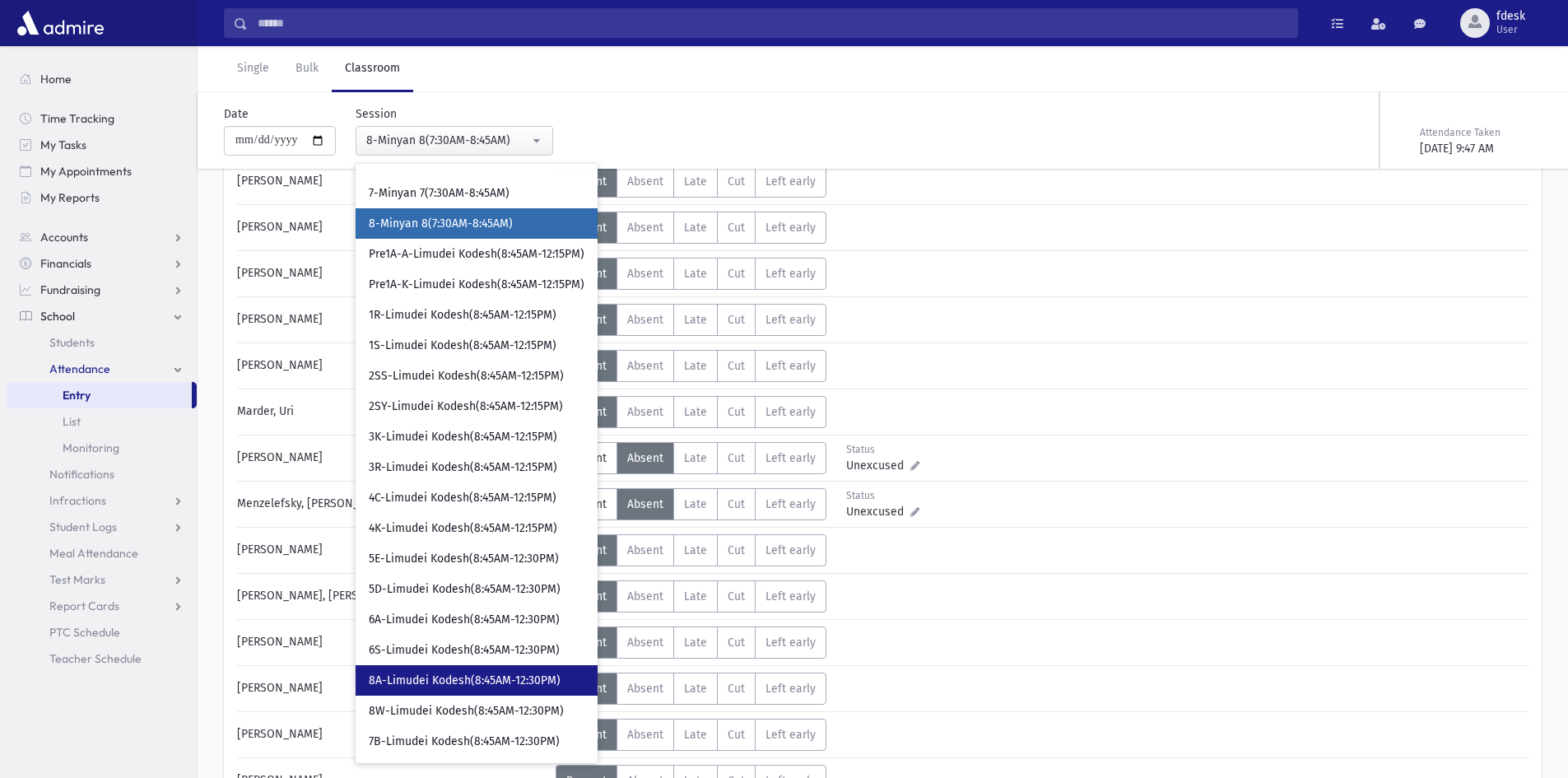
scroll to position [82, 0]
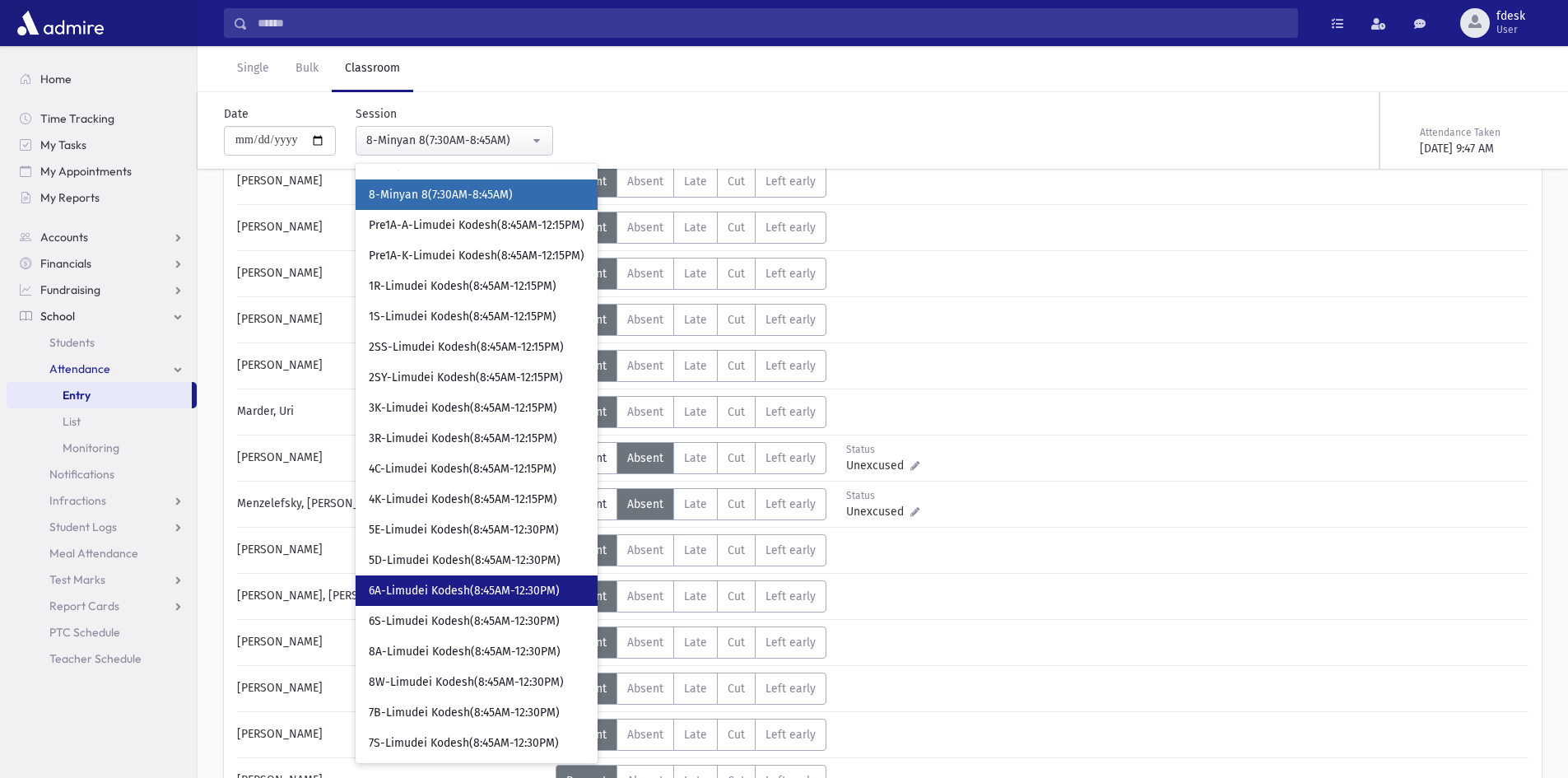
click at [475, 592] on span "6A-Limudei Kodesh(8:45AM-12:30PM)" at bounding box center [464, 591] width 191 height 17
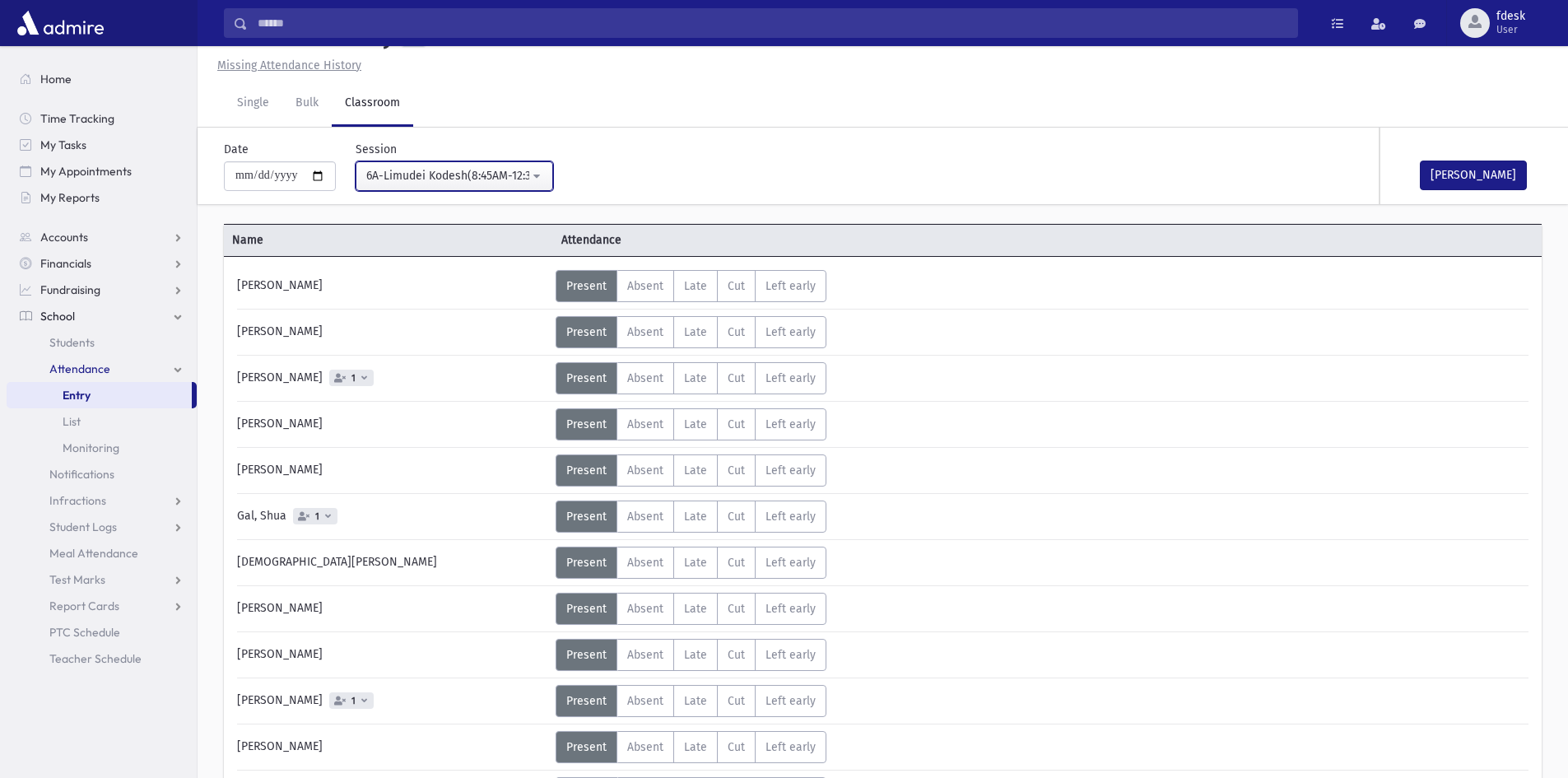
scroll to position [261, 0]
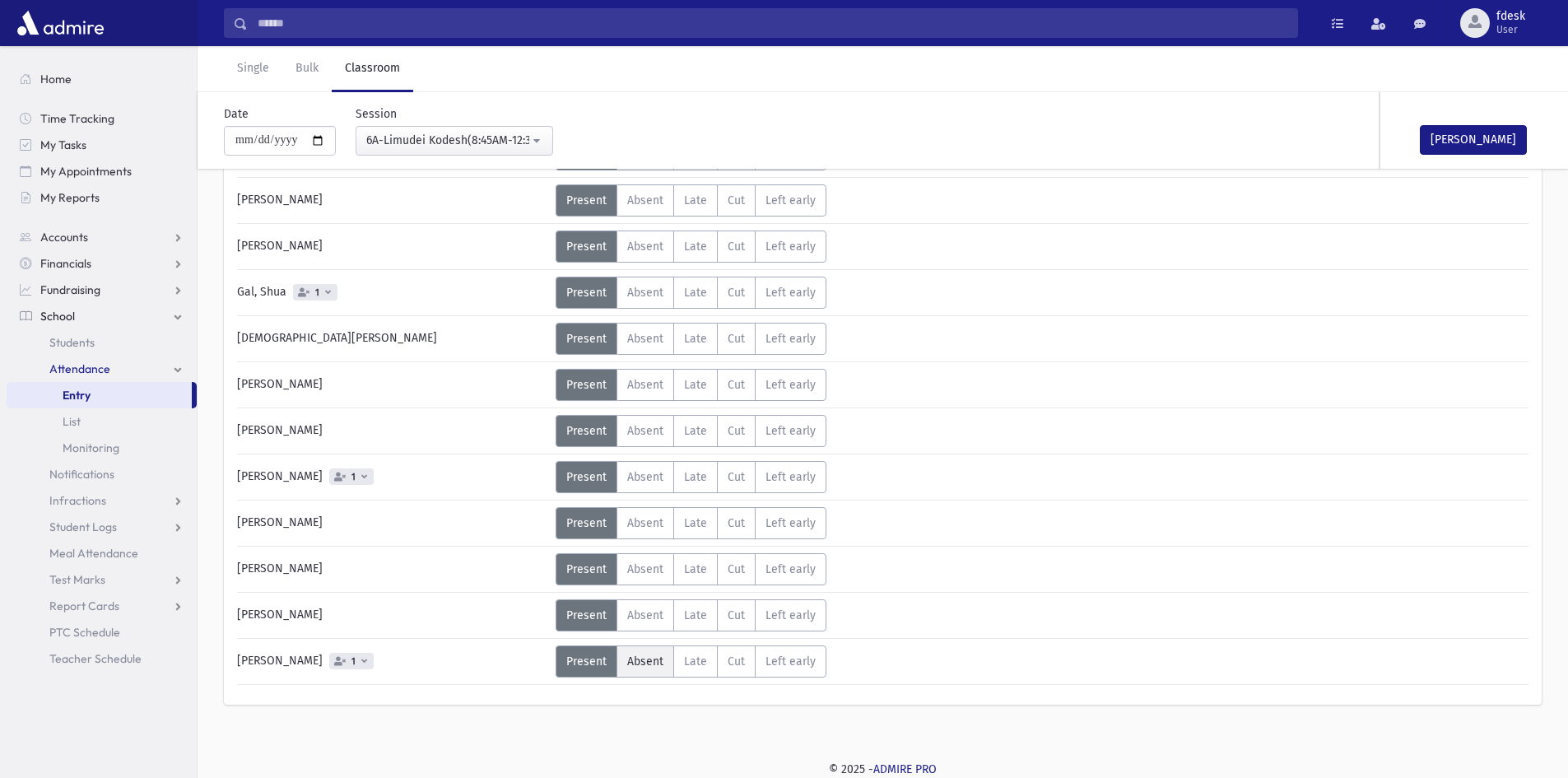
drag, startPoint x: 655, startPoint y: 666, endPoint x: 647, endPoint y: 659, distance: 10.6
click at [652, 664] on span "Absent" at bounding box center [645, 661] width 36 height 14
click at [1441, 137] on button "[PERSON_NAME]" at bounding box center [1473, 140] width 107 height 29
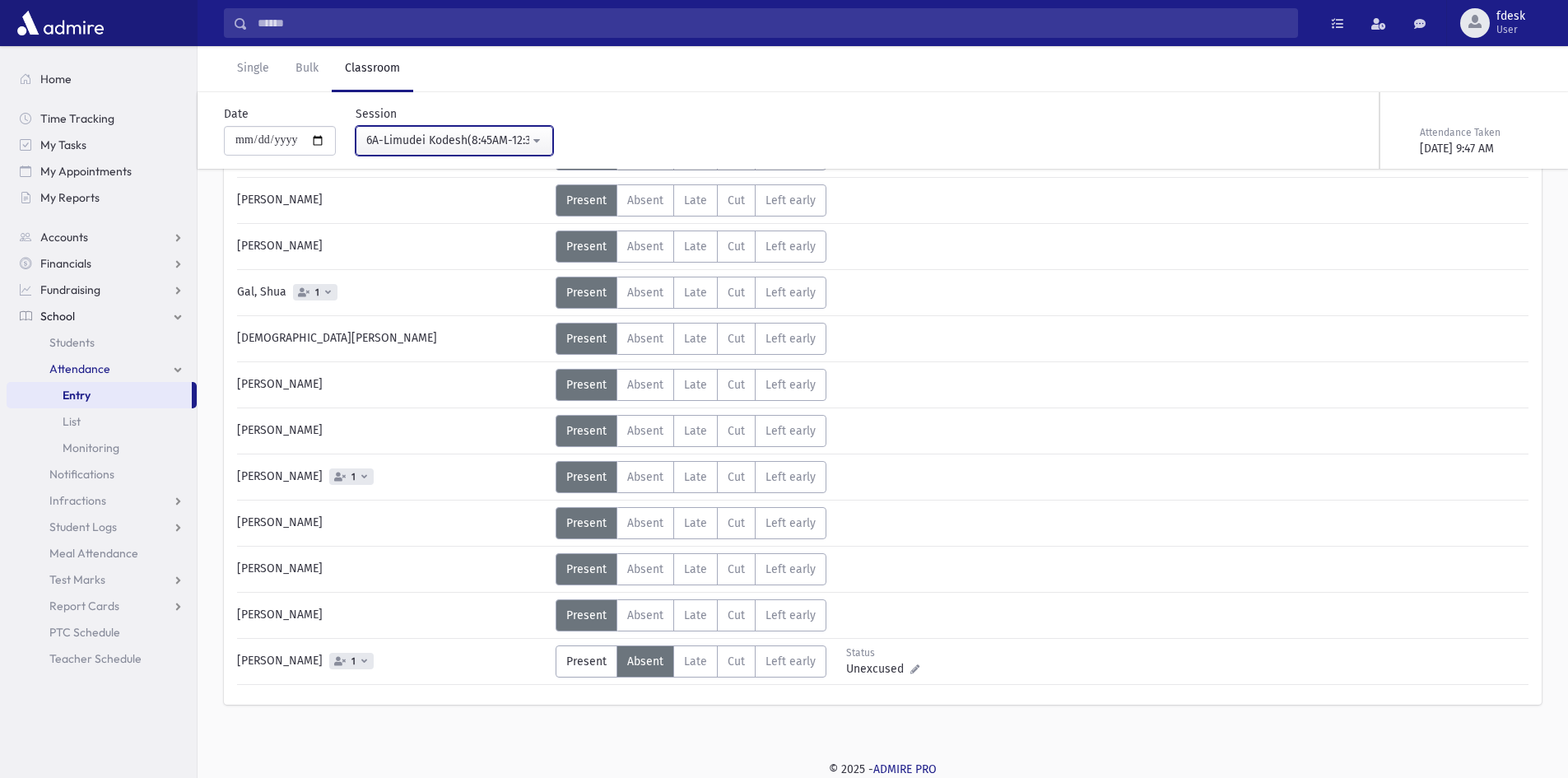
click at [439, 138] on div "6A-Limudei Kodesh(8:45AM-12:30PM)" at bounding box center [448, 140] width 163 height 18
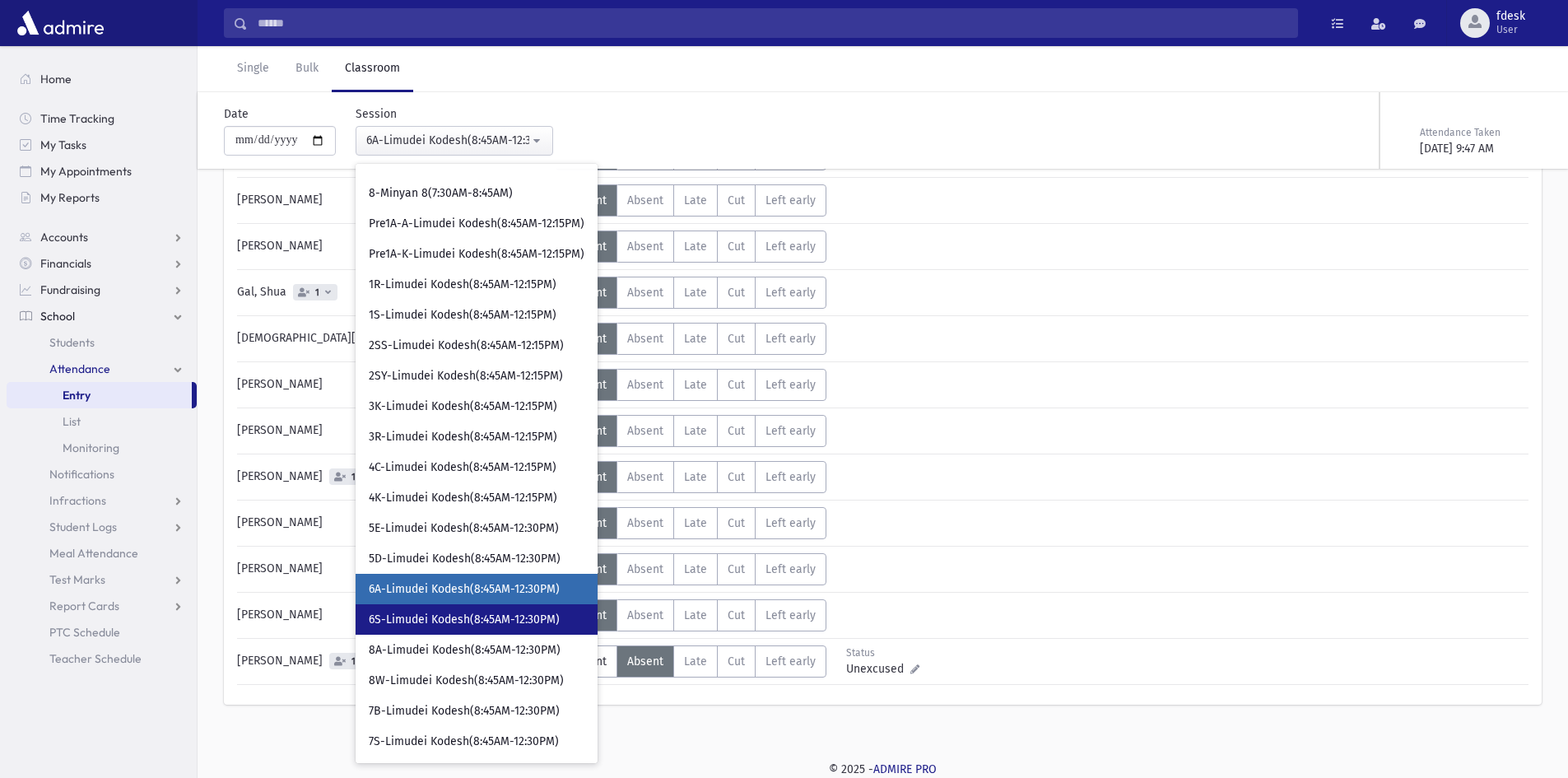
click at [489, 617] on span "6S-Limudei Kodesh(8:45AM-12:30PM)" at bounding box center [464, 619] width 191 height 17
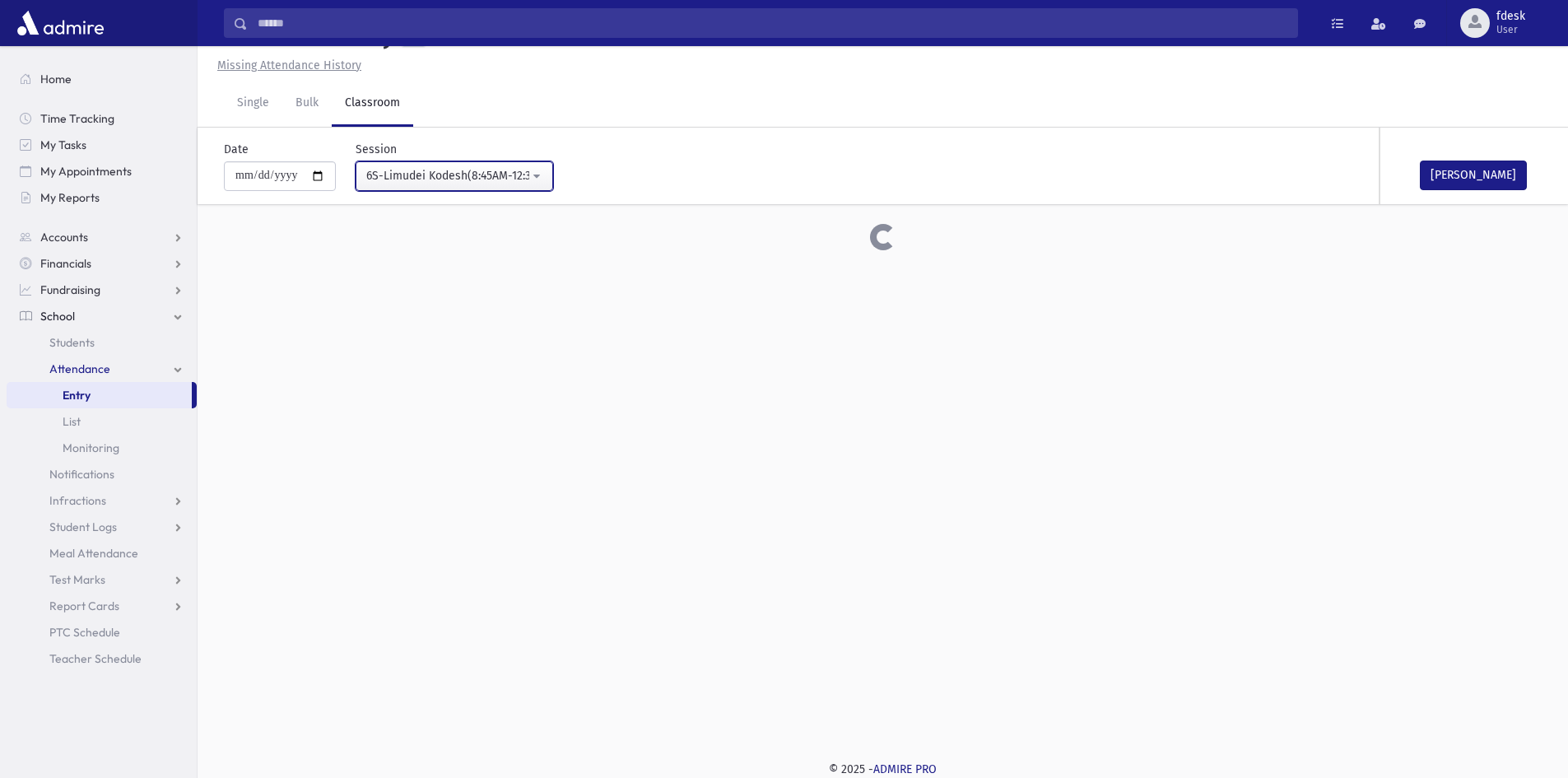
scroll to position [261, 0]
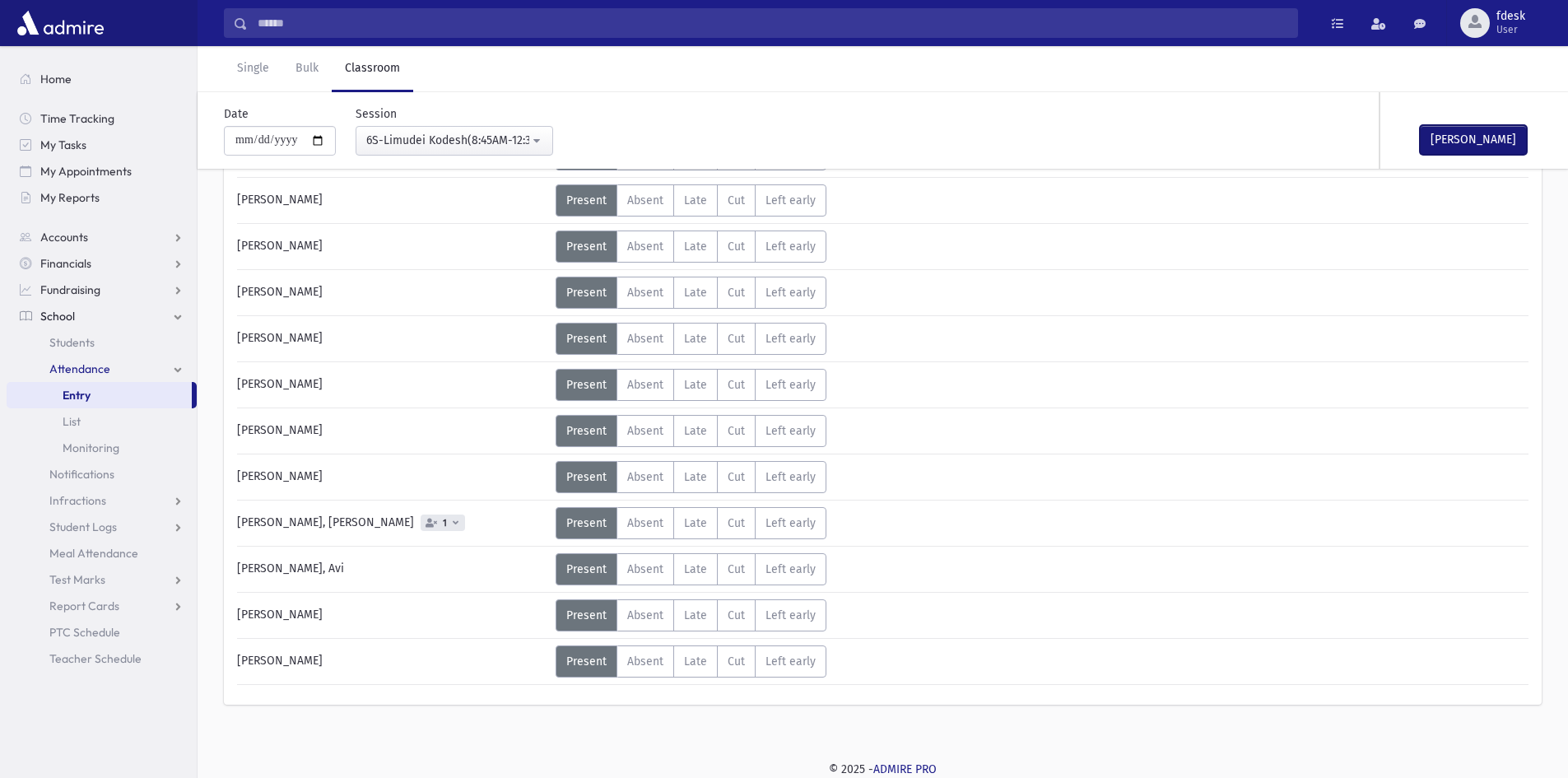
click at [1456, 141] on button "[PERSON_NAME]" at bounding box center [1473, 140] width 107 height 29
click at [415, 150] on button "6S-Limudei Kodesh(8:45AM-12:30PM)" at bounding box center [455, 140] width 198 height 29
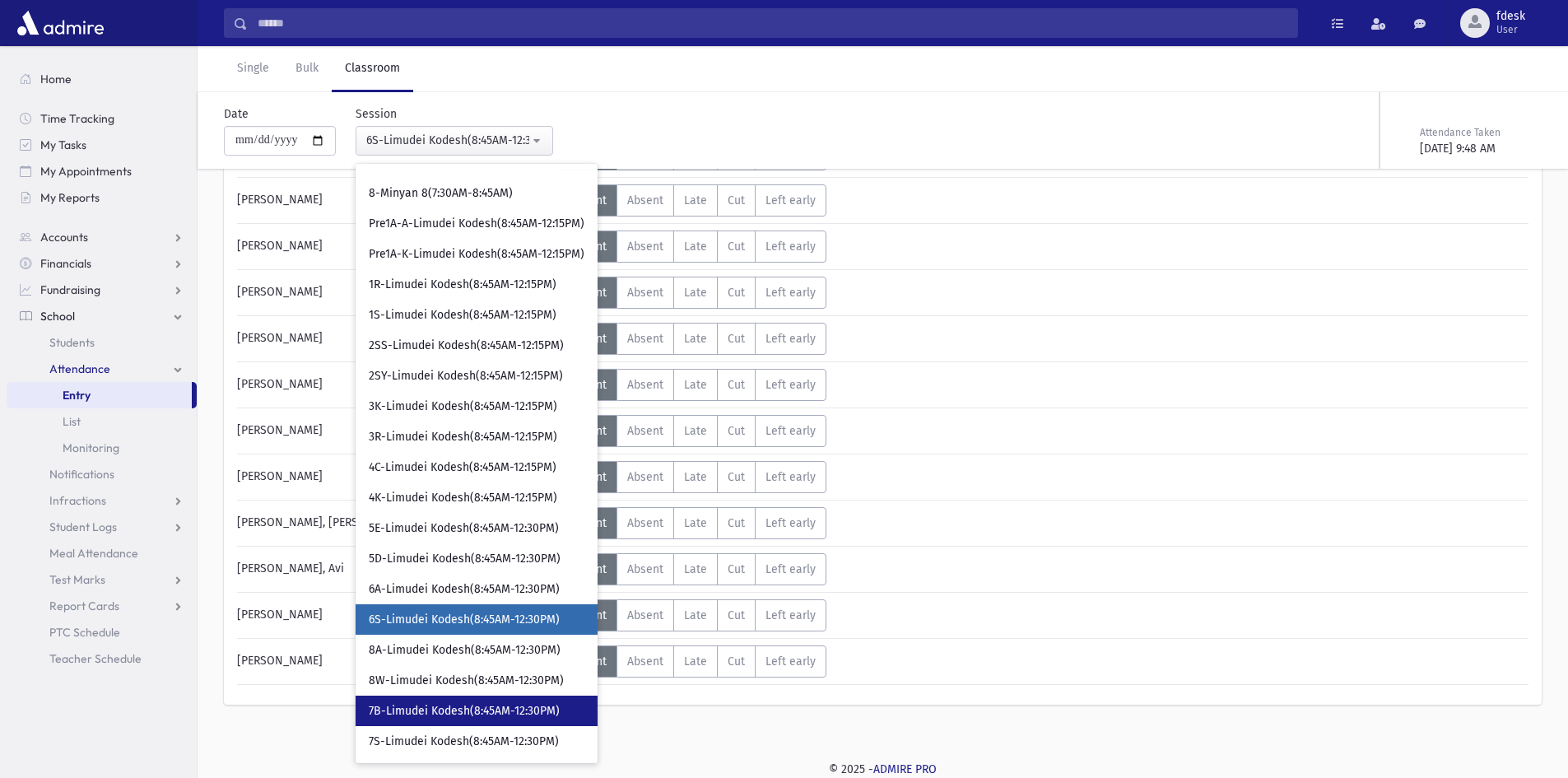
click at [426, 709] on span "7B-Limudei Kodesh(8:45AM-12:30PM)" at bounding box center [464, 710] width 191 height 17
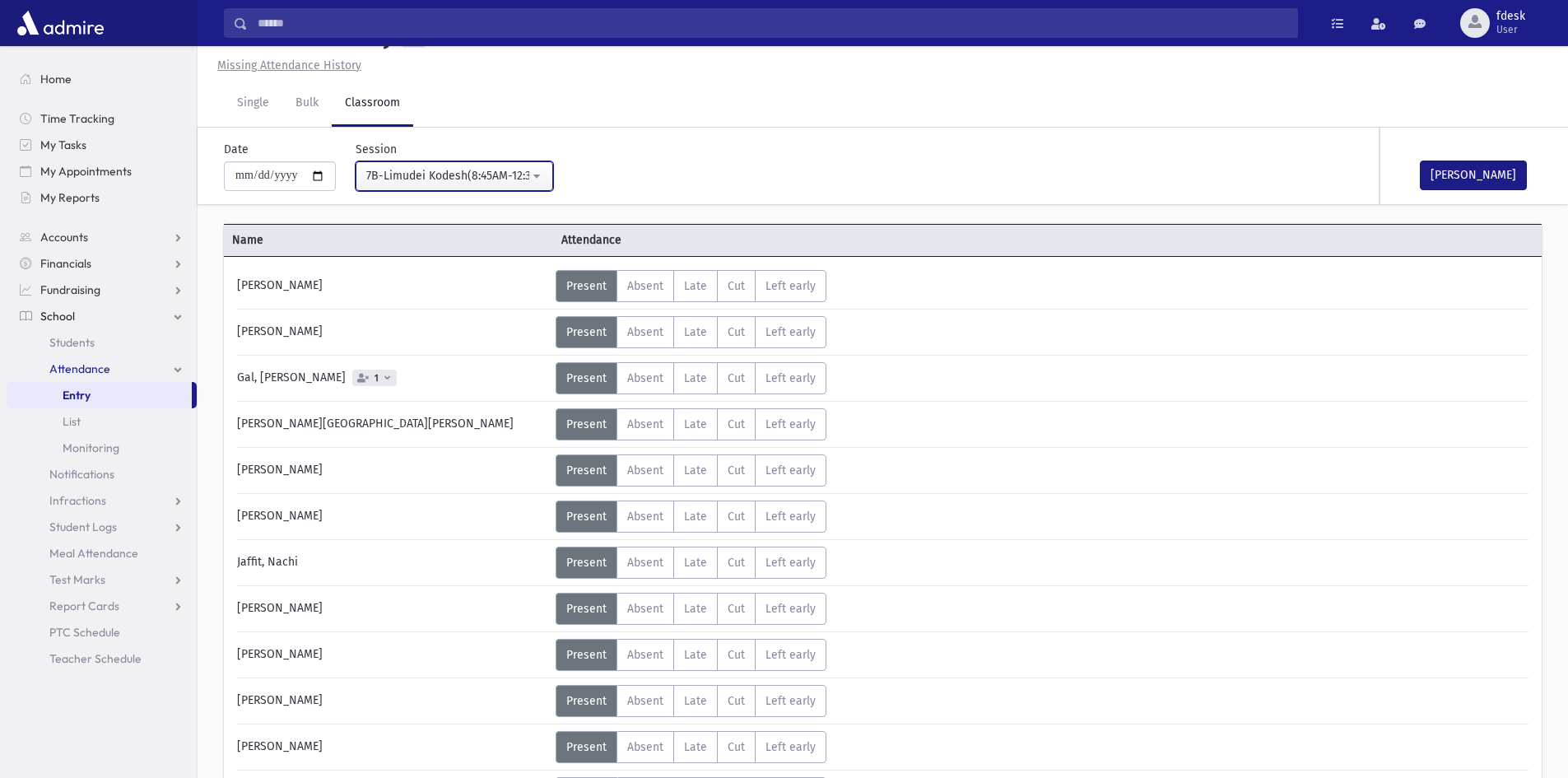
scroll to position [261, 0]
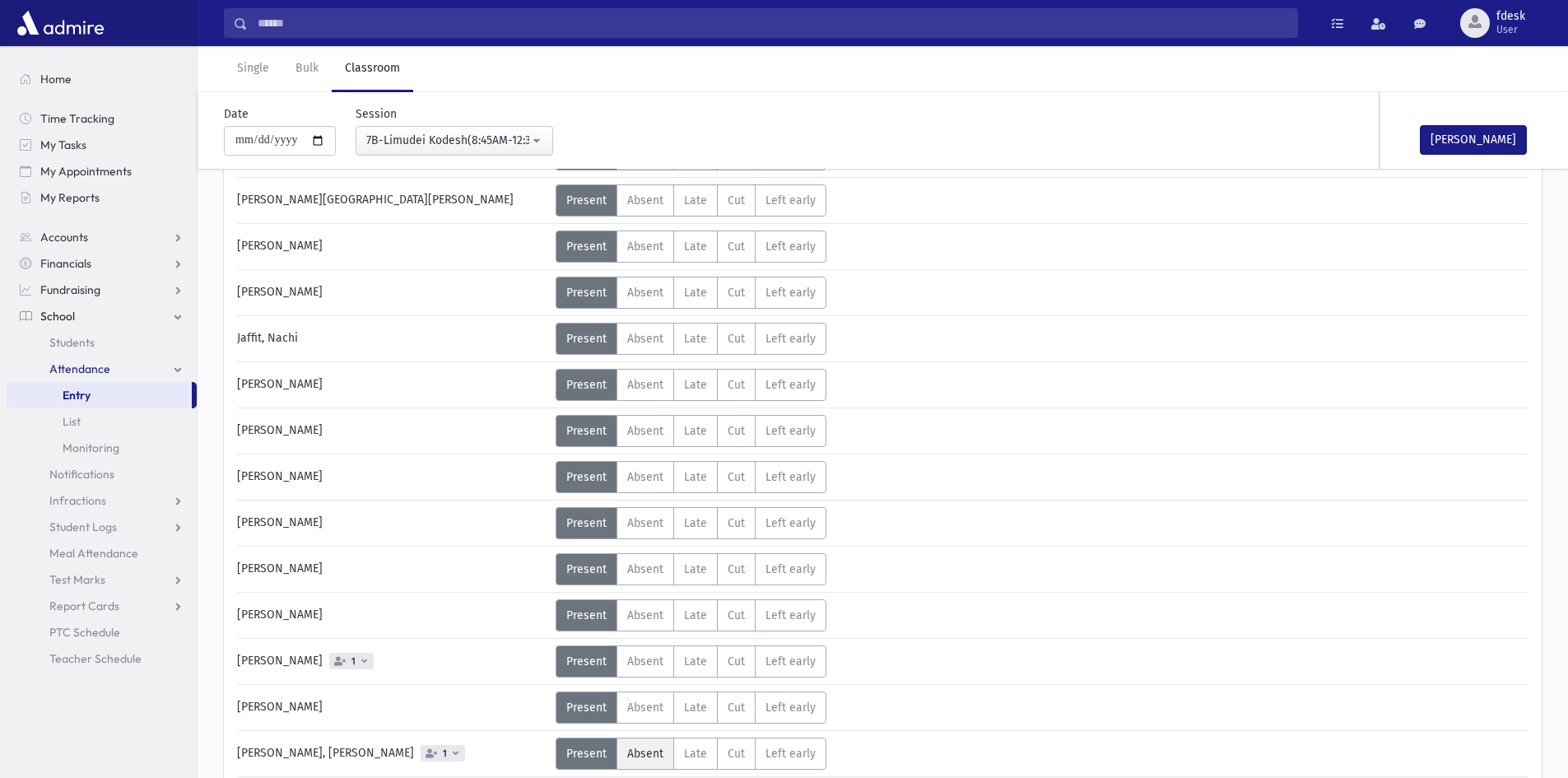
click at [655, 753] on span "Absent" at bounding box center [645, 754] width 36 height 14
click at [1461, 137] on button "[PERSON_NAME]" at bounding box center [1473, 140] width 107 height 29
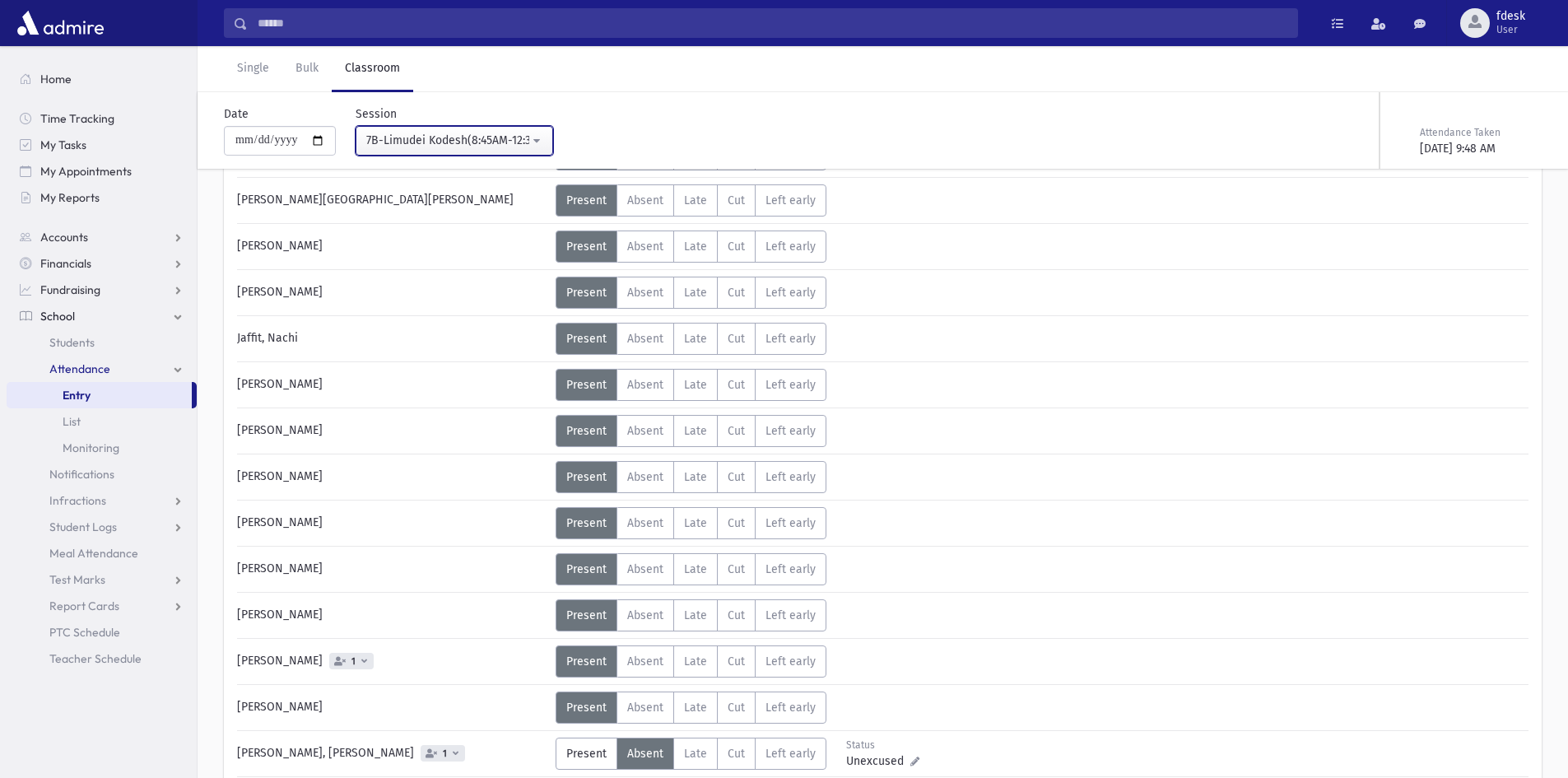
click at [450, 137] on div "7B-Limudei Kodesh(8:45AM-12:30PM)" at bounding box center [448, 140] width 163 height 18
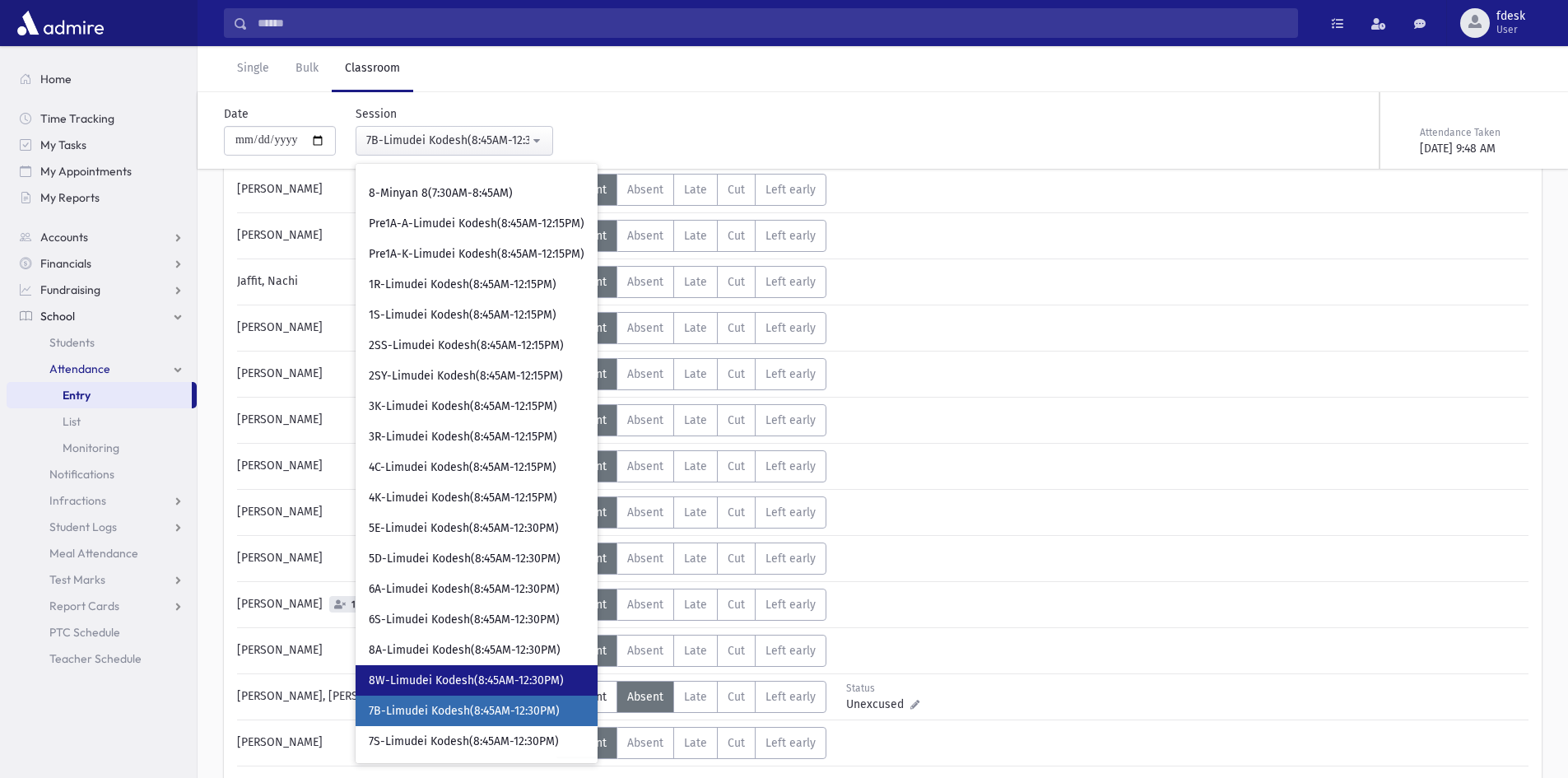
scroll to position [343, 0]
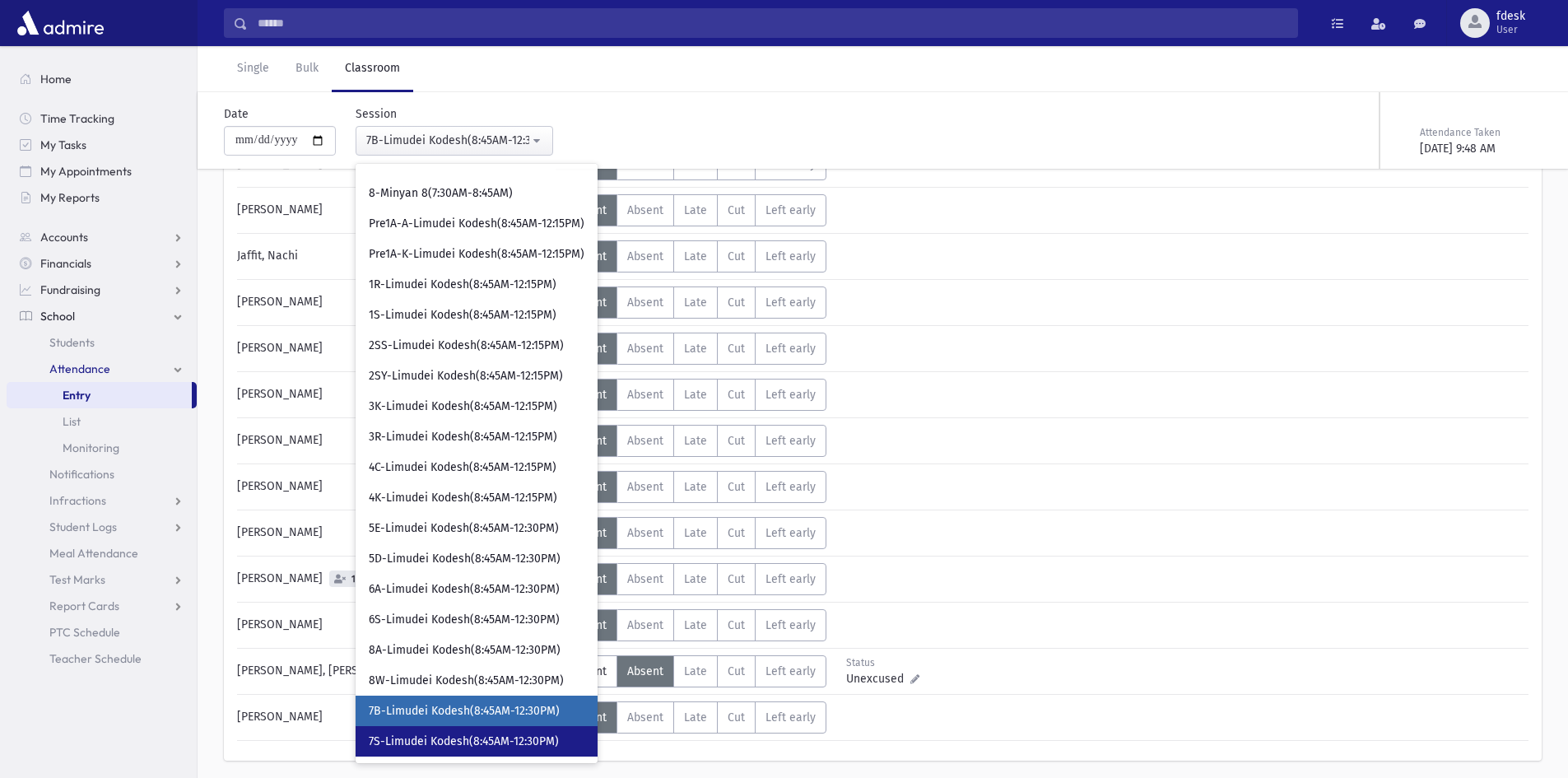
click at [483, 728] on link "7S-Limudei Kodesh(8:45AM-12:30PM)" at bounding box center [476, 741] width 242 height 30
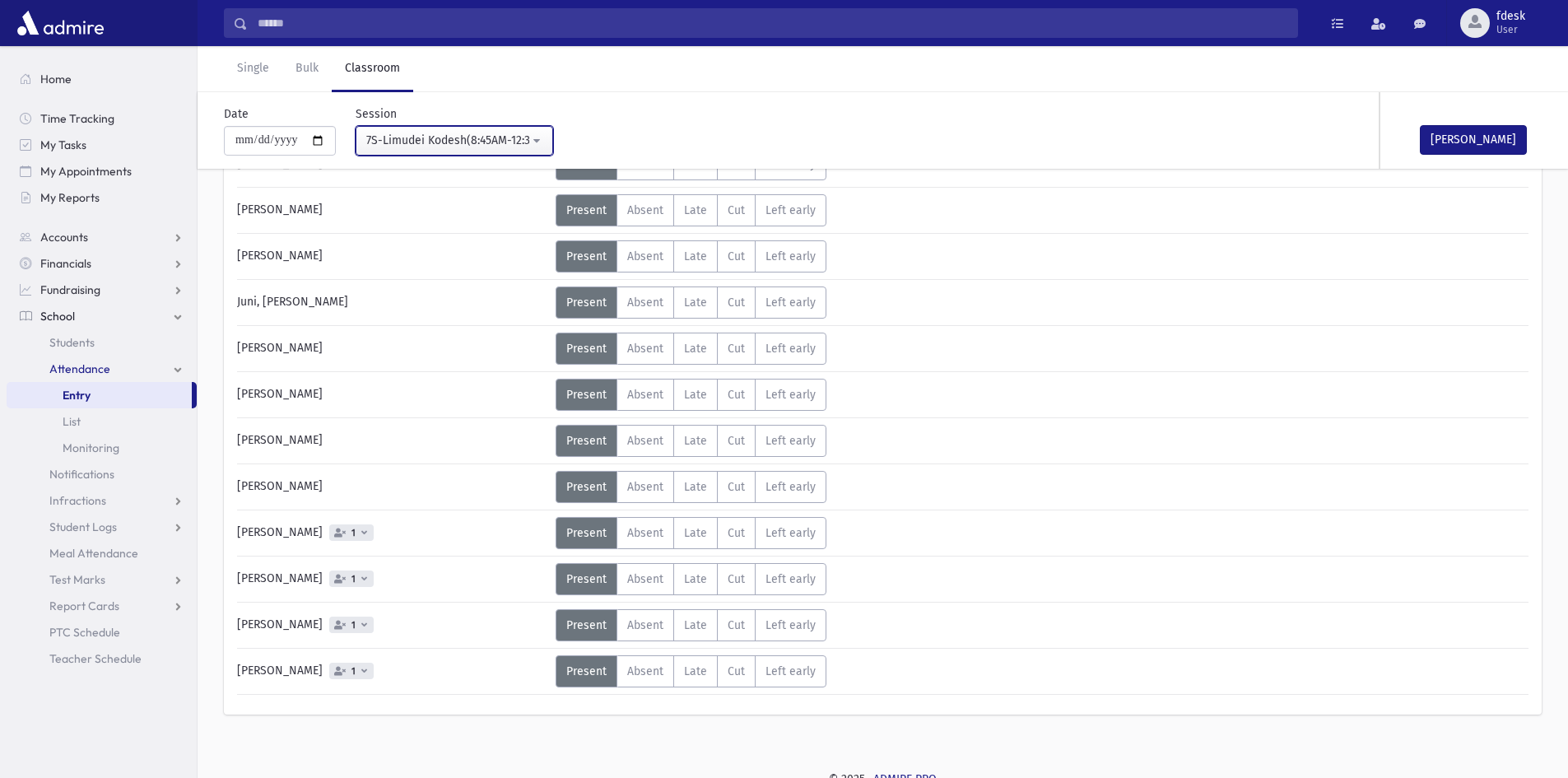
scroll to position [353, 0]
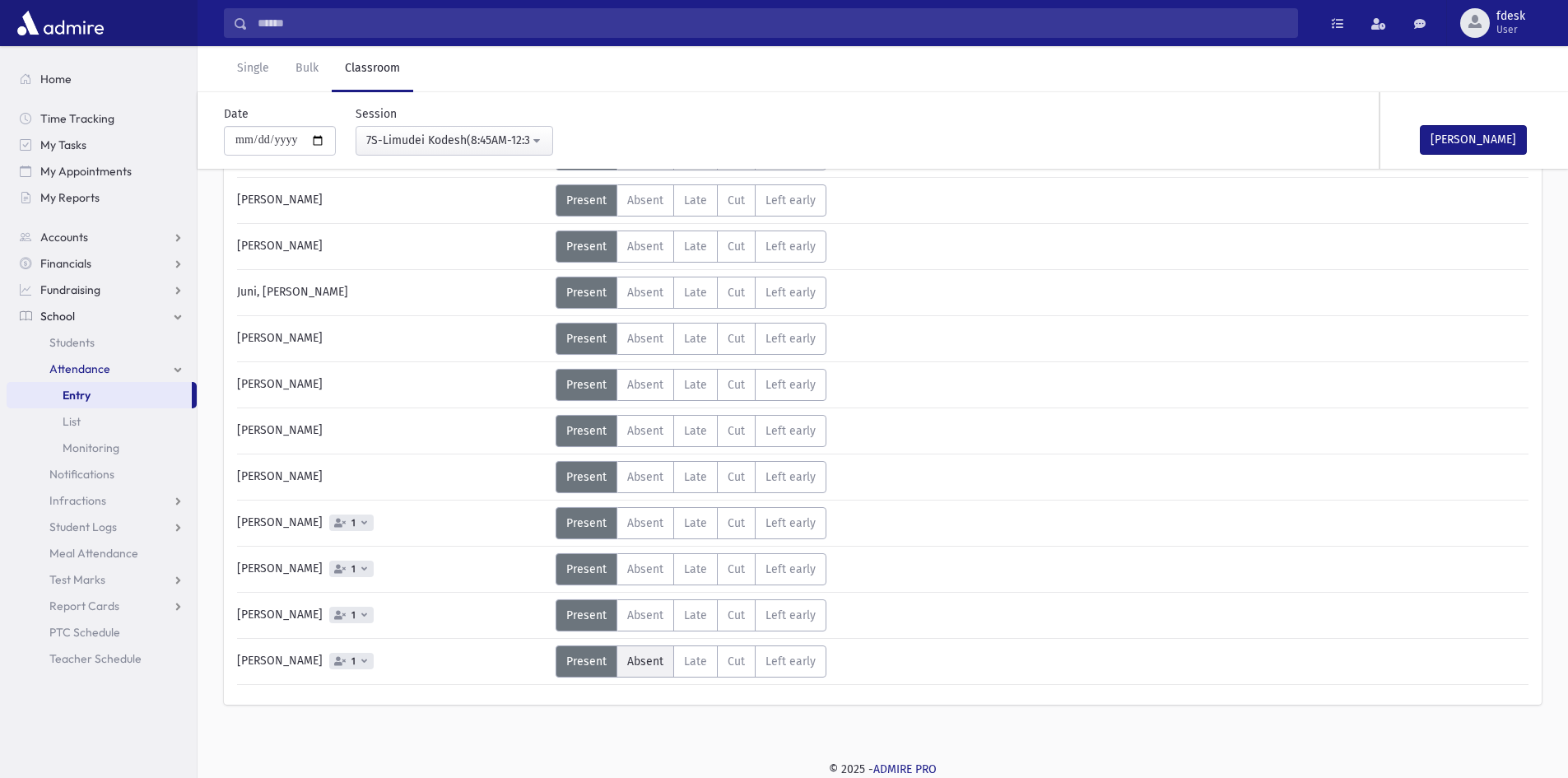
click at [644, 647] on label "Absent A" at bounding box center [645, 660] width 58 height 32
click at [643, 624] on label "Absent A" at bounding box center [645, 614] width 58 height 32
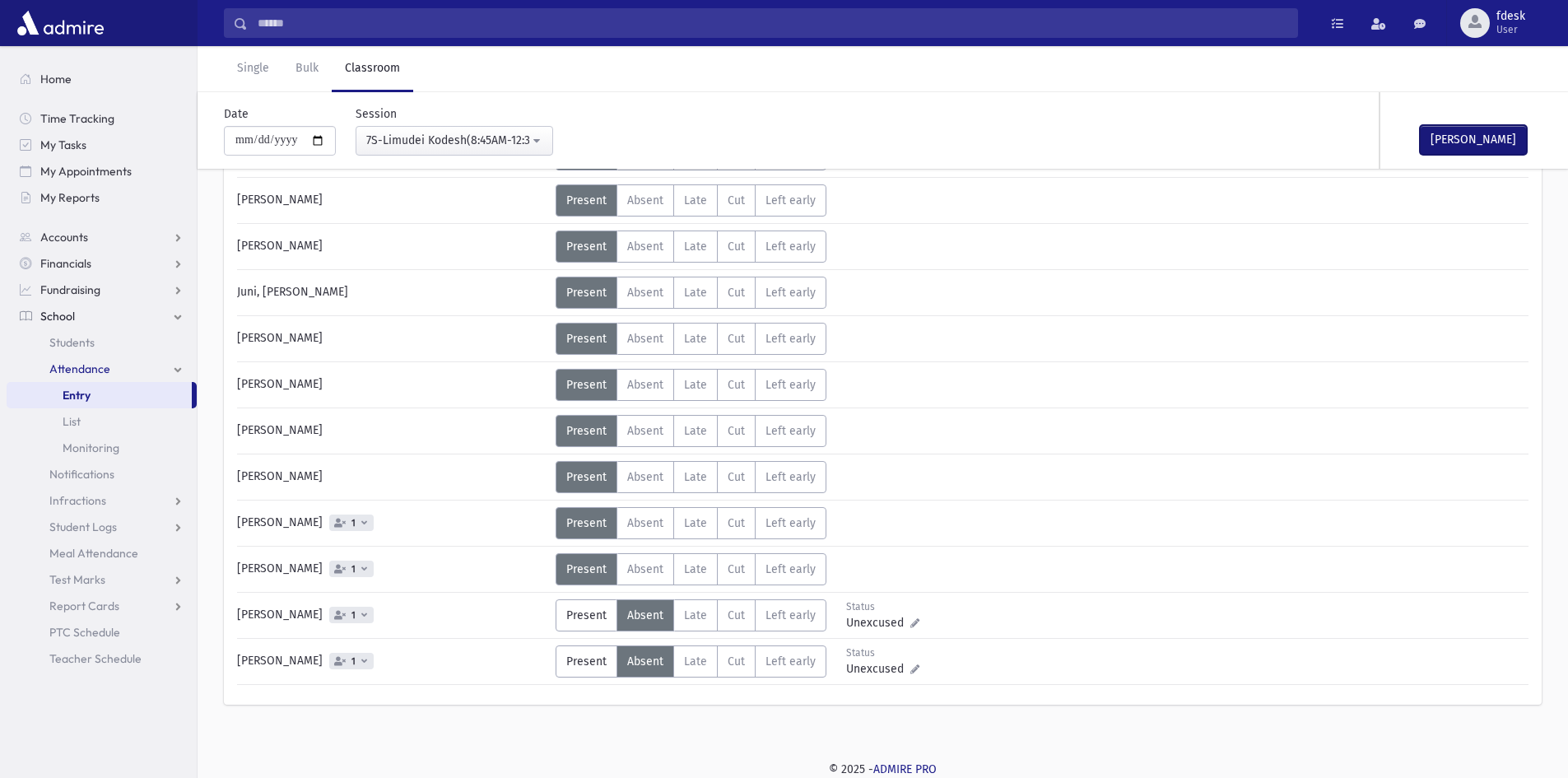
click at [1450, 132] on button "[PERSON_NAME]" at bounding box center [1473, 140] width 107 height 29
click at [409, 131] on div "7S-Limudei Kodesh(8:45AM-12:30PM)" at bounding box center [448, 140] width 163 height 18
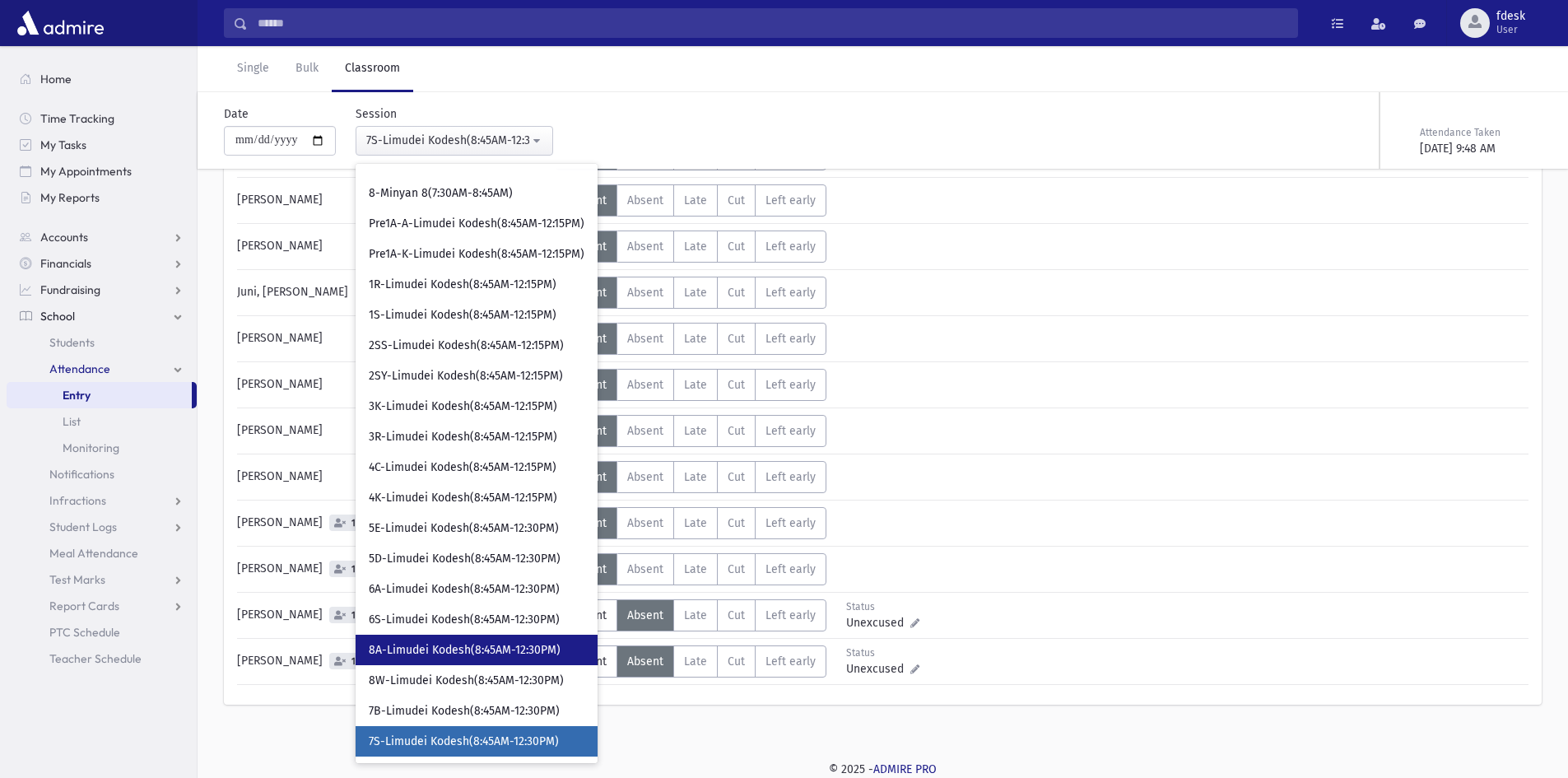
click at [468, 652] on span "8A-Limudei Kodesh(8:45AM-12:30PM)" at bounding box center [465, 650] width 192 height 17
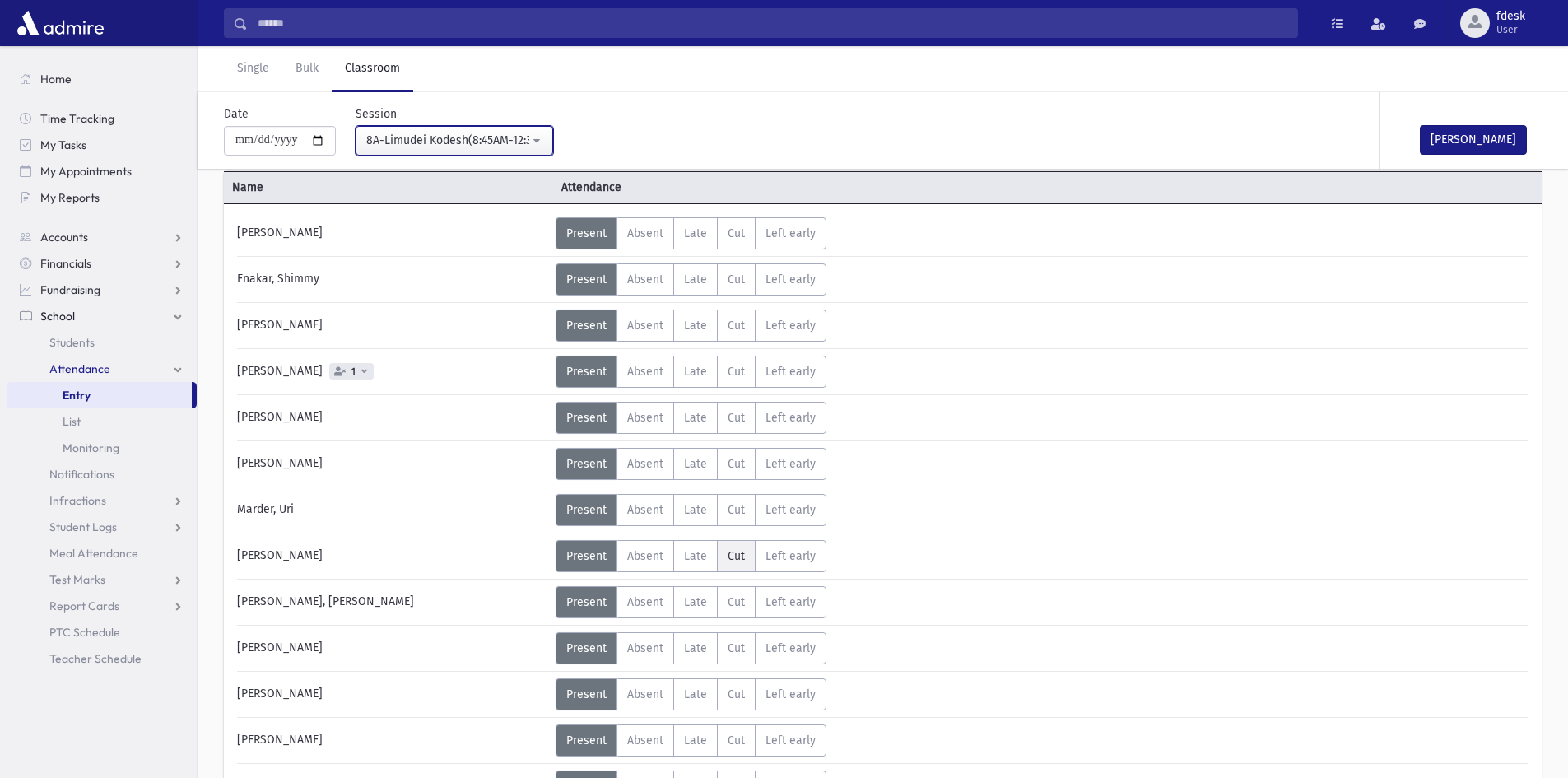
scroll to position [60, 0]
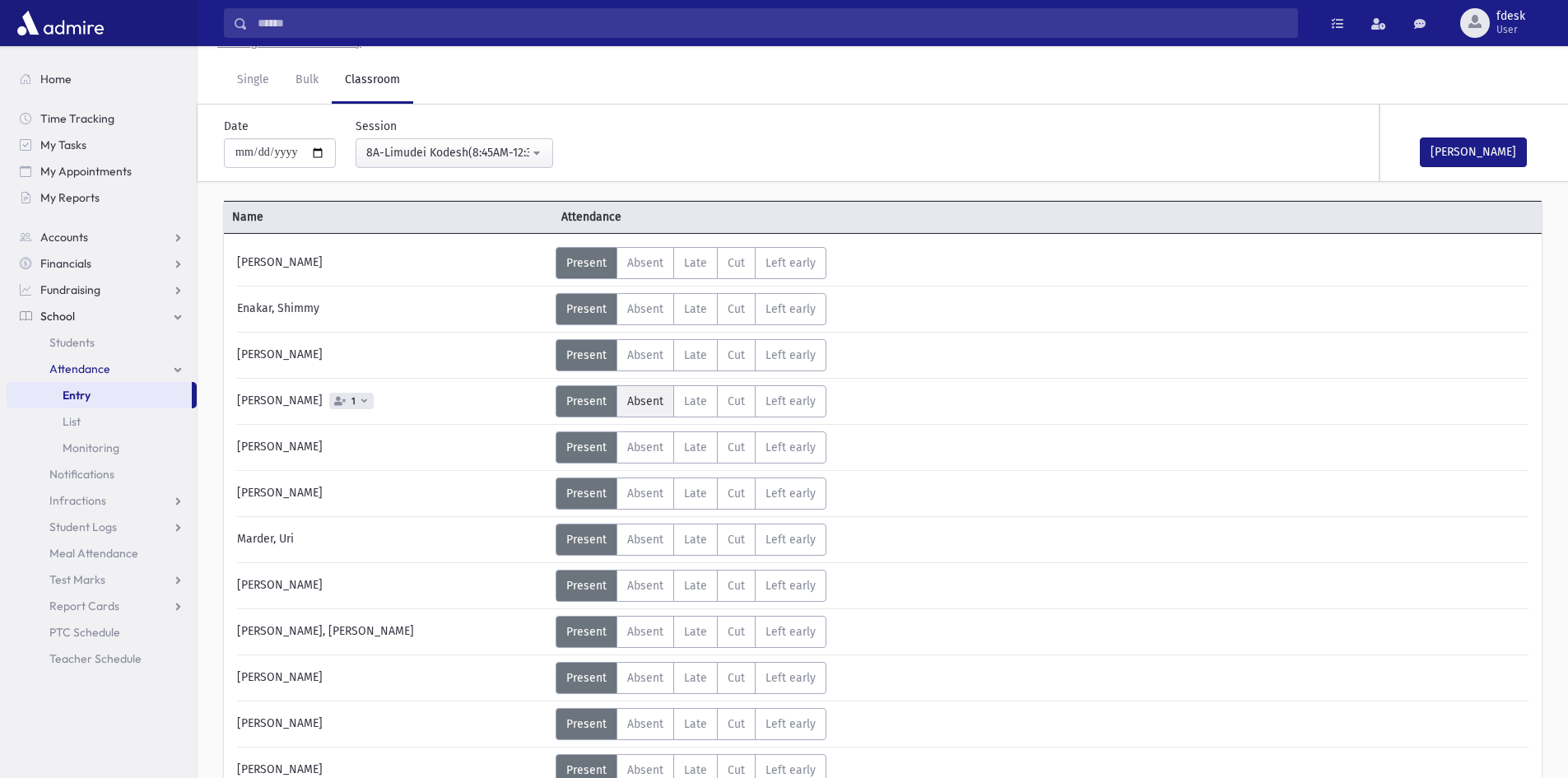
click at [661, 385] on label "Absent A" at bounding box center [645, 401] width 58 height 32
drag, startPoint x: 1452, startPoint y: 146, endPoint x: 1205, endPoint y: 121, distance: 248.3
click at [1449, 147] on button "[PERSON_NAME]" at bounding box center [1473, 152] width 107 height 29
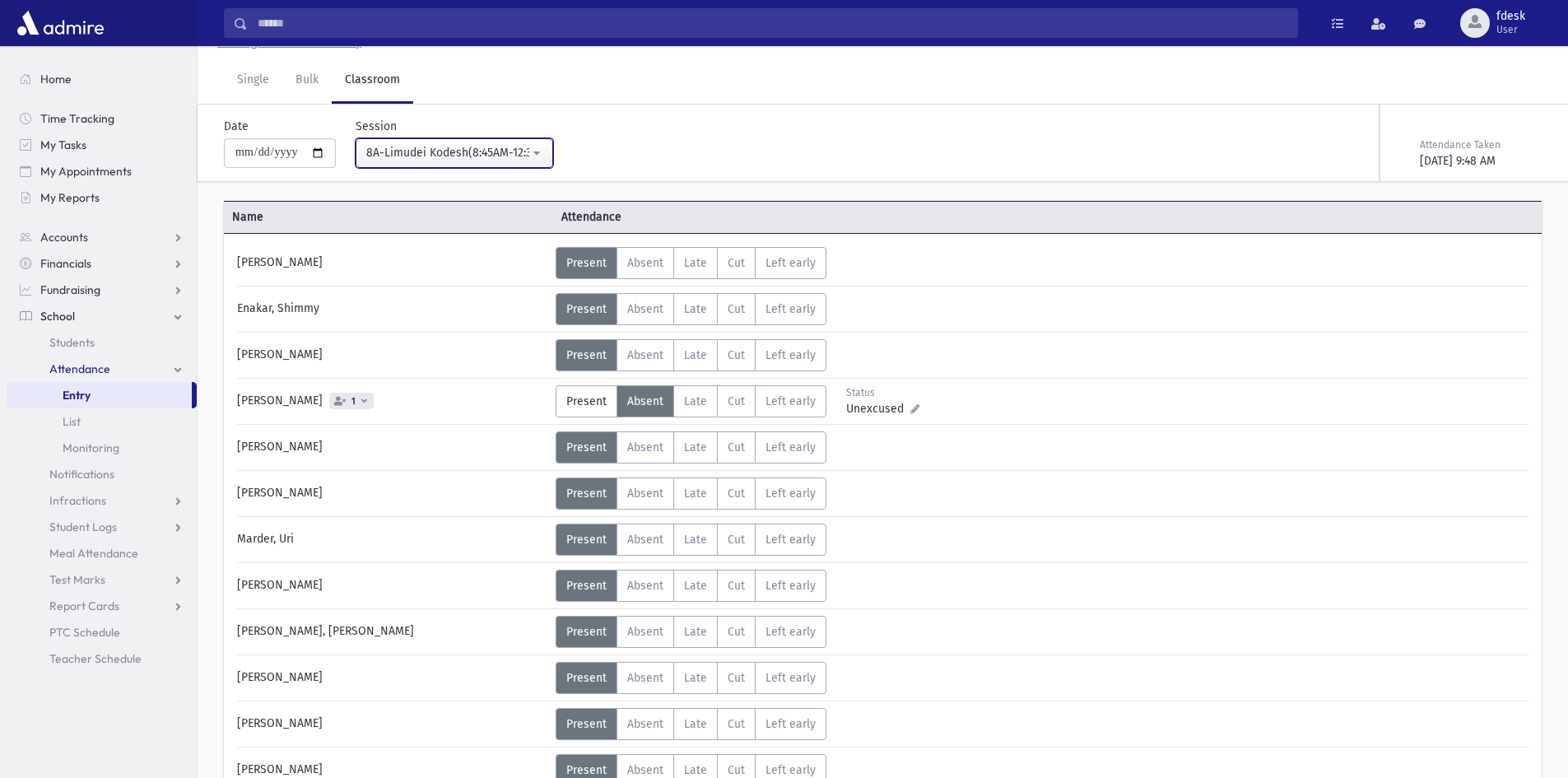
click at [491, 150] on div "8A-Limudei Kodesh(8:45AM-12:30PM)" at bounding box center [448, 153] width 163 height 18
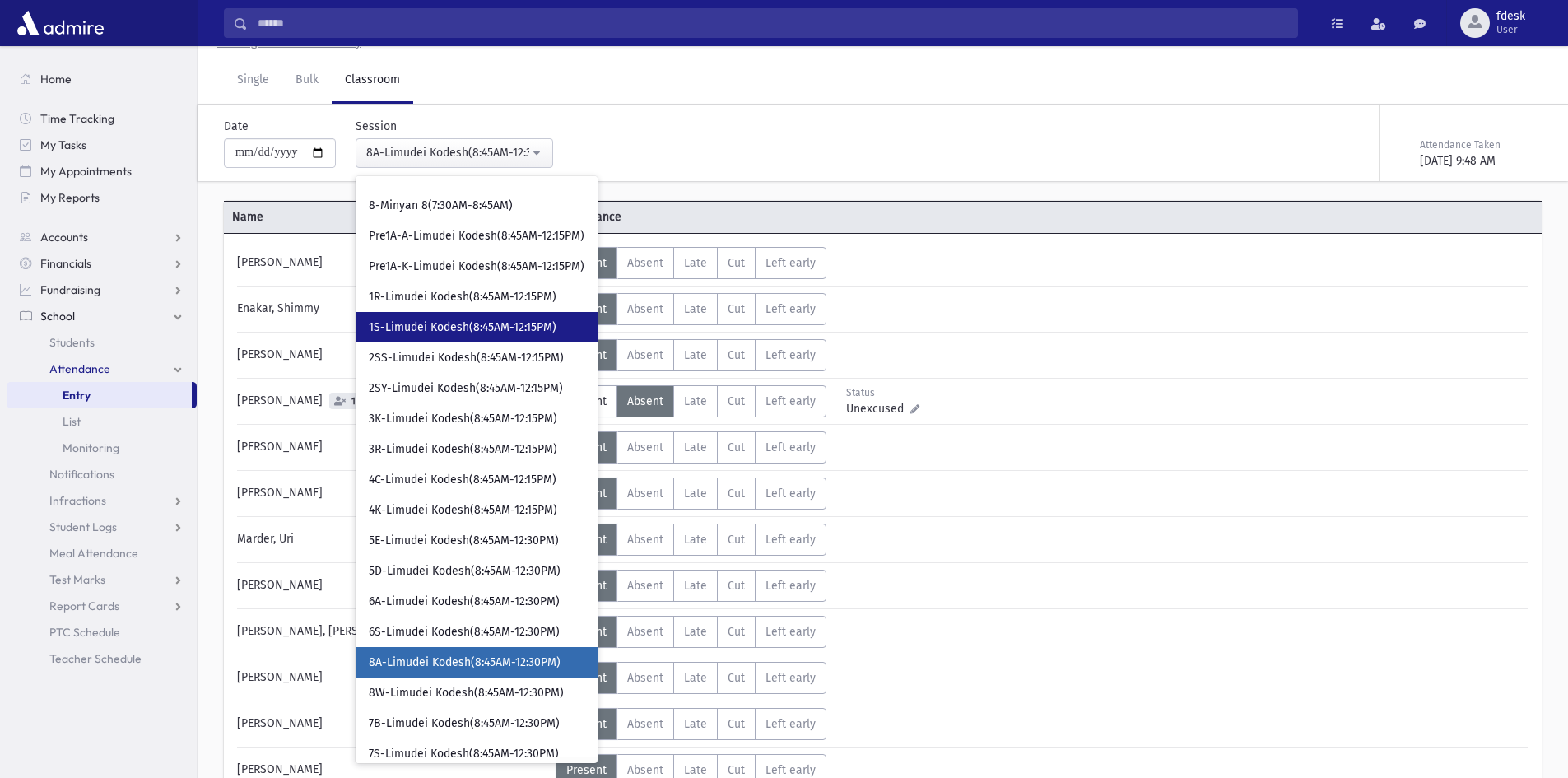
scroll to position [96, 0]
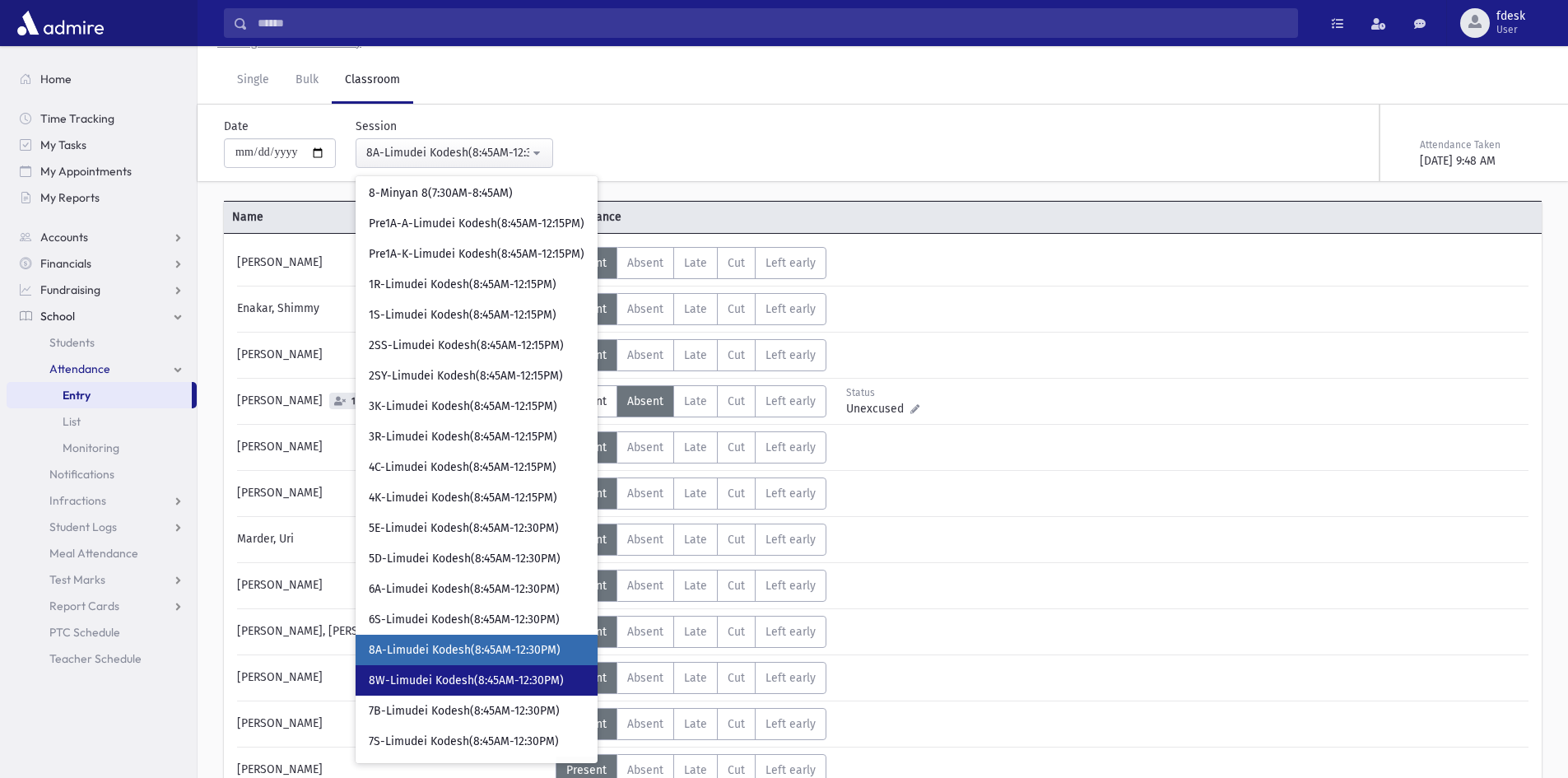
click at [446, 673] on span "8W-Limudei Kodesh(8:45AM-12:30PM)" at bounding box center [466, 680] width 195 height 17
select select "****"
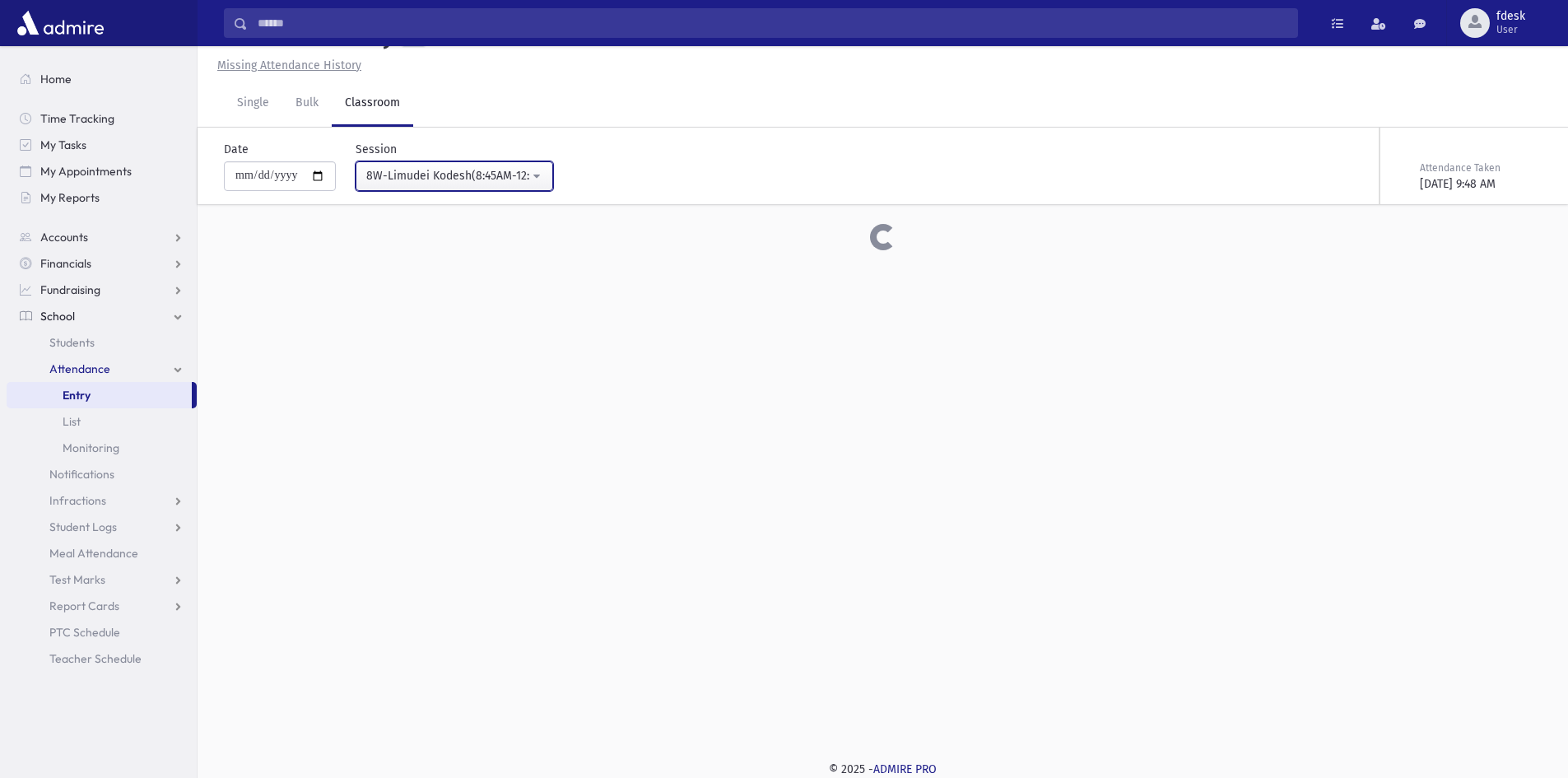
scroll to position [60, 0]
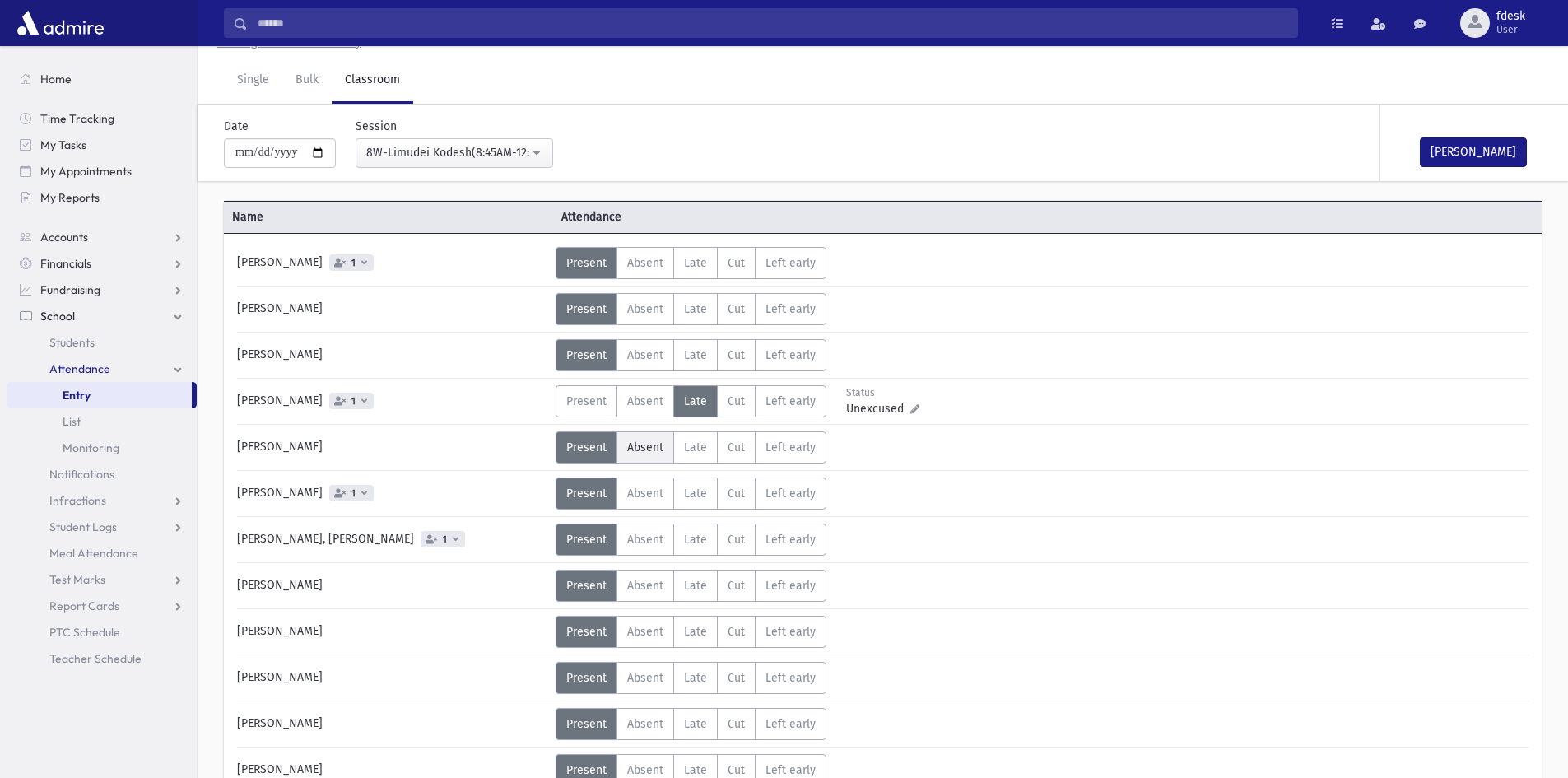
click at [635, 450] on span "Absent" at bounding box center [645, 447] width 36 height 14
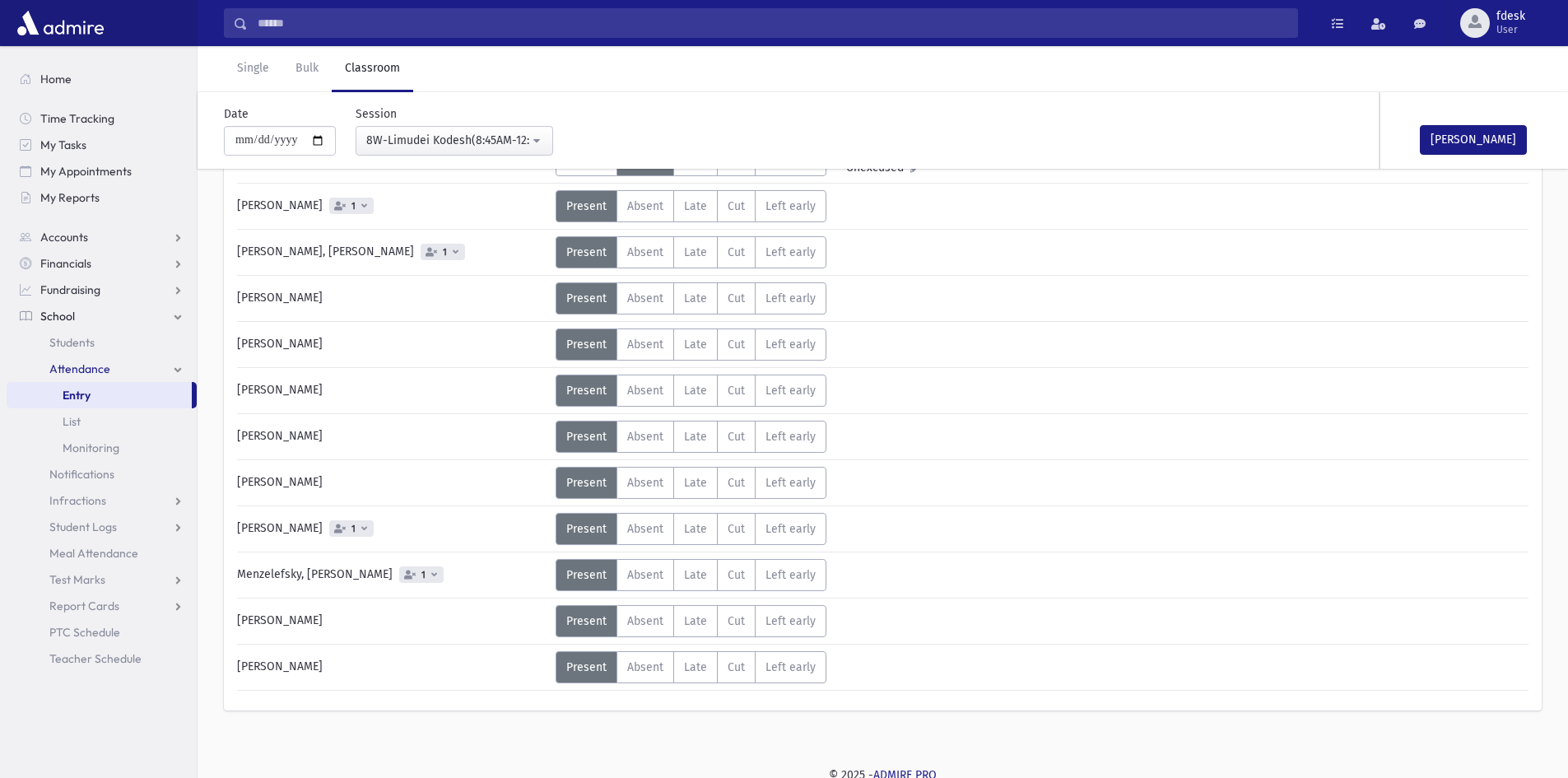
scroll to position [353, 0]
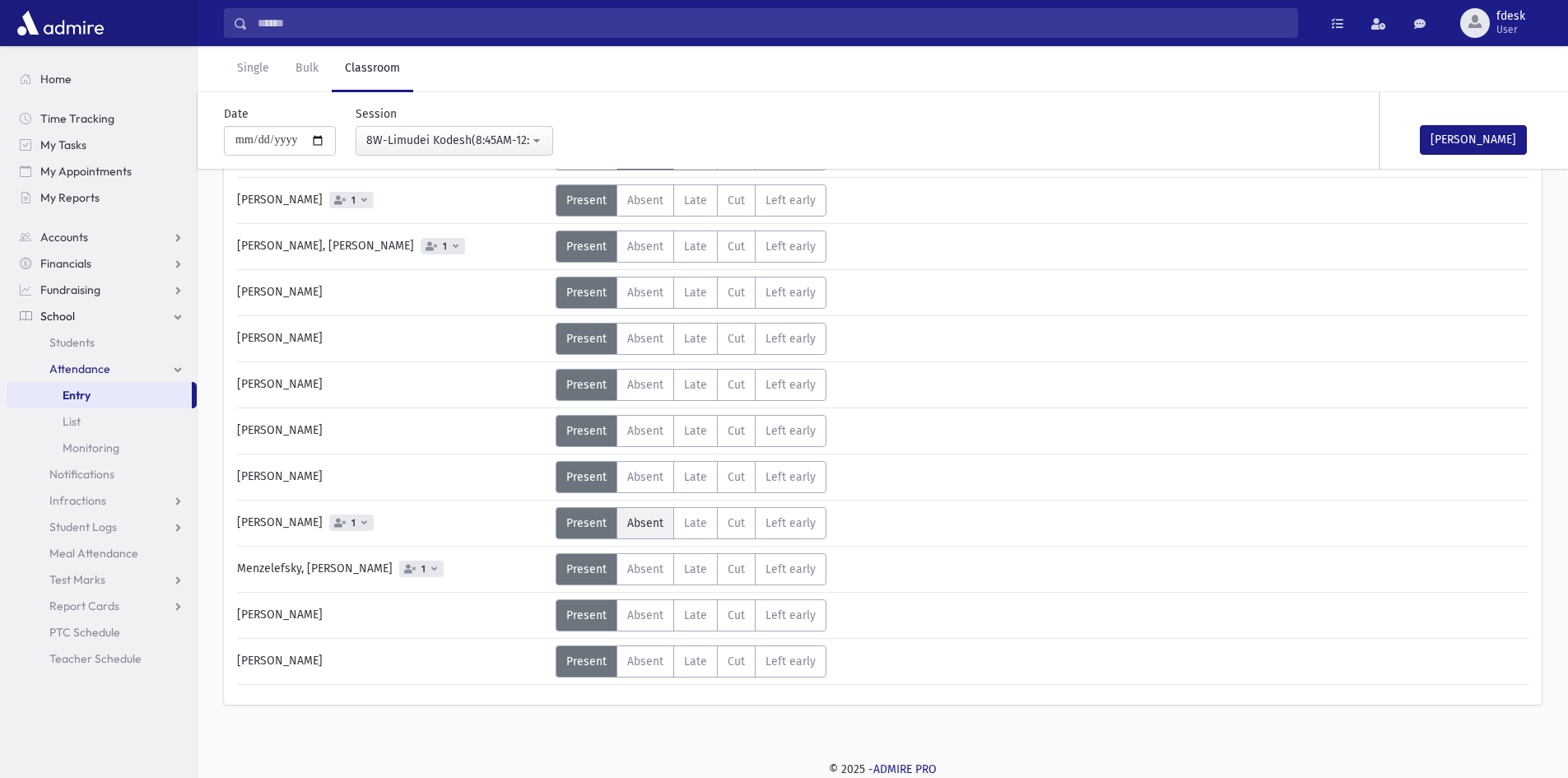
drag, startPoint x: 644, startPoint y: 526, endPoint x: 655, endPoint y: 526, distance: 11.0
click at [646, 527] on span "Absent" at bounding box center [645, 523] width 36 height 14
click at [1467, 144] on button "[PERSON_NAME]" at bounding box center [1473, 140] width 107 height 29
click at [360, 16] on input "Search" at bounding box center [772, 23] width 1050 height 29
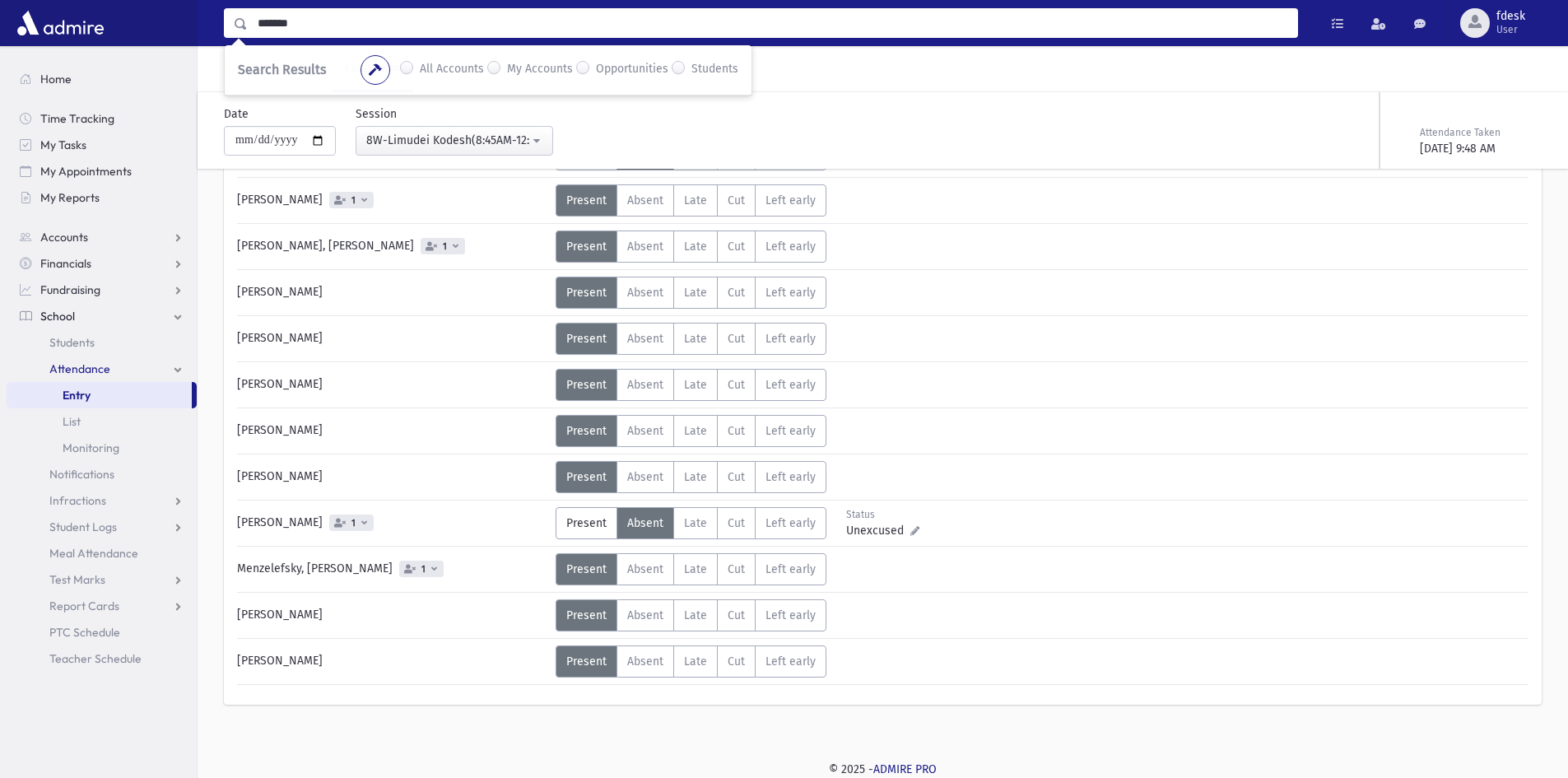
type input "*******"
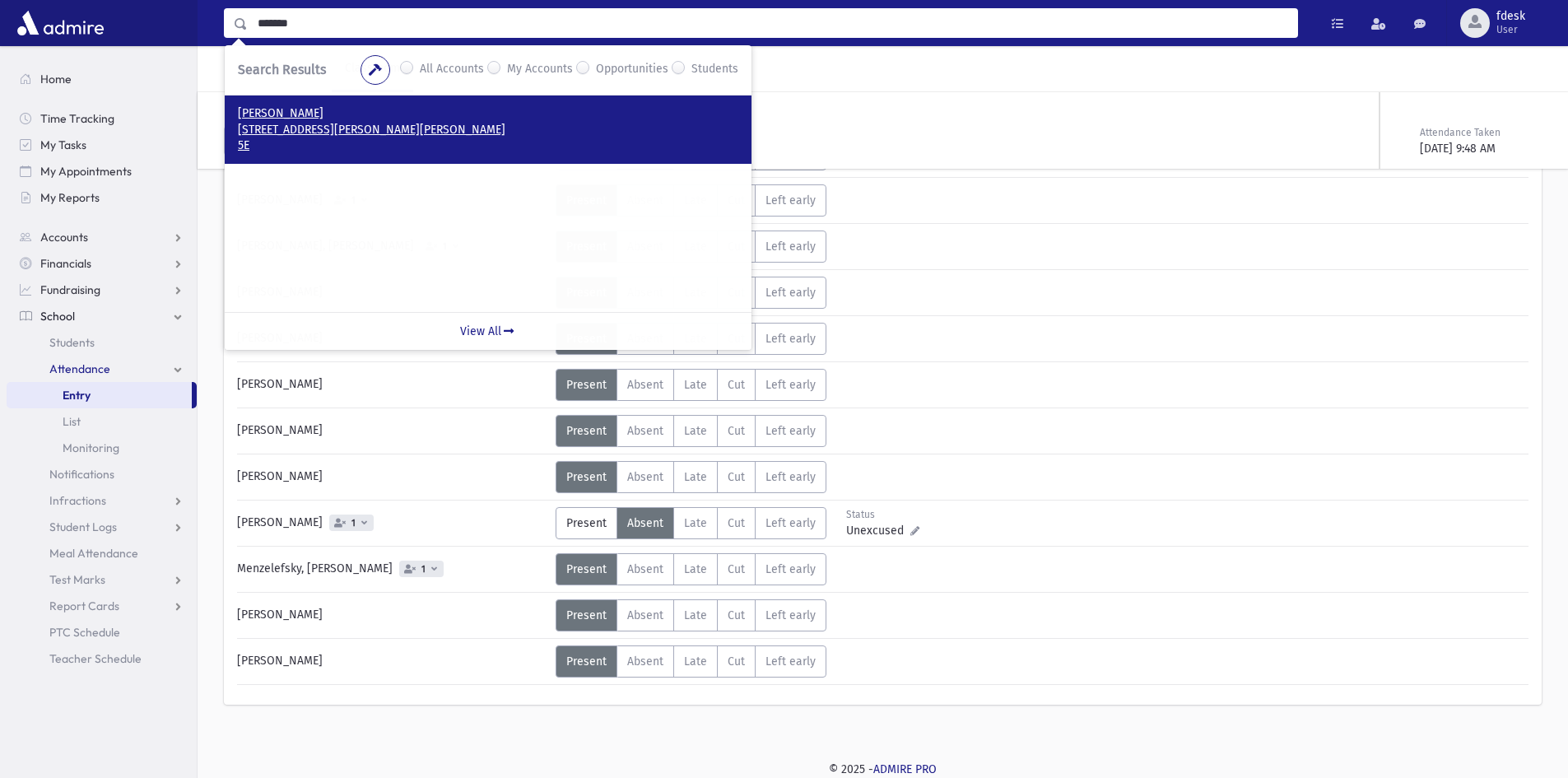
click at [369, 124] on p "[STREET_ADDRESS][PERSON_NAME][PERSON_NAME]" at bounding box center [488, 129] width 501 height 17
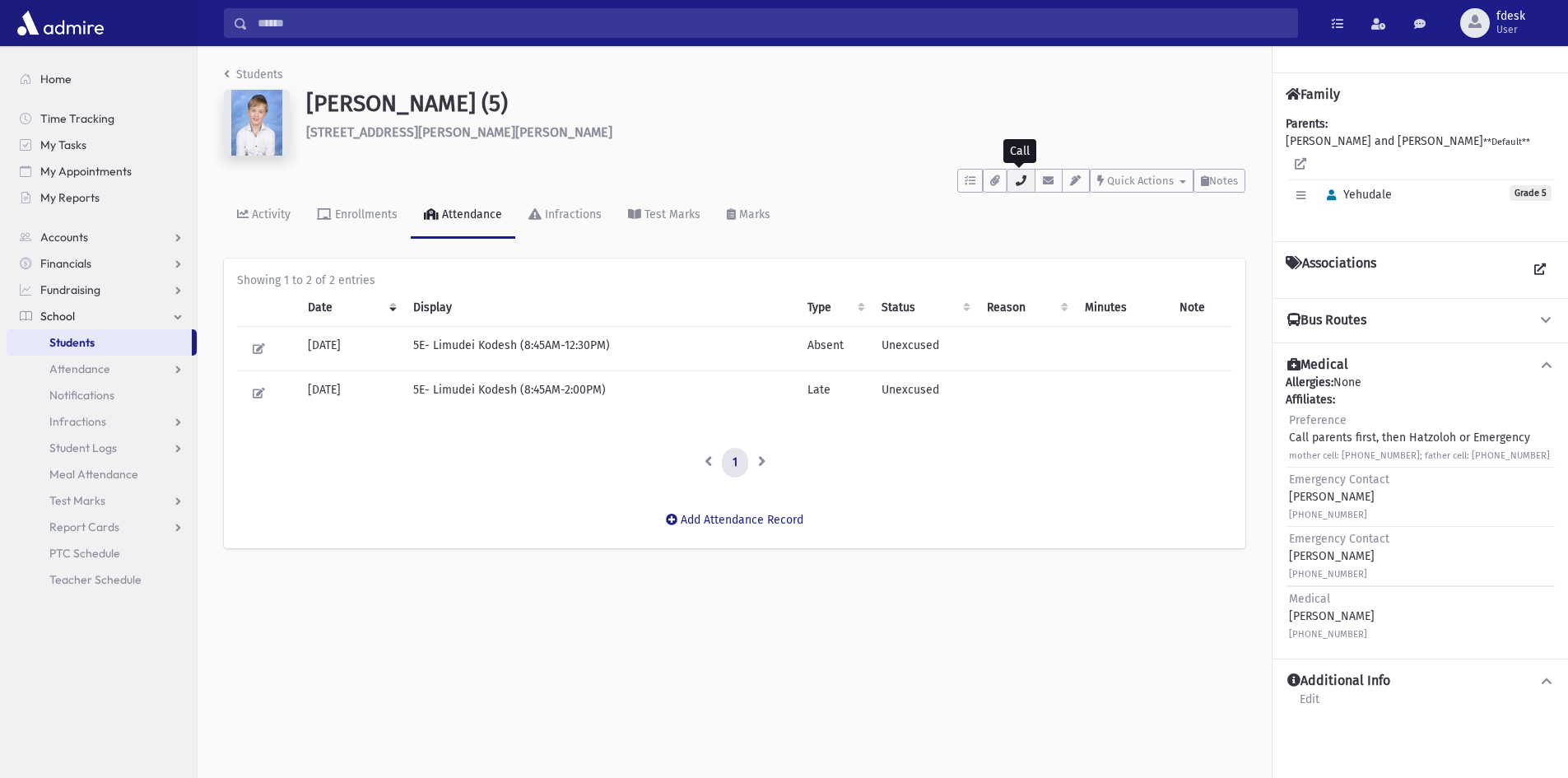
click at [1015, 180] on icon "button" at bounding box center [1020, 180] width 13 height 11
